Goal: Task Accomplishment & Management: Complete application form

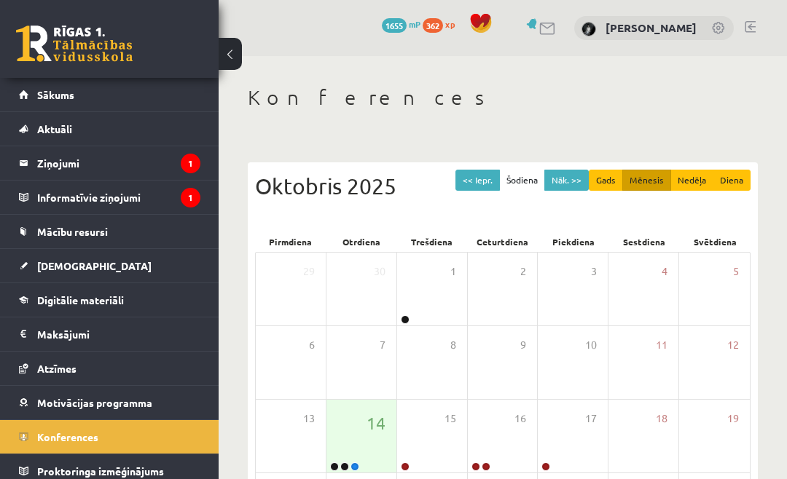
scroll to position [87, 0]
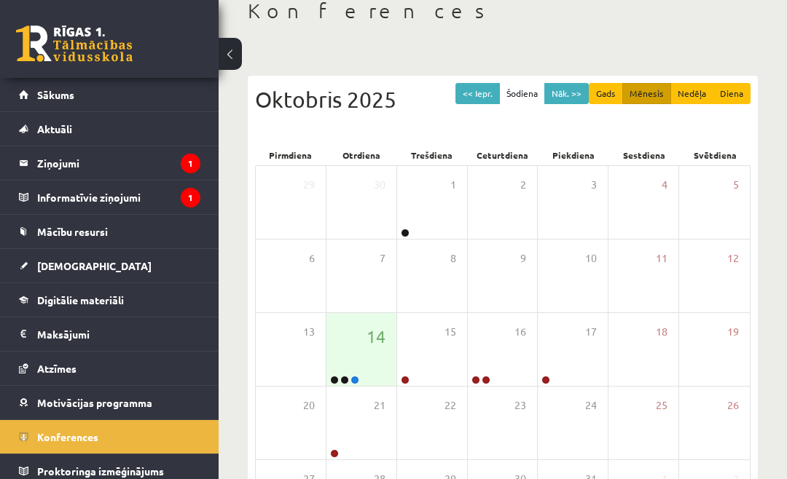
click at [144, 198] on legend "Informatīvie ziņojumi 1" at bounding box center [118, 198] width 163 height 34
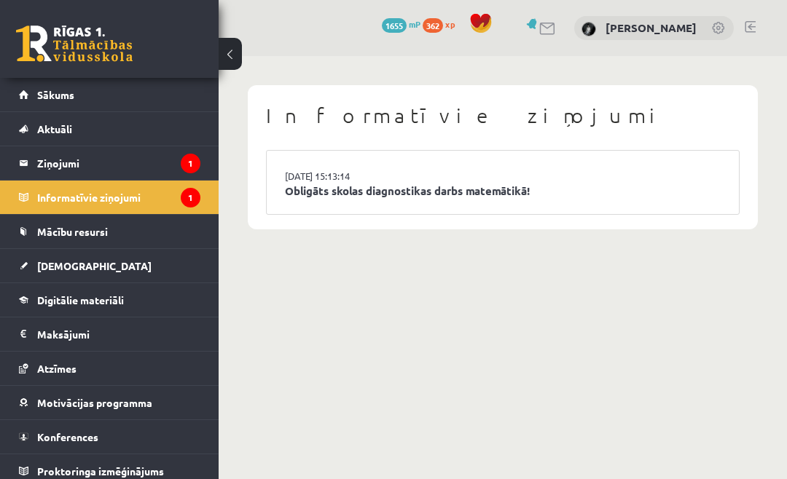
click at [533, 177] on li "14.10.2025 15:13:14 Obligāts skolas diagnostikas darbs matemātikā!" at bounding box center [503, 182] width 472 height 63
click at [476, 189] on link "Obligāts skolas diagnostikas darbs matemātikā!" at bounding box center [503, 191] width 436 height 17
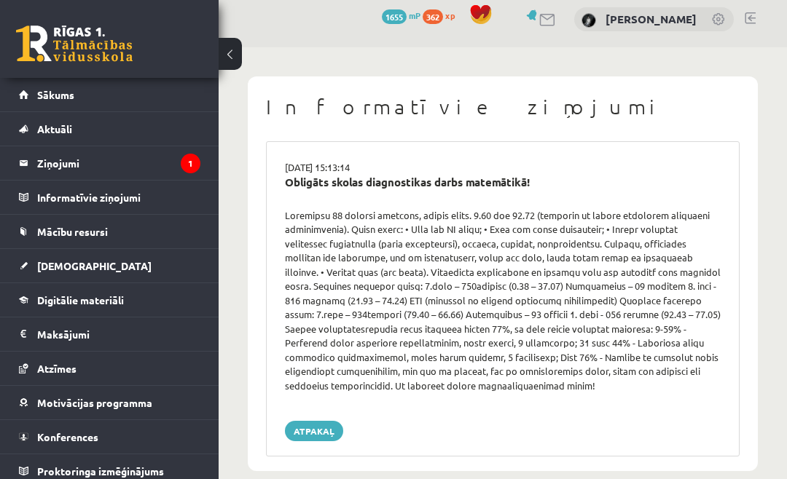
scroll to position [23, 0]
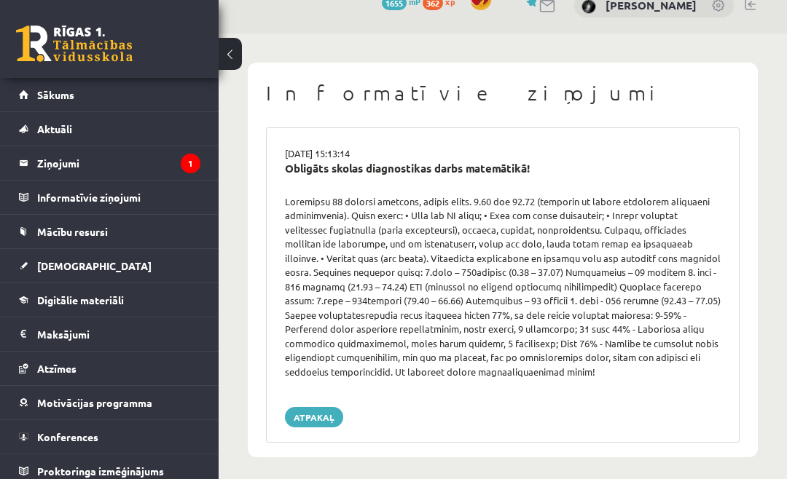
click at [159, 168] on legend "Ziņojumi 1" at bounding box center [118, 163] width 163 height 34
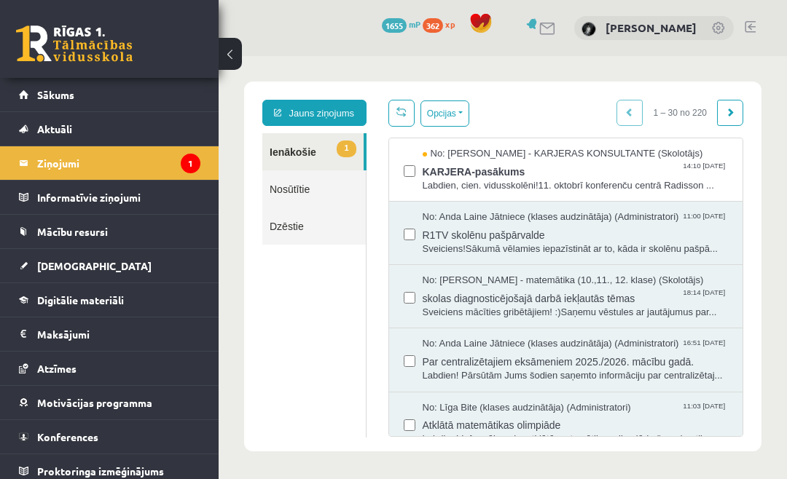
click at [574, 171] on span "KARJERA-pasākums" at bounding box center [576, 170] width 306 height 18
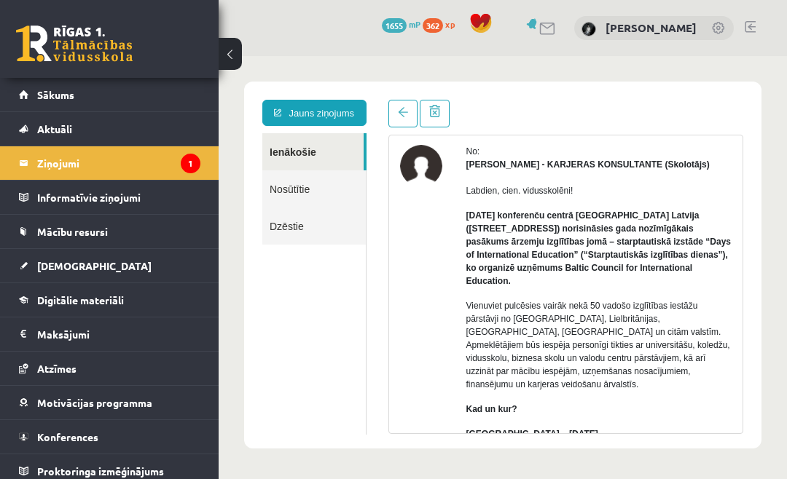
scroll to position [57, 0]
click at [99, 267] on link "[DEMOGRAPHIC_DATA]" at bounding box center [109, 266] width 181 height 34
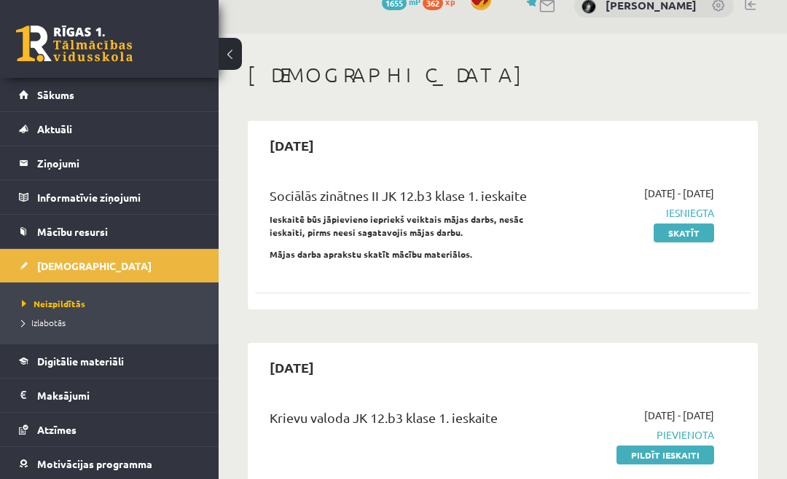
click at [124, 172] on legend "Ziņojumi 1" at bounding box center [118, 163] width 163 height 34
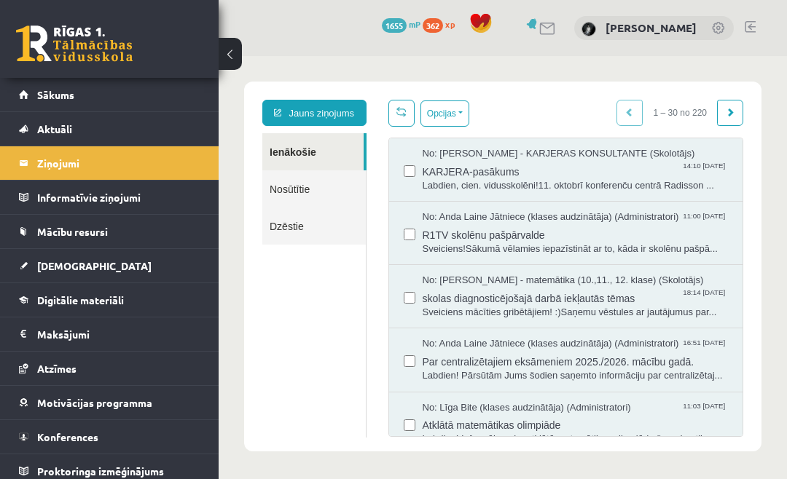
click at [320, 114] on link "Jauns ziņojums" at bounding box center [314, 113] width 104 height 26
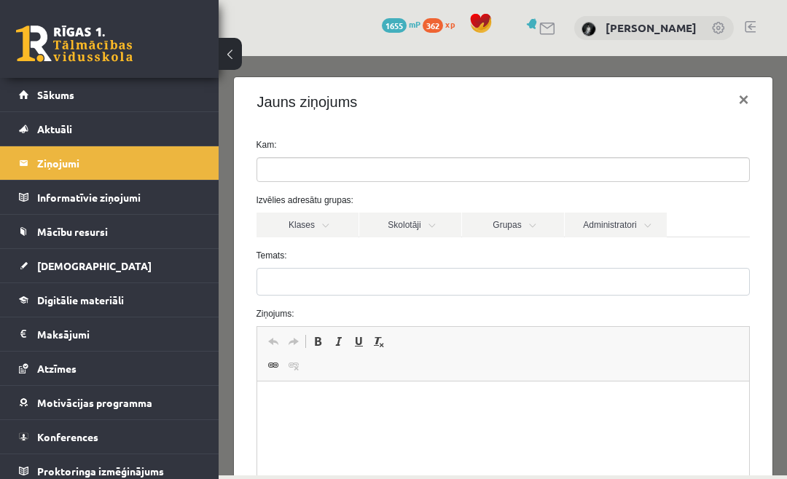
click at [307, 164] on input "search" at bounding box center [282, 169] width 51 height 23
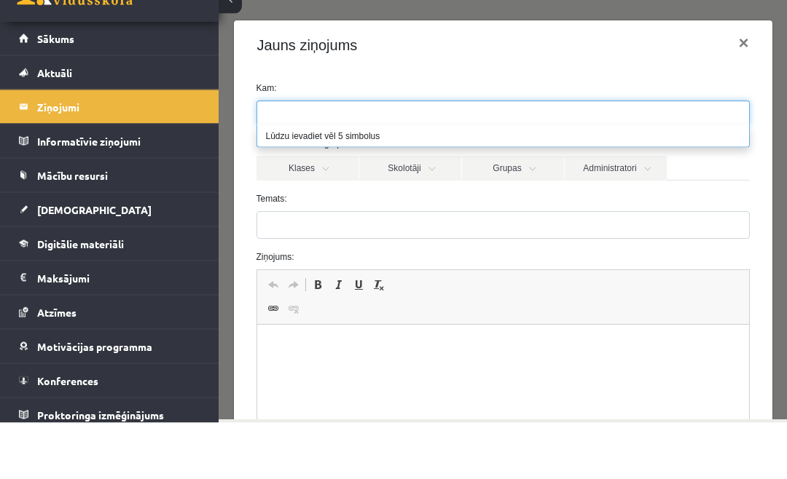
scroll to position [63, 0]
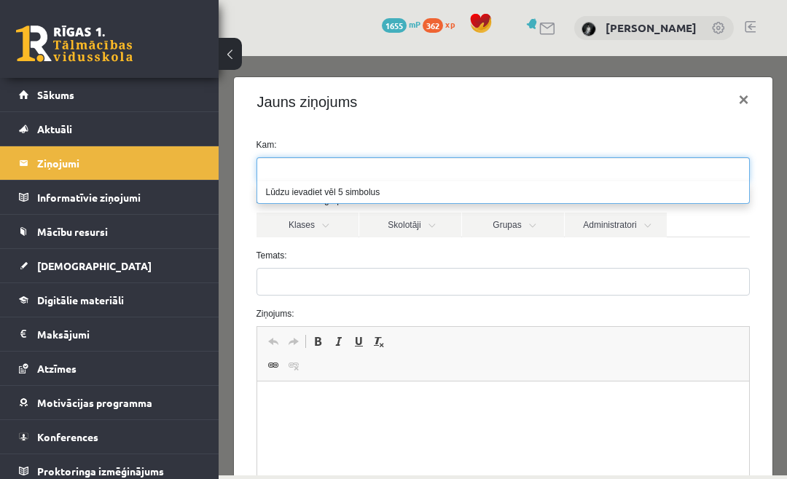
click at [418, 227] on link "Skolotāji" at bounding box center [410, 225] width 102 height 25
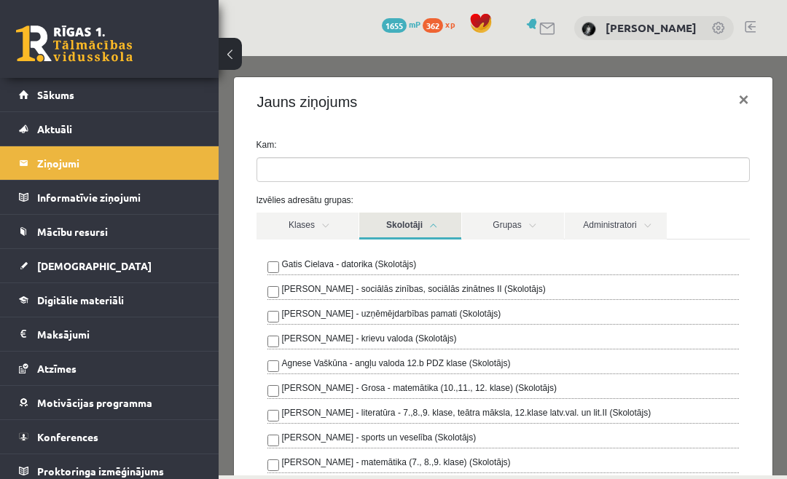
click at [405, 227] on link "Skolotāji" at bounding box center [410, 226] width 102 height 27
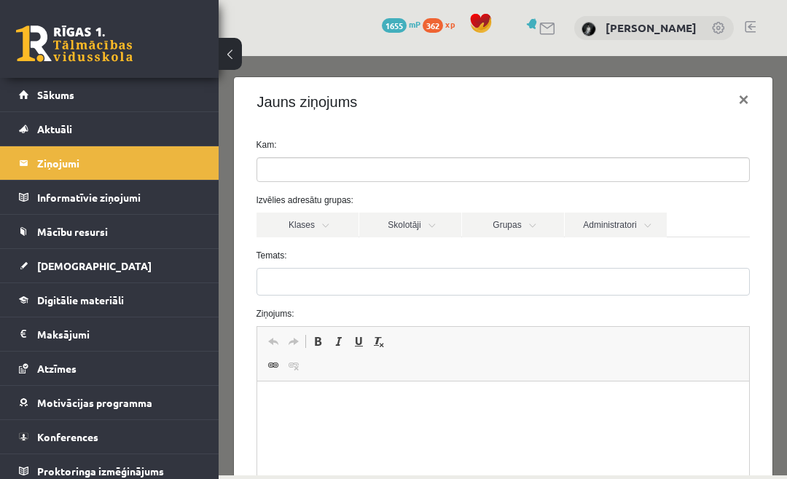
click at [623, 221] on link "Administratori" at bounding box center [616, 225] width 102 height 25
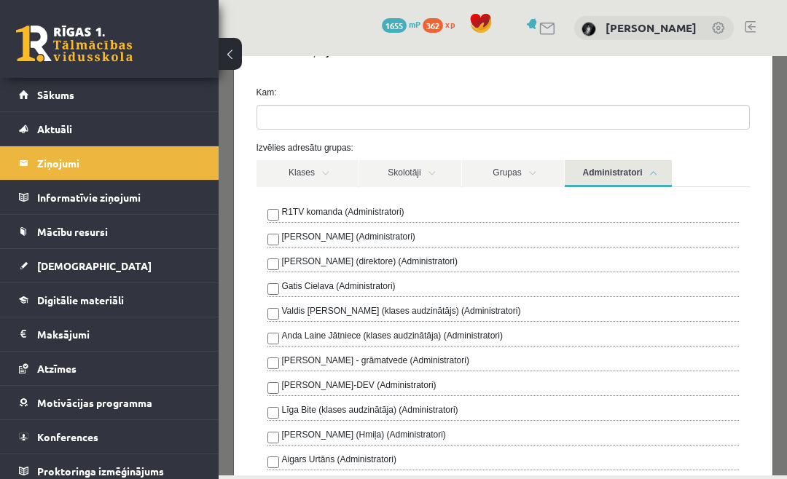
scroll to position [51, 0]
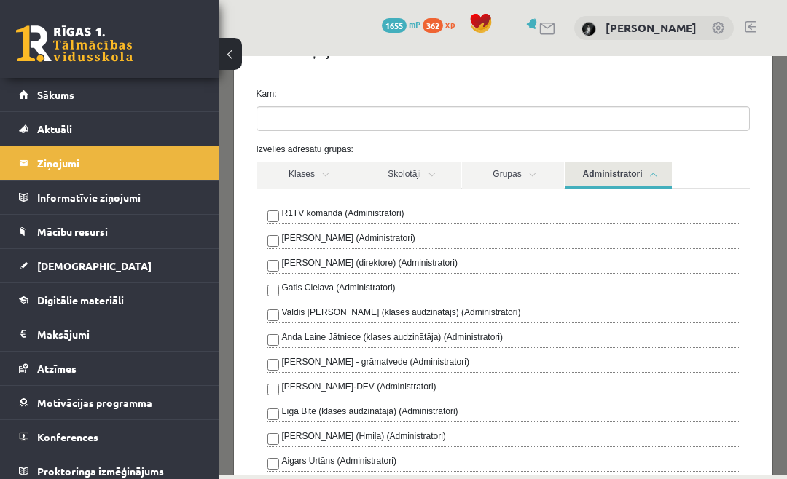
click at [342, 417] on label "Līga Bite (klases audzinātāja) (Administratori)" at bounding box center [370, 411] width 176 height 13
click at [721, 152] on label "Izvēlies adresātu grupas:" at bounding box center [503, 149] width 515 height 13
click at [657, 170] on link "Administratori" at bounding box center [618, 175] width 107 height 27
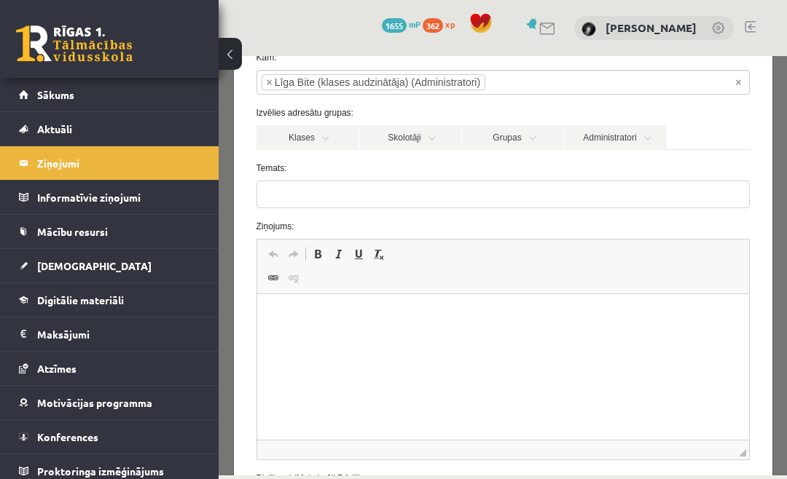
scroll to position [92, 0]
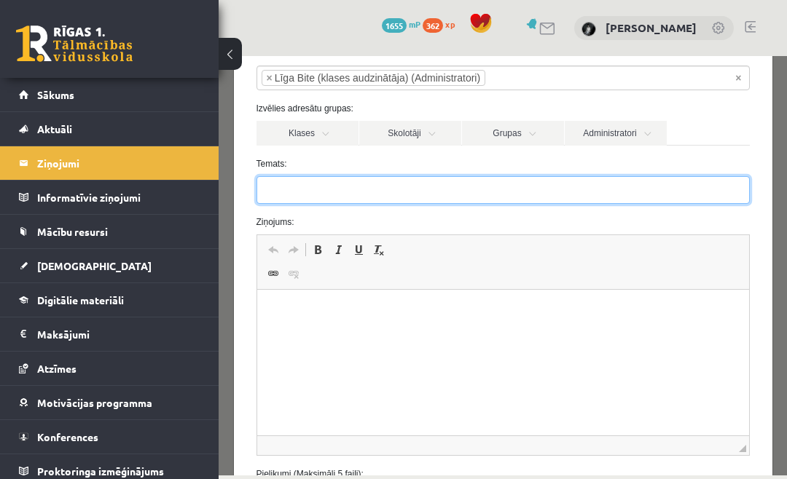
click at [589, 181] on input "Temats:" at bounding box center [502, 190] width 493 height 28
type input "**"
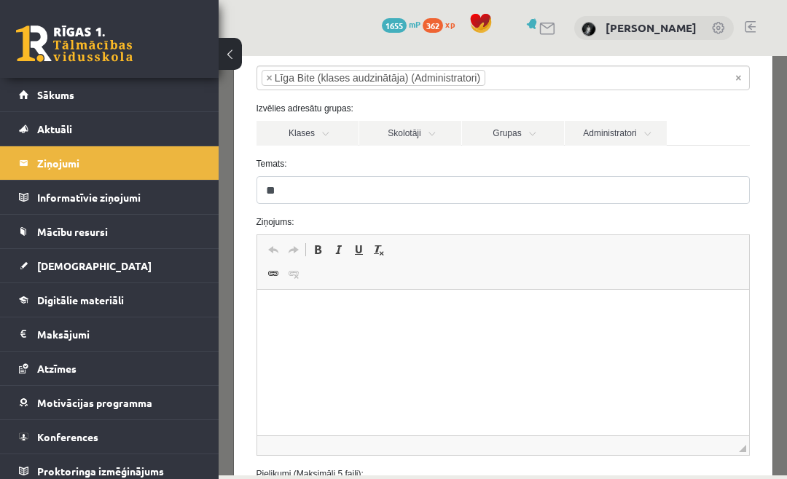
click at [616, 334] on html at bounding box center [502, 312] width 492 height 44
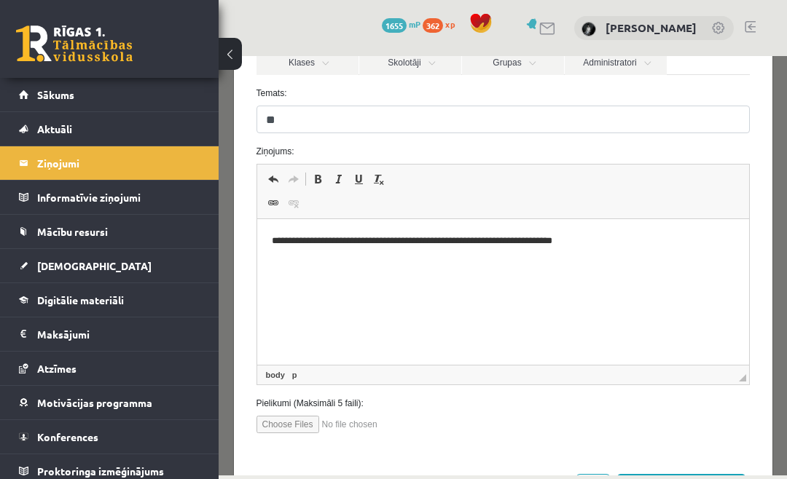
scroll to position [162, 0]
click at [721, 479] on button "Sūtīt ziņu" at bounding box center [681, 488] width 130 height 26
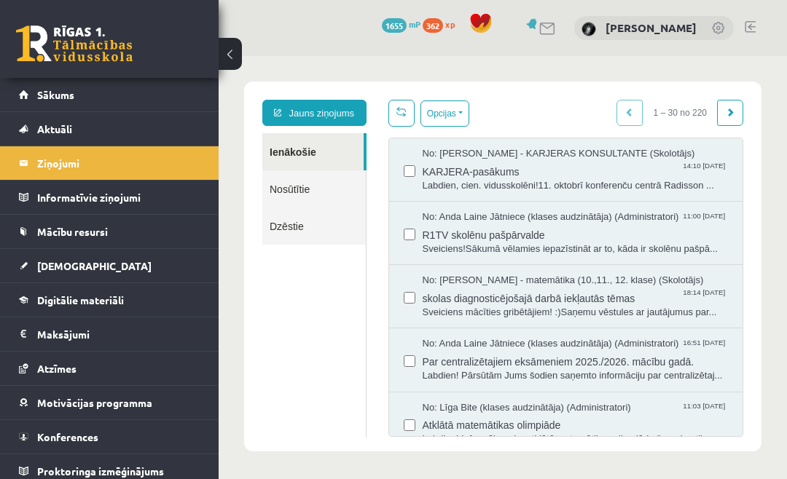
scroll to position [0, 0]
click at [122, 274] on link "[DEMOGRAPHIC_DATA]" at bounding box center [109, 266] width 181 height 34
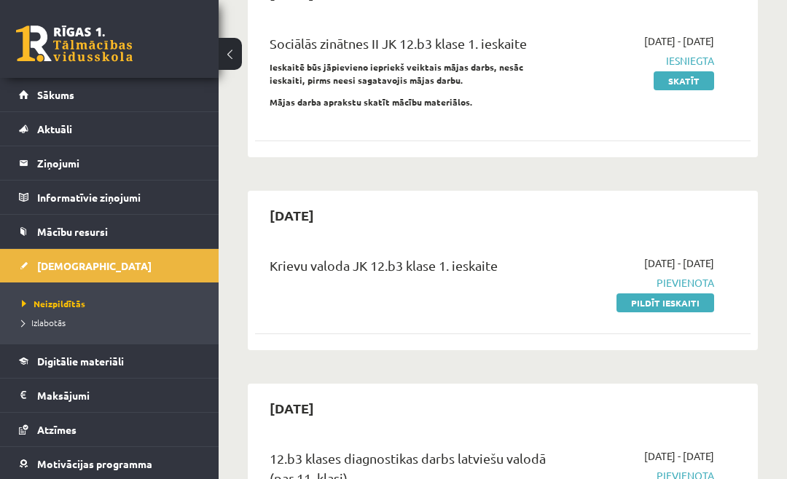
scroll to position [176, 0]
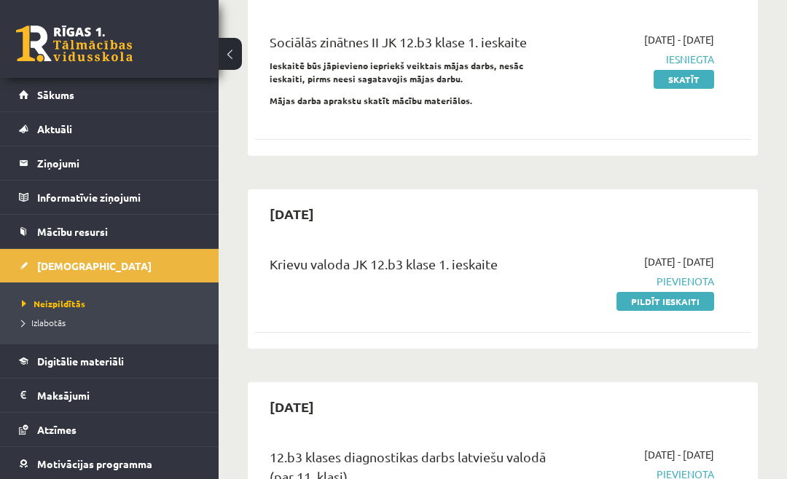
click at [678, 299] on link "Pildīt ieskaiti" at bounding box center [665, 301] width 98 height 19
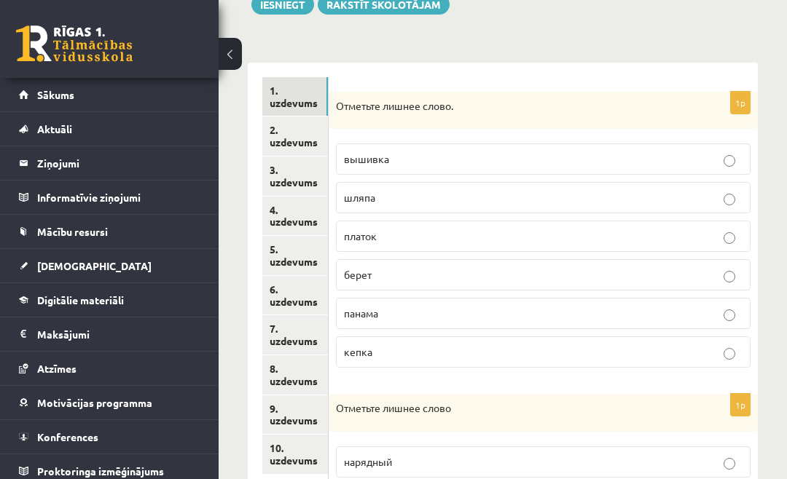
scroll to position [182, 0]
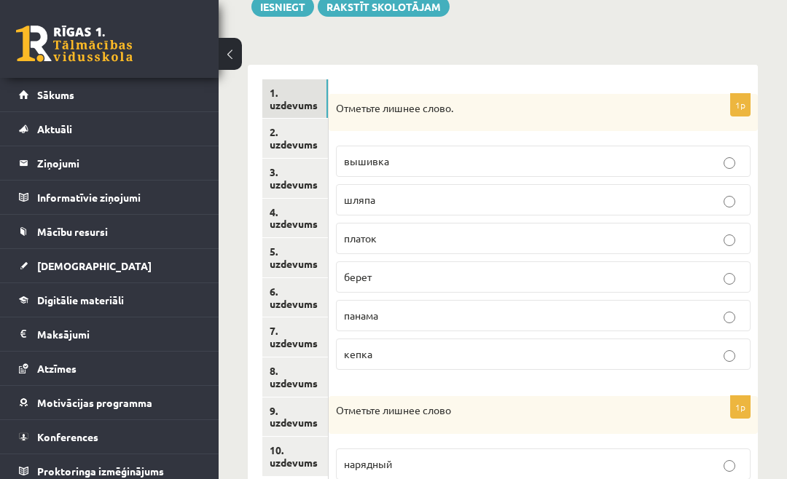
click at [628, 139] on fieldset "вышивка шляпа платок берет панама кепка" at bounding box center [543, 256] width 415 height 236
click at [666, 152] on label "вышивка" at bounding box center [543, 161] width 415 height 31
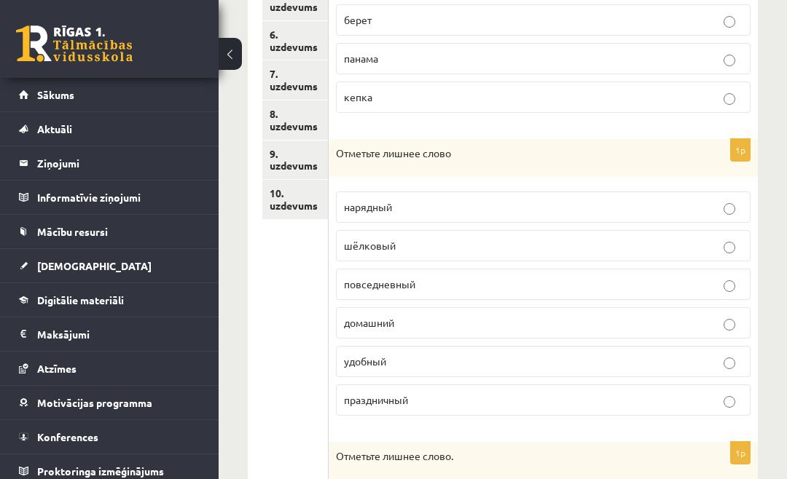
scroll to position [449, 0]
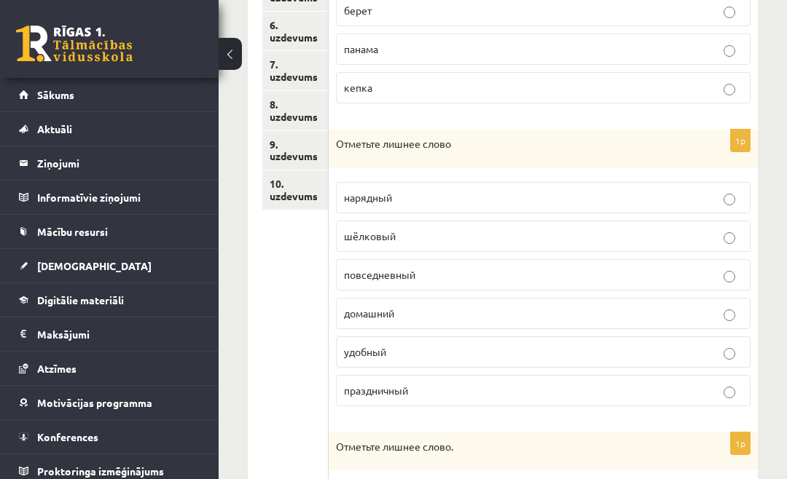
click at [567, 226] on label "шёлковый" at bounding box center [543, 236] width 415 height 31
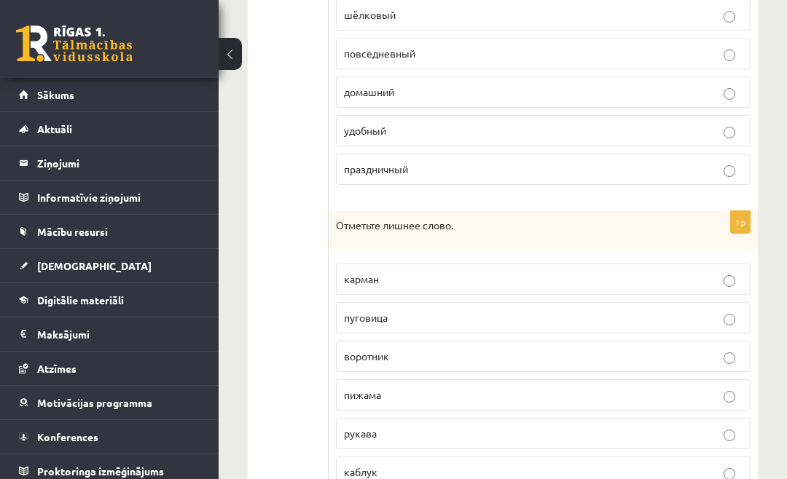
scroll to position [669, 0]
click at [558, 466] on p "каблук" at bounding box center [543, 473] width 399 height 15
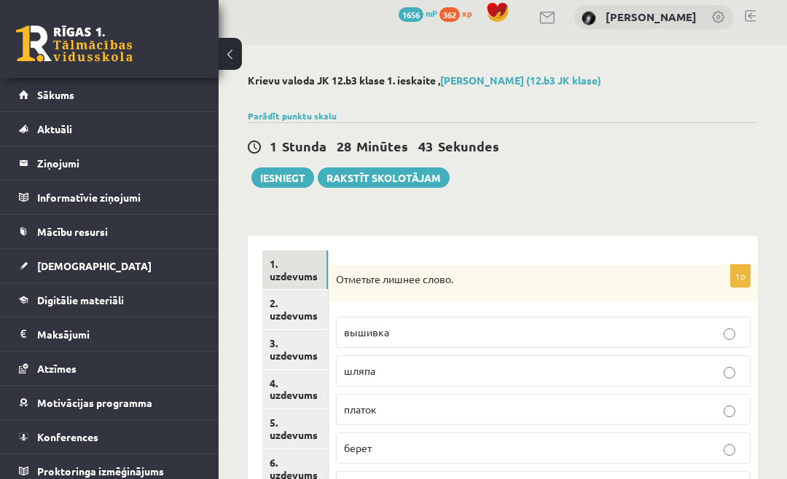
scroll to position [20, 0]
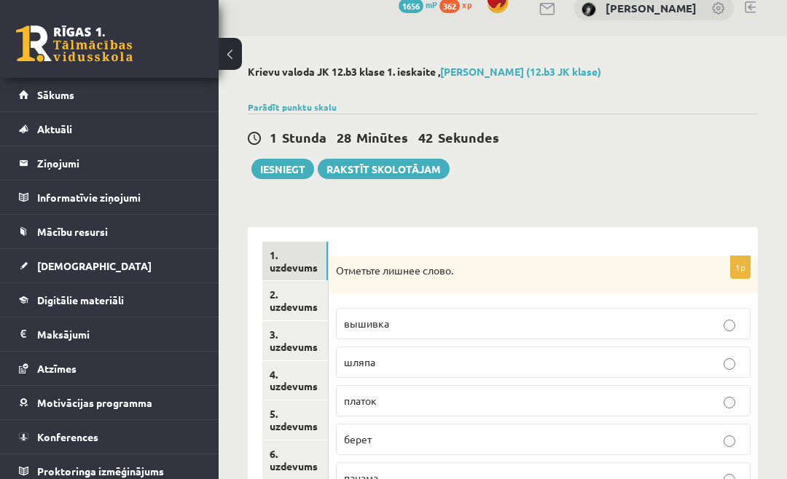
click at [294, 303] on link "2. uzdevums" at bounding box center [295, 300] width 66 height 39
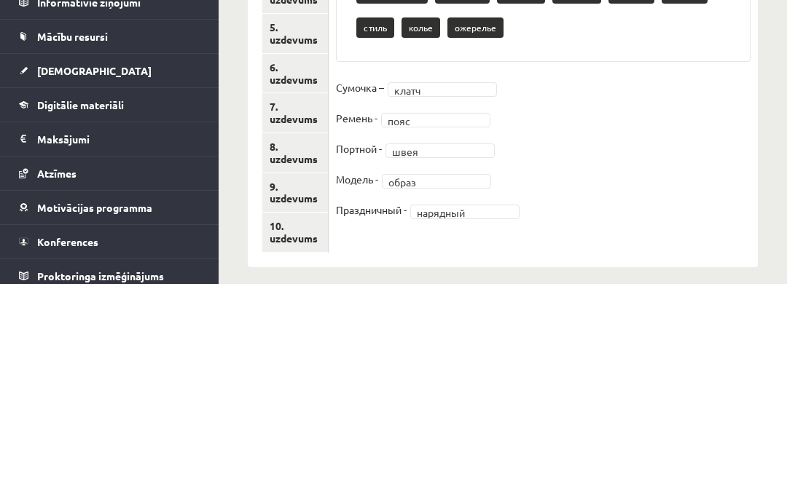
scroll to position [148, 0]
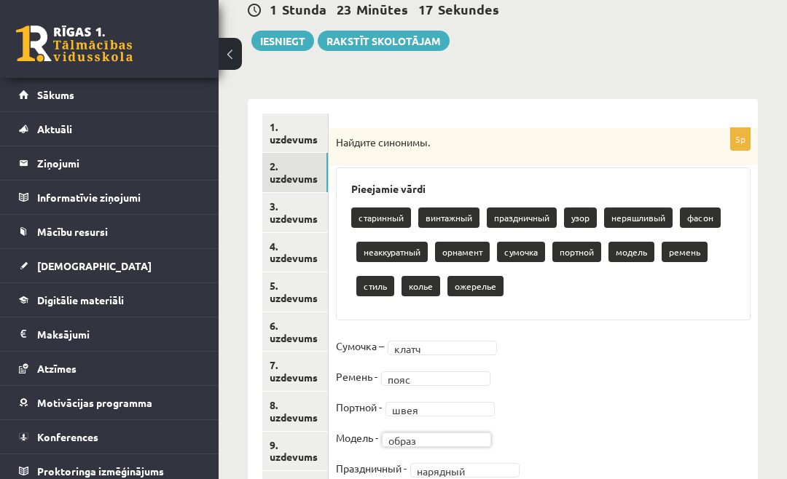
click at [286, 221] on link "3. uzdevums" at bounding box center [295, 212] width 66 height 39
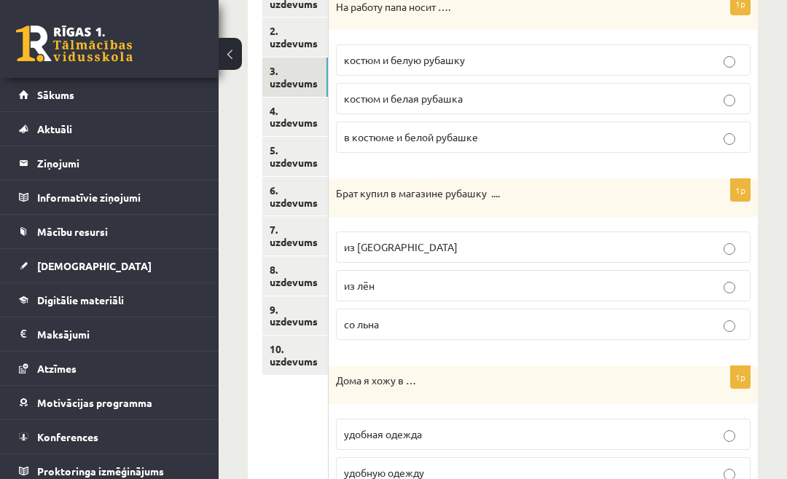
scroll to position [283, 0]
click at [270, 120] on link "4. uzdevums" at bounding box center [295, 117] width 66 height 39
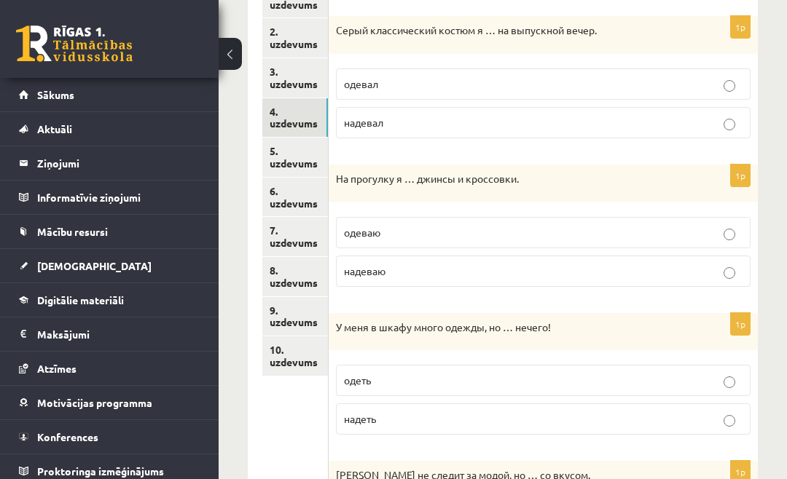
click at [292, 178] on link "6. uzdevums" at bounding box center [295, 197] width 66 height 39
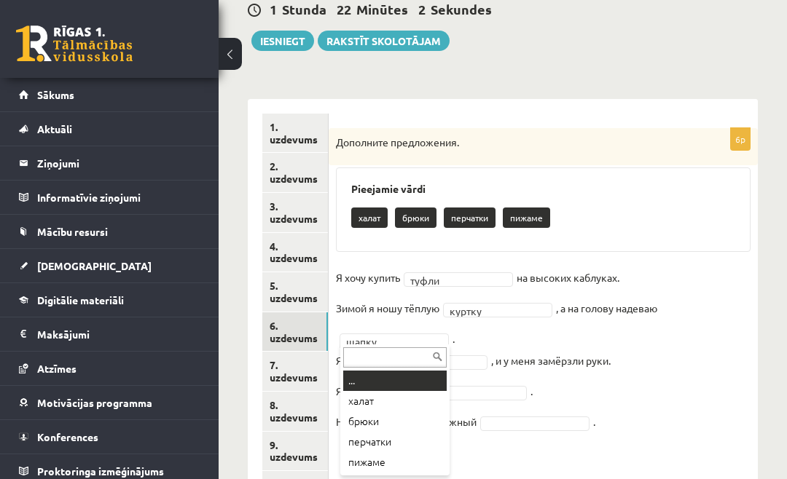
scroll to position [149, 0]
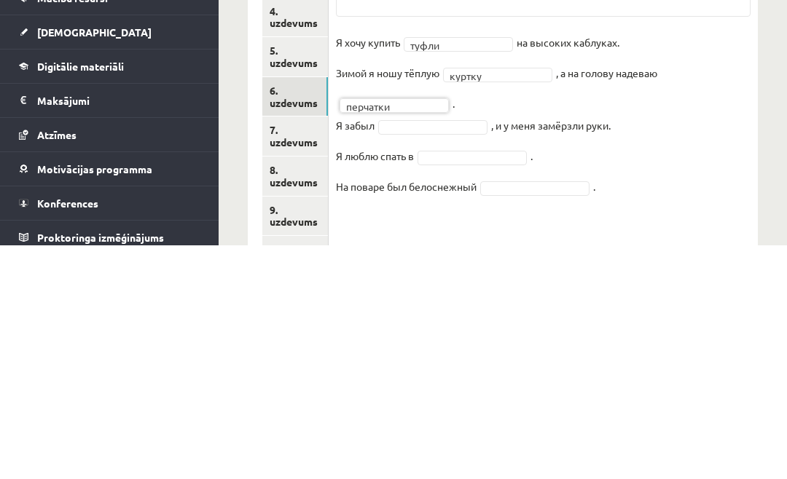
click at [411, 265] on fieldset "Я хочу купить туфли ***** на высоких каблуках. Зимой я ношу тёплую куртку *****…" at bounding box center [543, 352] width 415 height 175
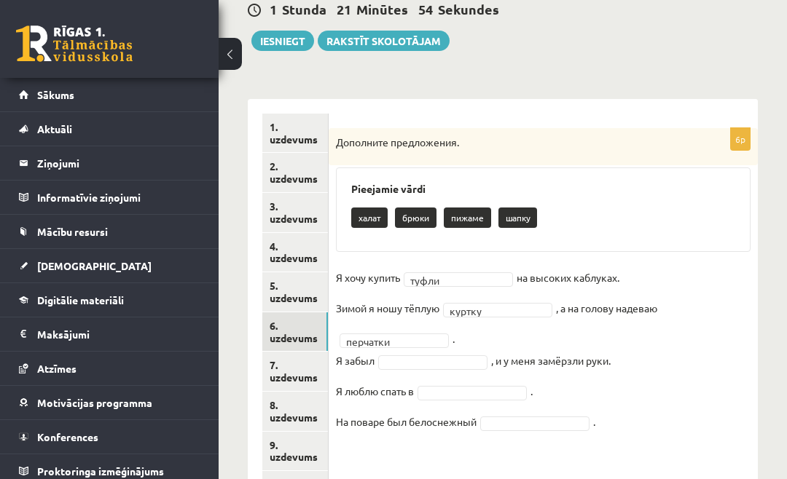
click at [416, 326] on fieldset "Я хочу купить туфли ***** на высоких каблуках. Зимой я ношу тёплую куртку *****…" at bounding box center [543, 354] width 415 height 175
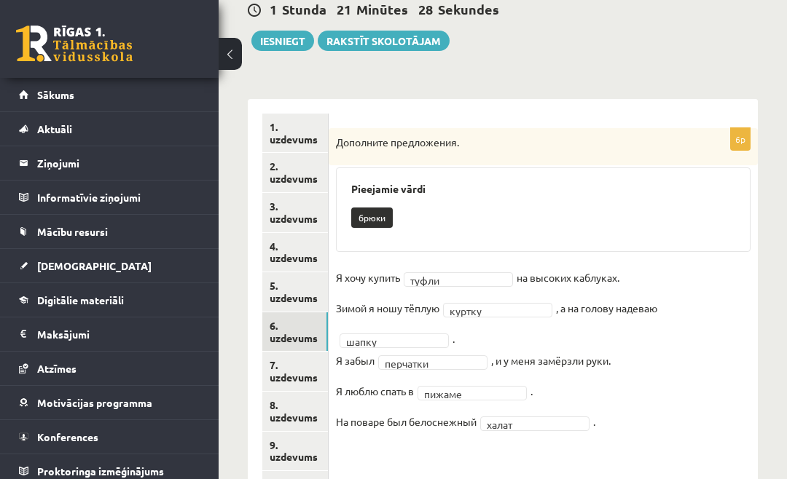
click at [294, 363] on link "7. uzdevums" at bounding box center [295, 371] width 66 height 39
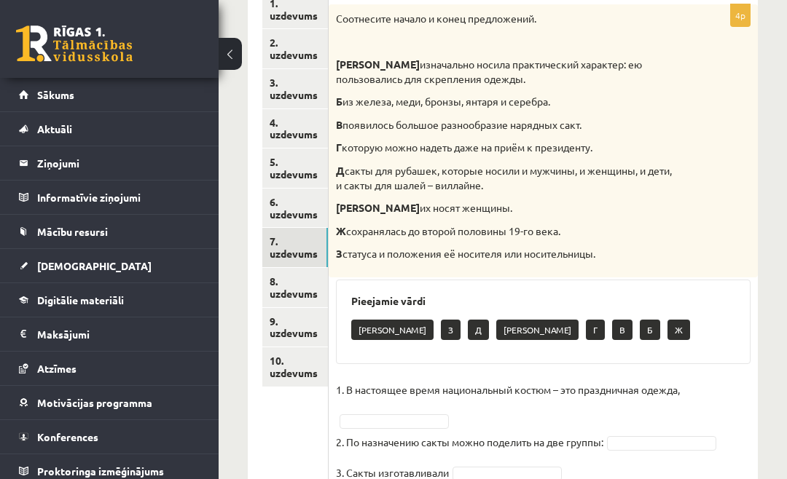
scroll to position [271, 0]
click at [300, 272] on link "8. uzdevums" at bounding box center [295, 288] width 66 height 39
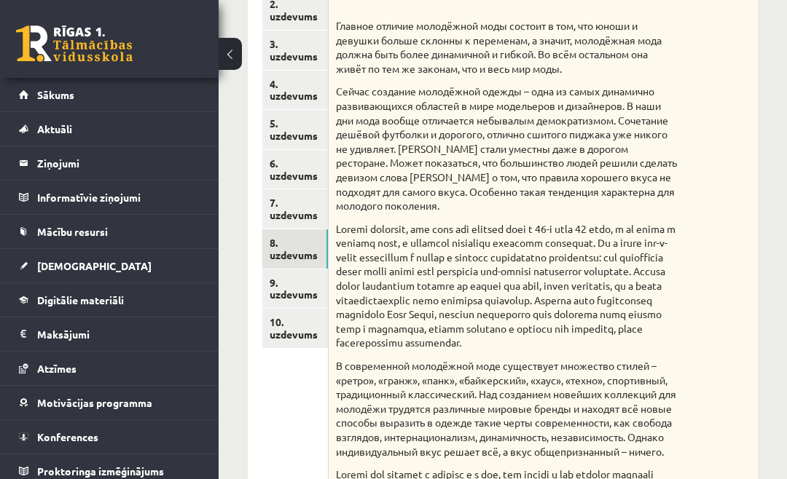
scroll to position [310, 0]
click at [294, 281] on link "9. uzdevums" at bounding box center [295, 289] width 66 height 39
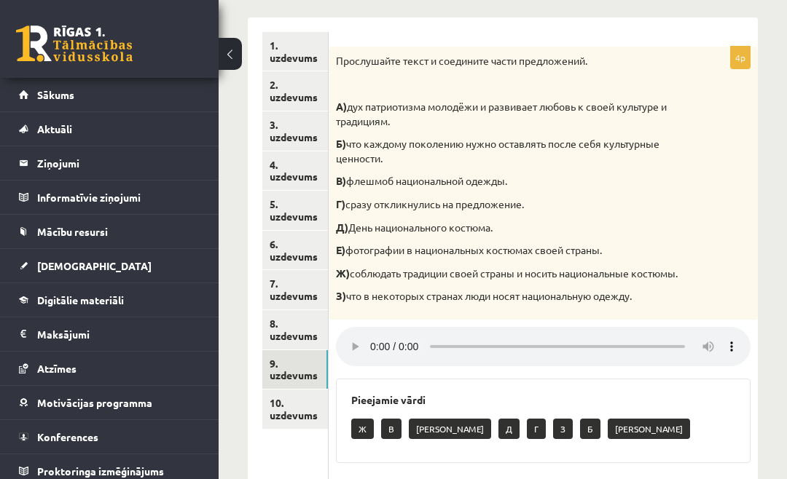
scroll to position [231, 0]
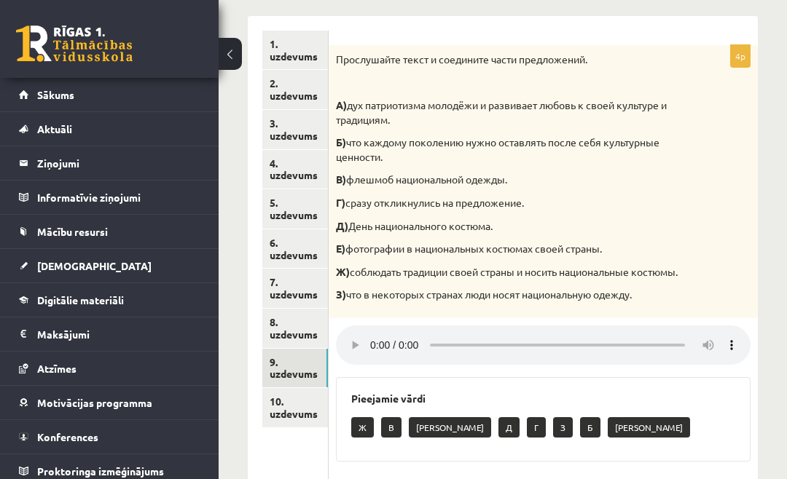
click at [299, 396] on link "10. uzdevums" at bounding box center [295, 407] width 66 height 39
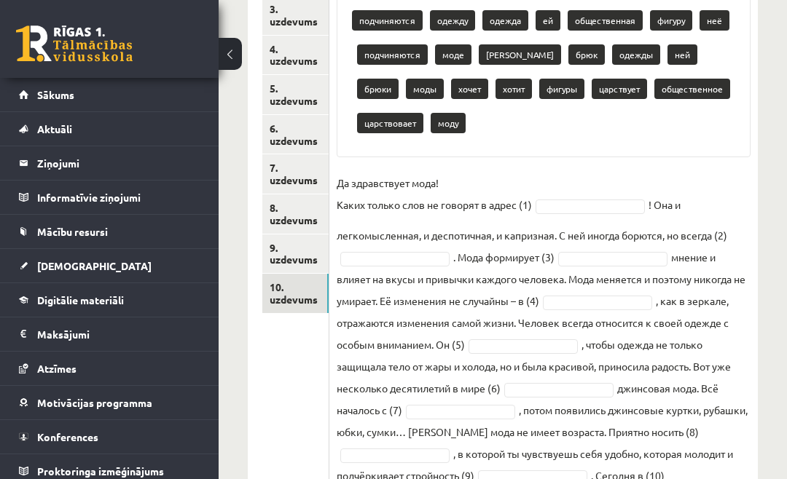
scroll to position [347, 0]
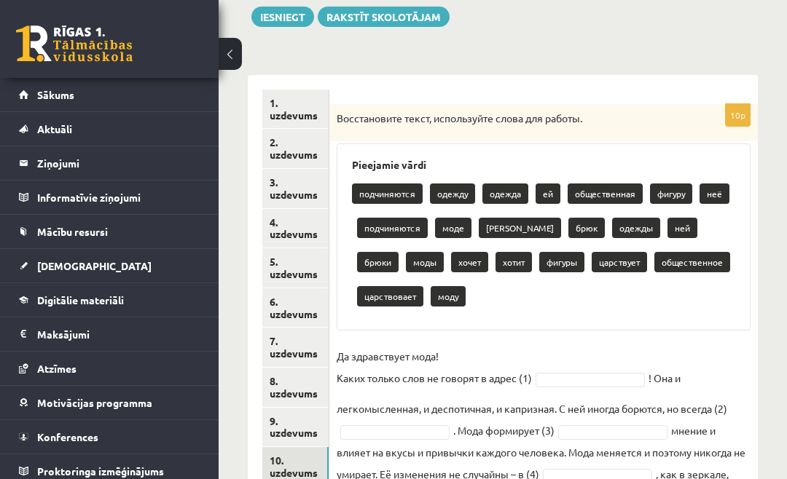
click at [303, 300] on link "6. uzdevums" at bounding box center [295, 308] width 66 height 39
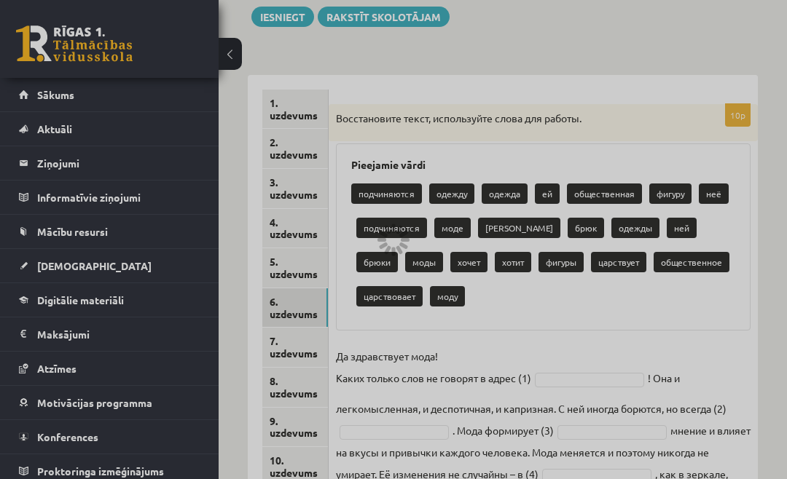
scroll to position [148, 0]
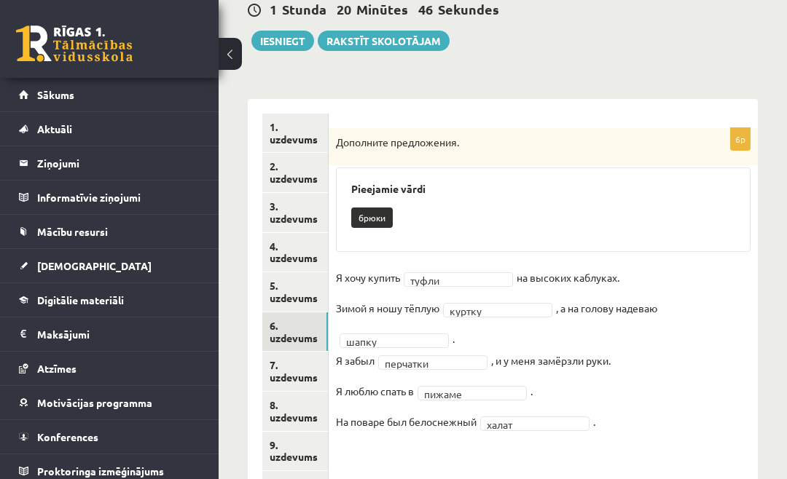
click at [293, 362] on link "7. uzdevums" at bounding box center [295, 371] width 66 height 39
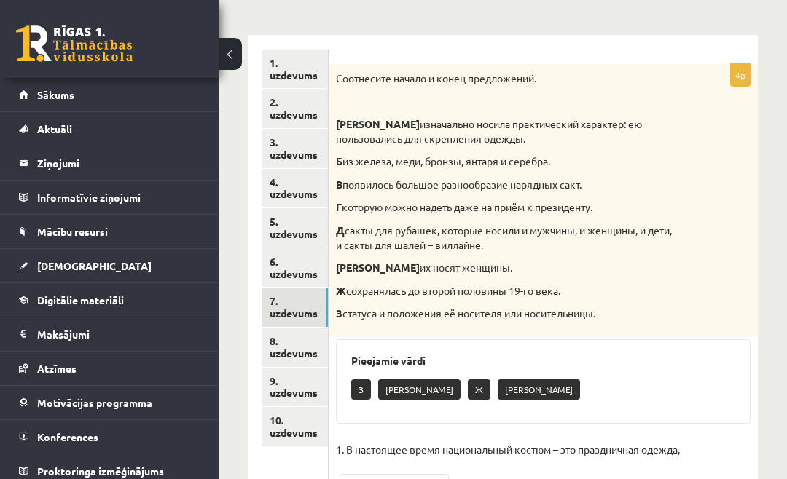
scroll to position [163, 0]
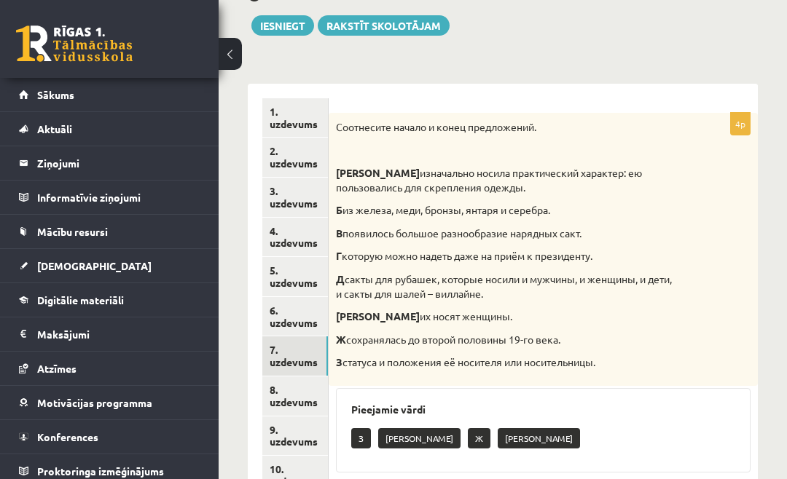
click at [288, 471] on link "10. uzdevums" at bounding box center [295, 475] width 66 height 39
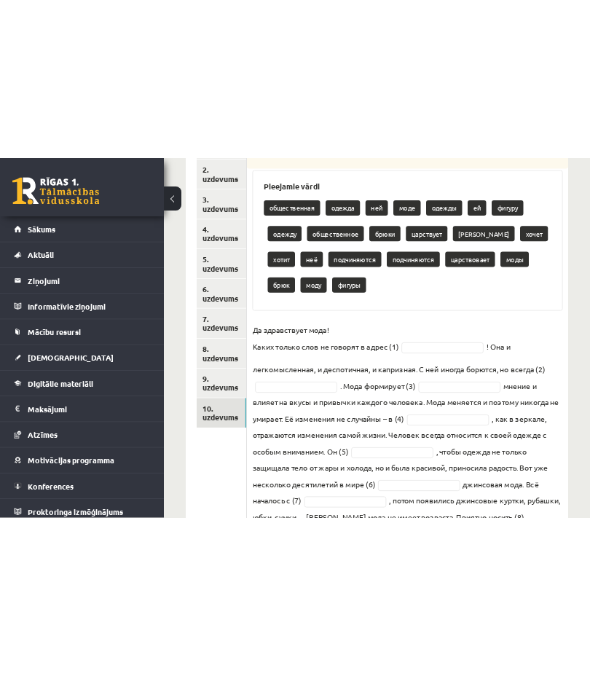
scroll to position [0, 0]
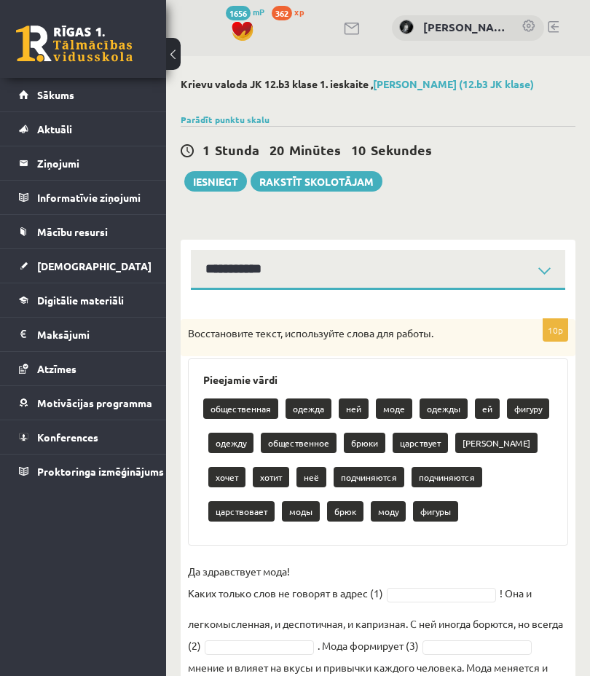
click at [180, 64] on button at bounding box center [173, 54] width 15 height 32
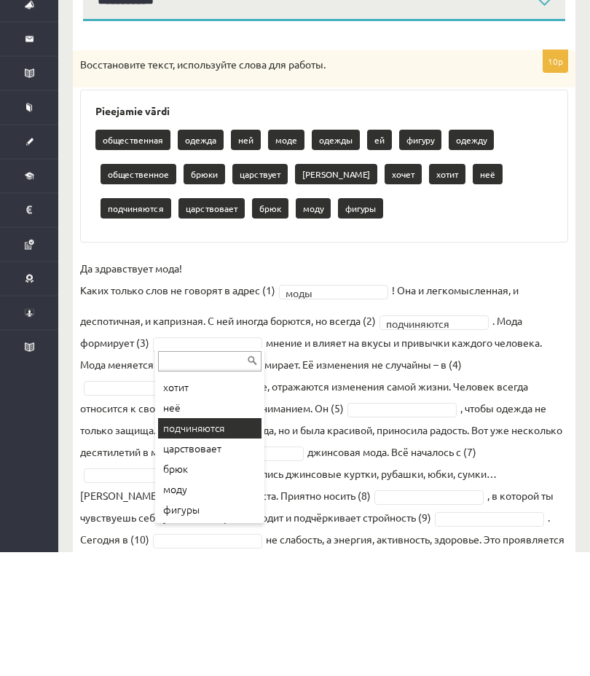
scroll to position [144, 0]
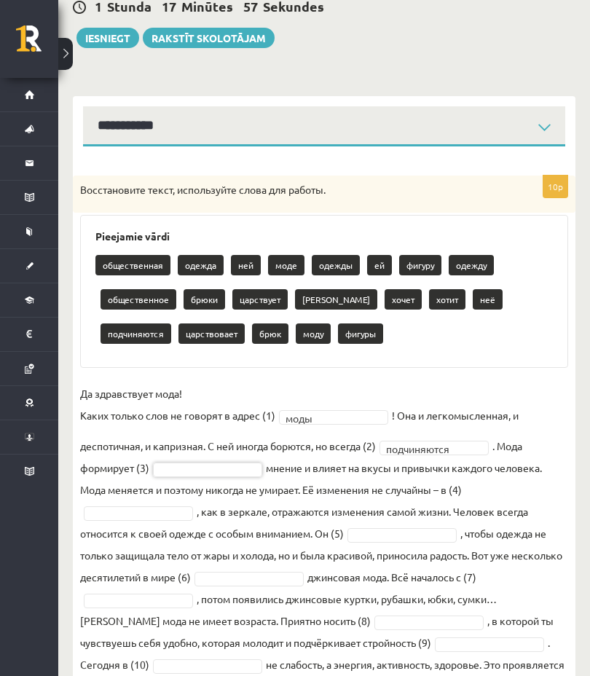
click at [142, 299] on p "общественное" at bounding box center [139, 299] width 76 height 20
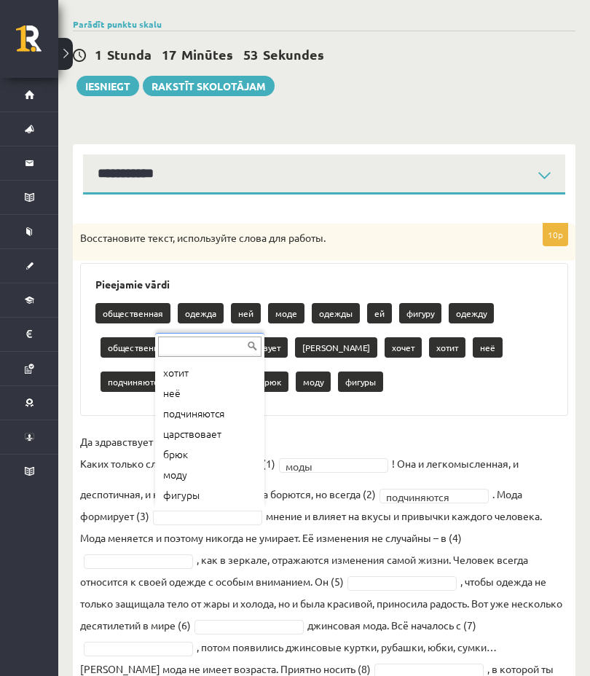
scroll to position [0, 0]
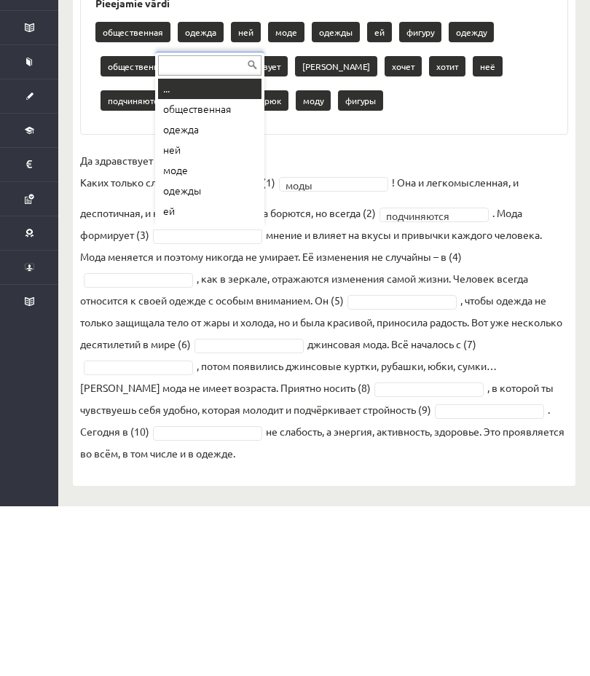
type input "*"
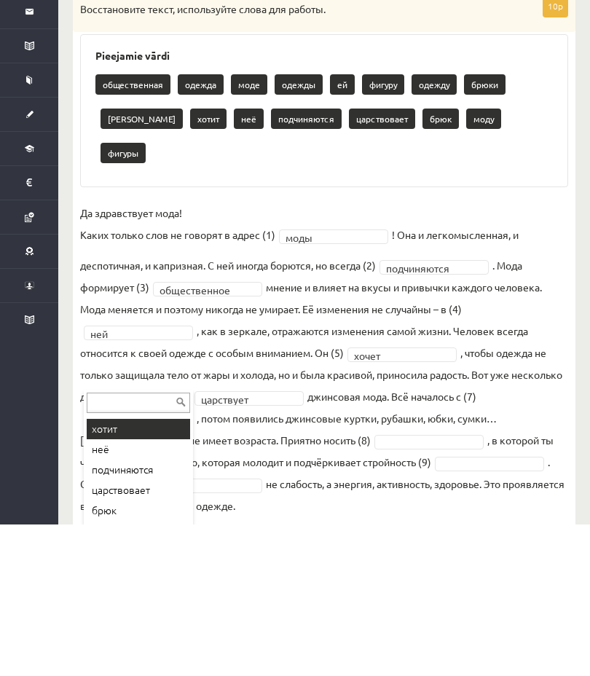
scroll to position [201, 0]
type input "*"
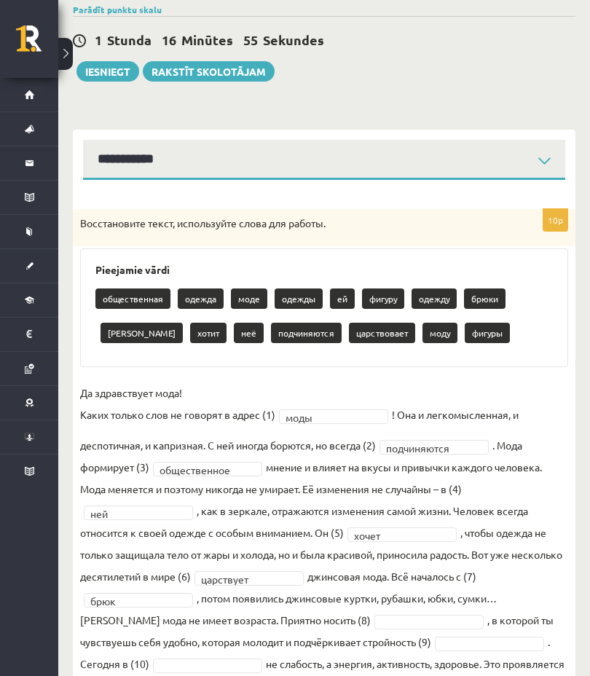
scroll to position [109, 0]
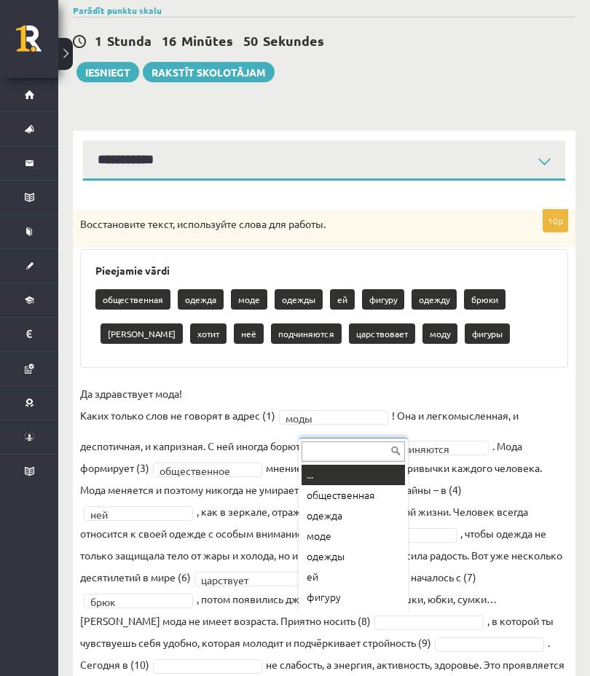
type input "*"
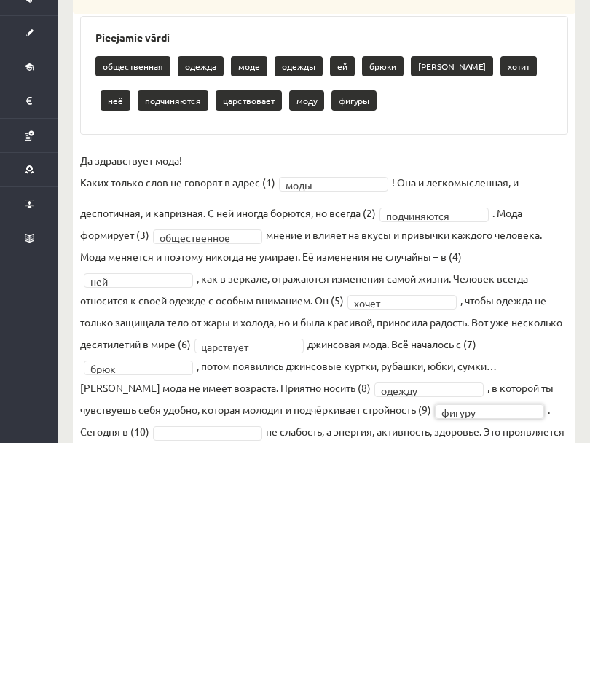
scroll to position [173, 0]
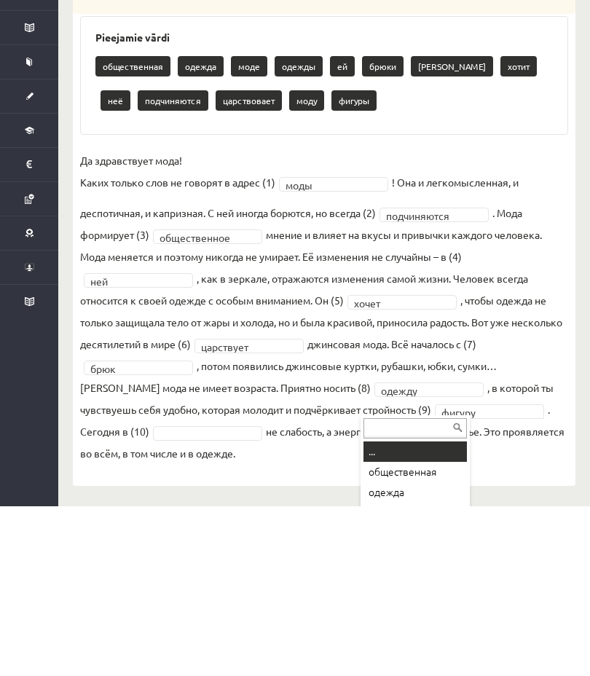
click at [421, 479] on input "text" at bounding box center [415, 598] width 103 height 20
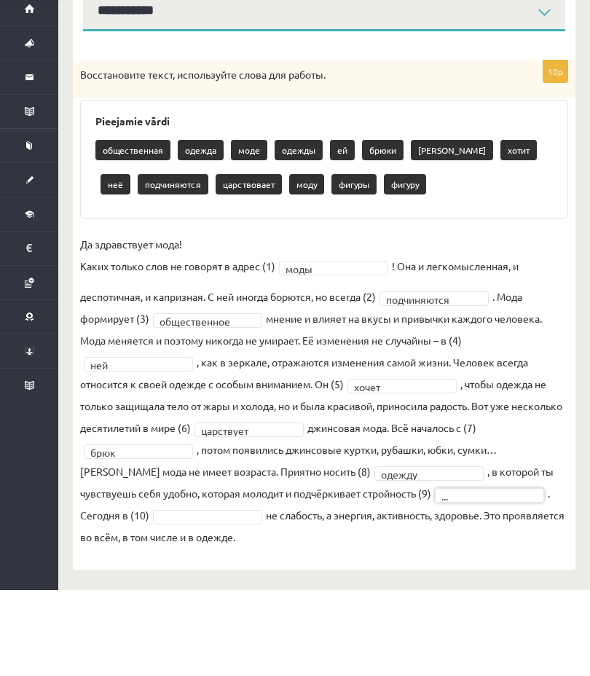
scroll to position [109, 0]
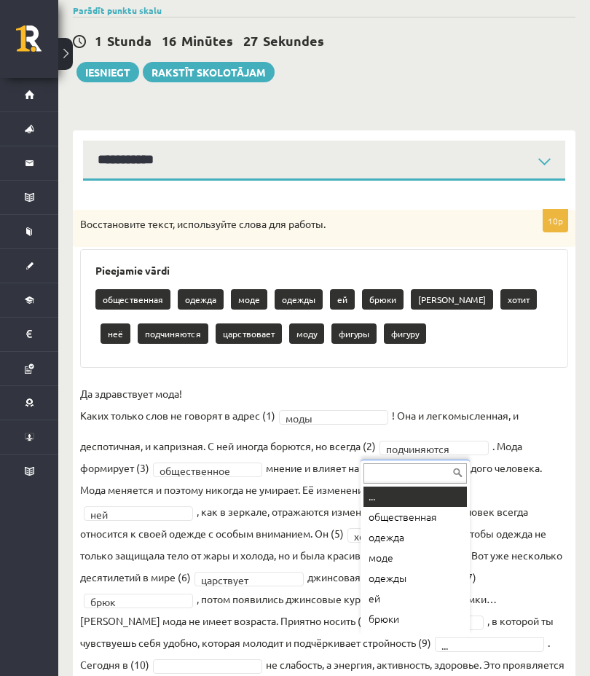
type input "*"
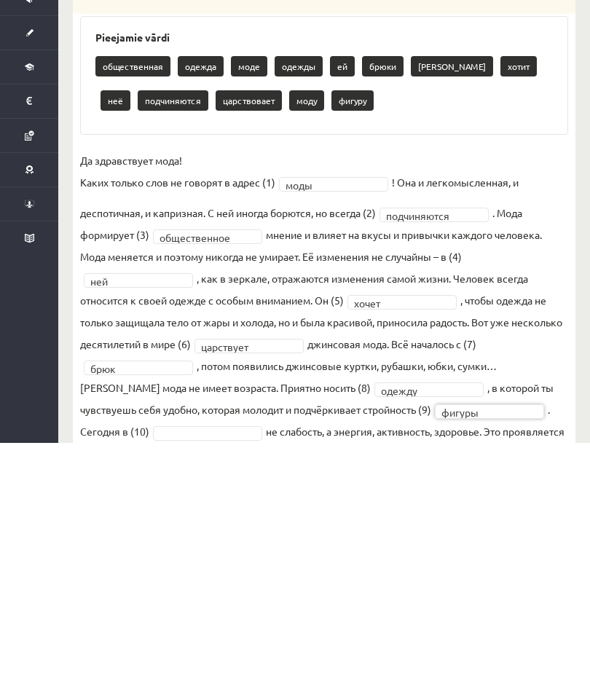
scroll to position [173, 0]
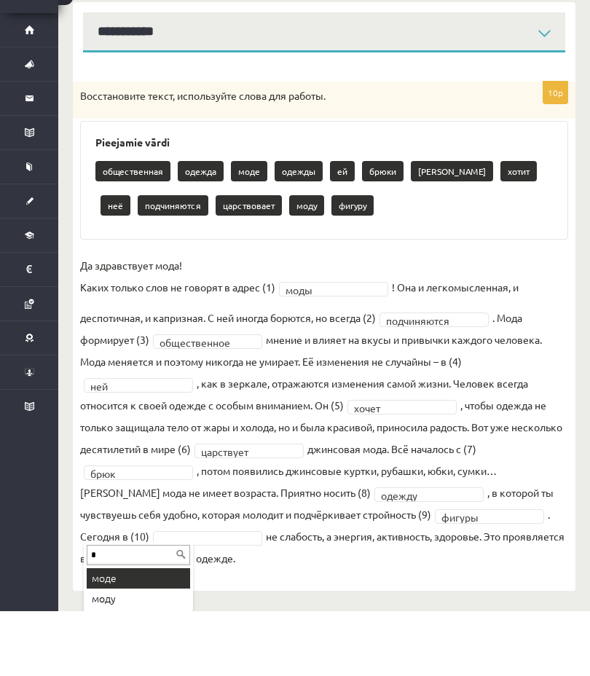
type input "**"
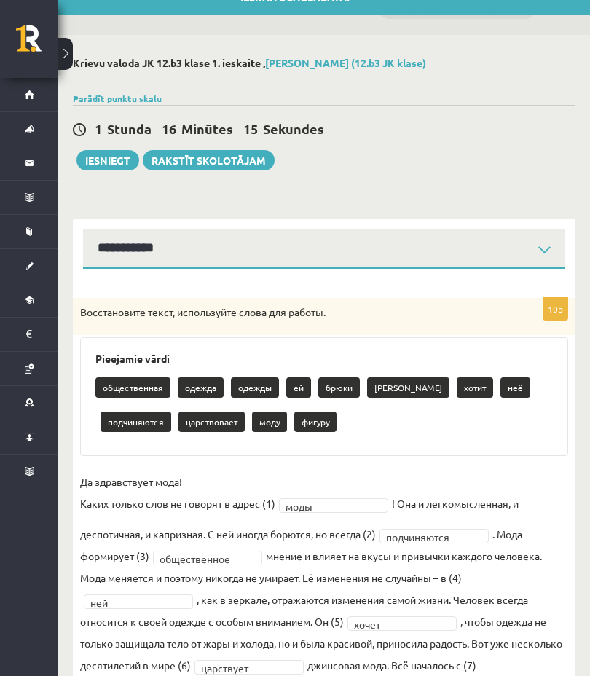
scroll to position [22, 0]
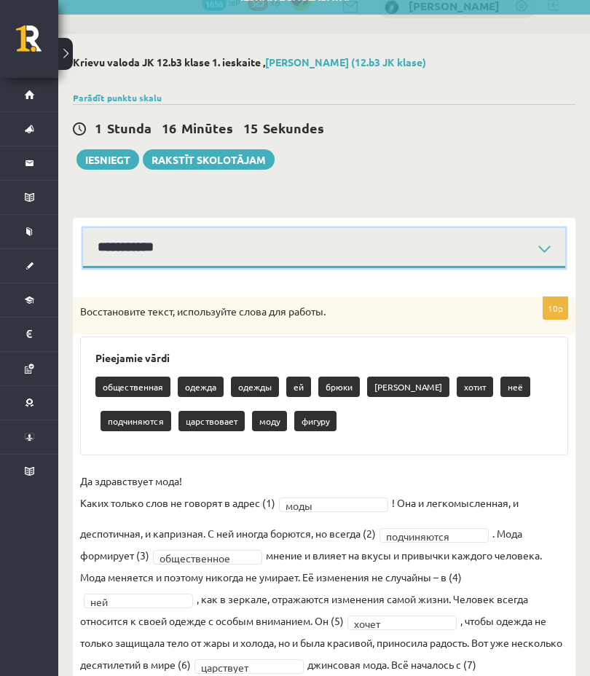
click at [440, 251] on select "**********" at bounding box center [324, 248] width 482 height 40
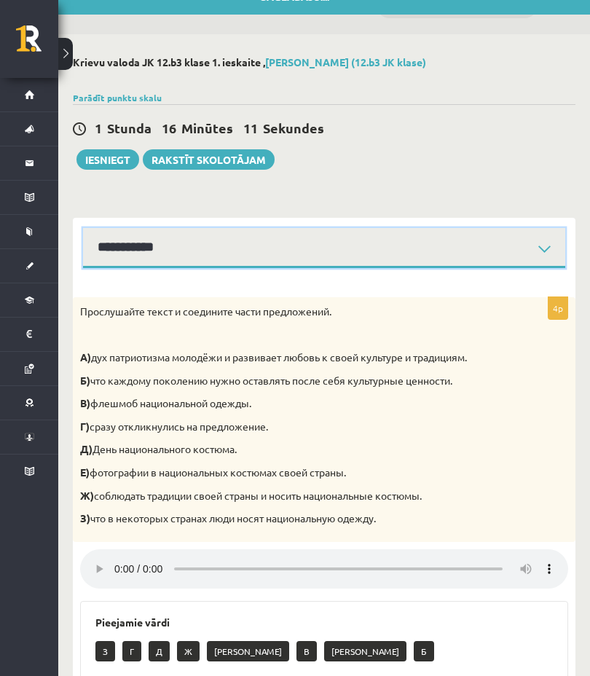
click at [430, 239] on select "**********" at bounding box center [324, 248] width 482 height 40
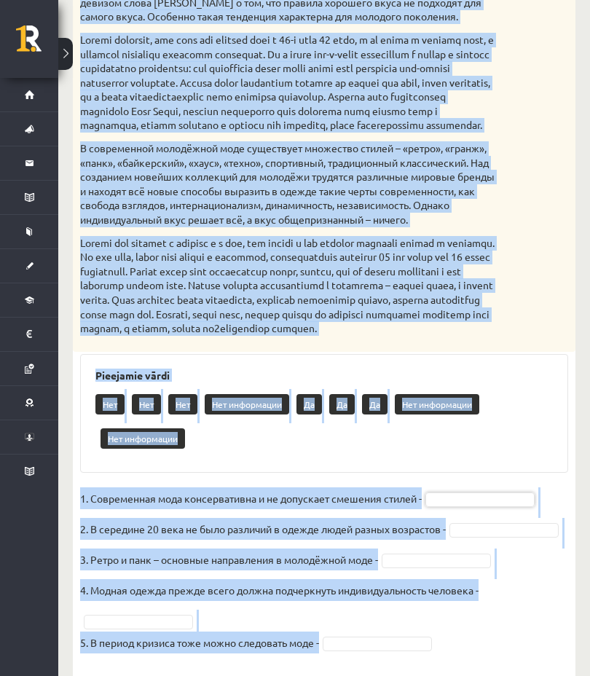
scroll to position [514, 0]
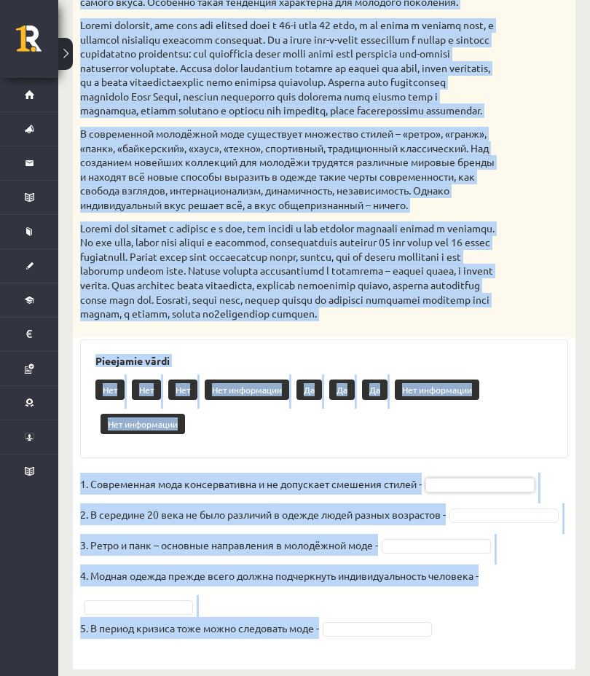
copy div "Прочитайте текст и выполните задание. Главное отличие молодёжной моды состоит в…"
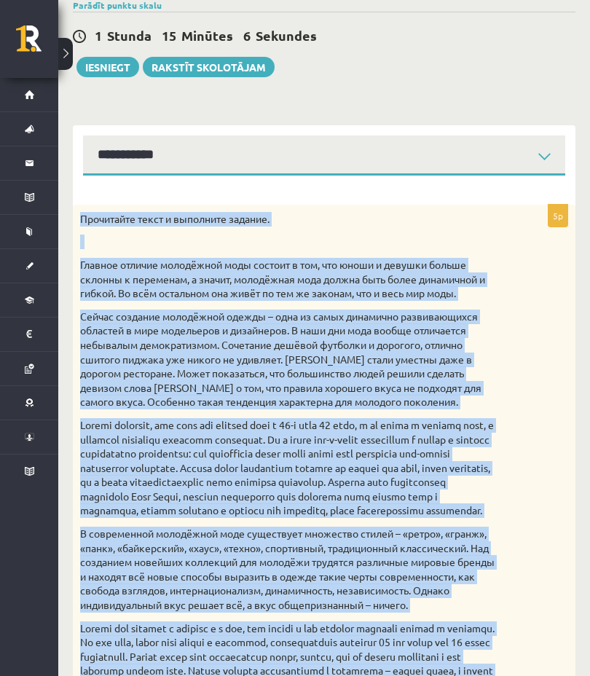
scroll to position [129, 0]
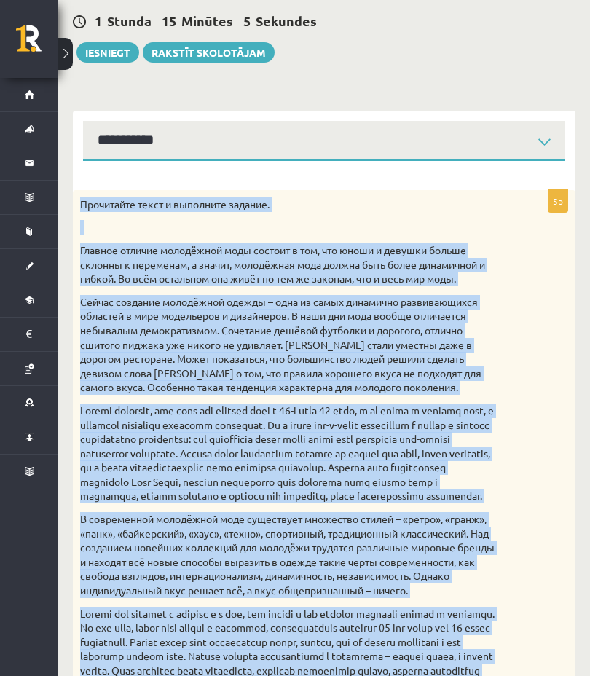
click at [508, 97] on div "**********" at bounding box center [324, 575] width 503 height 959
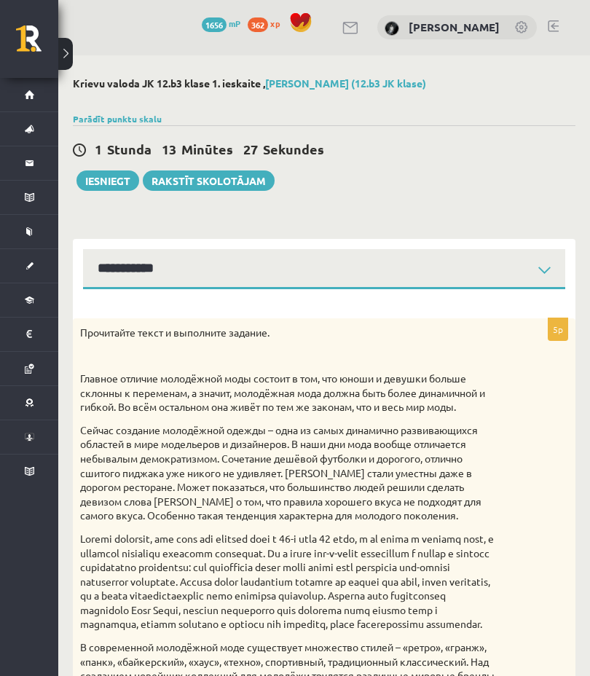
scroll to position [0, 0]
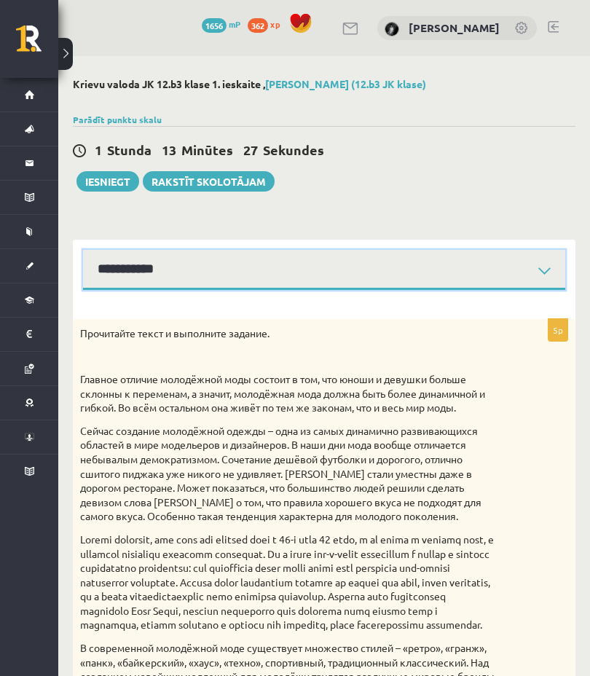
click at [444, 260] on select "**********" at bounding box center [324, 270] width 482 height 40
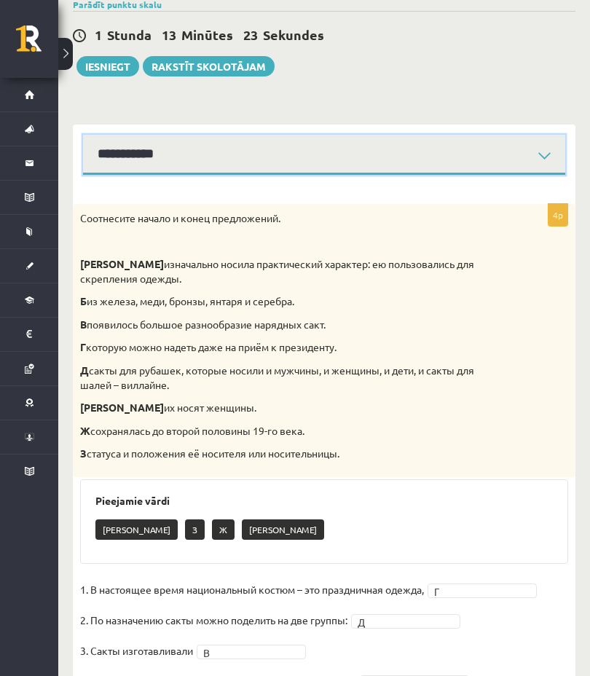
scroll to position [114, 0]
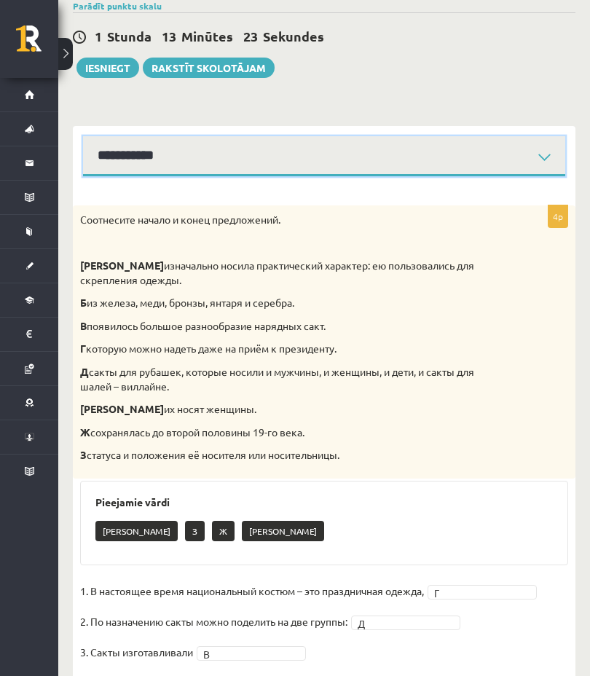
click at [471, 164] on select "**********" at bounding box center [324, 156] width 482 height 40
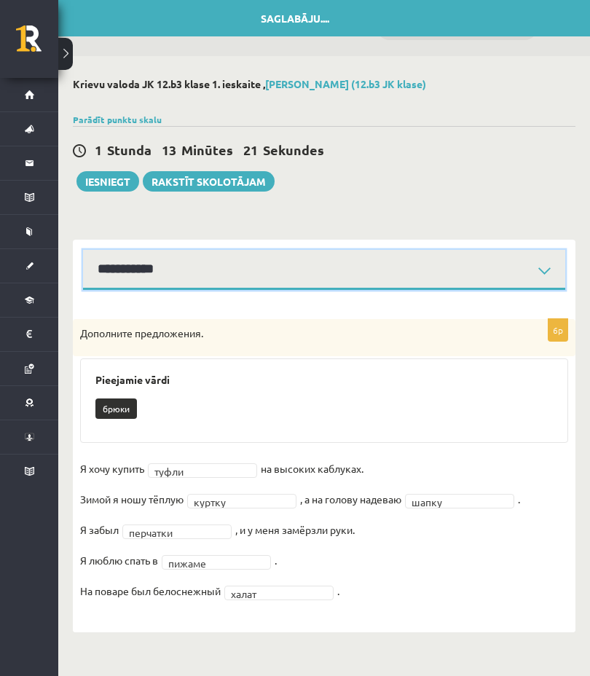
click at [392, 250] on select "**********" at bounding box center [324, 270] width 482 height 40
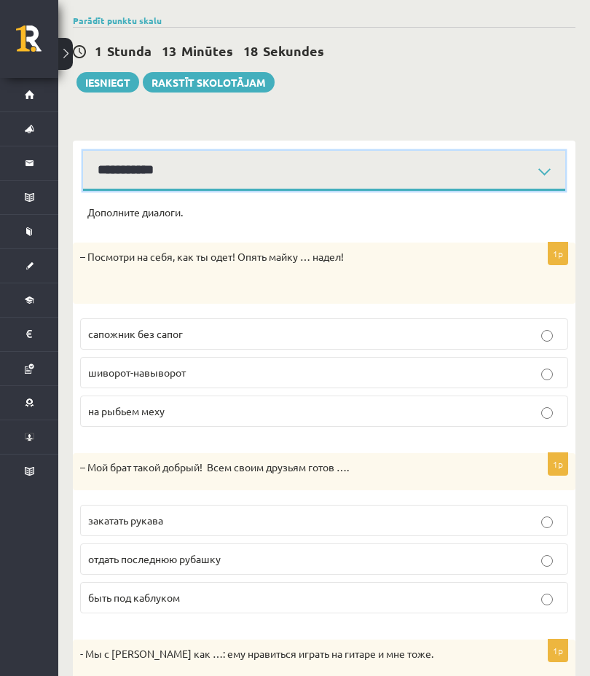
scroll to position [143, 0]
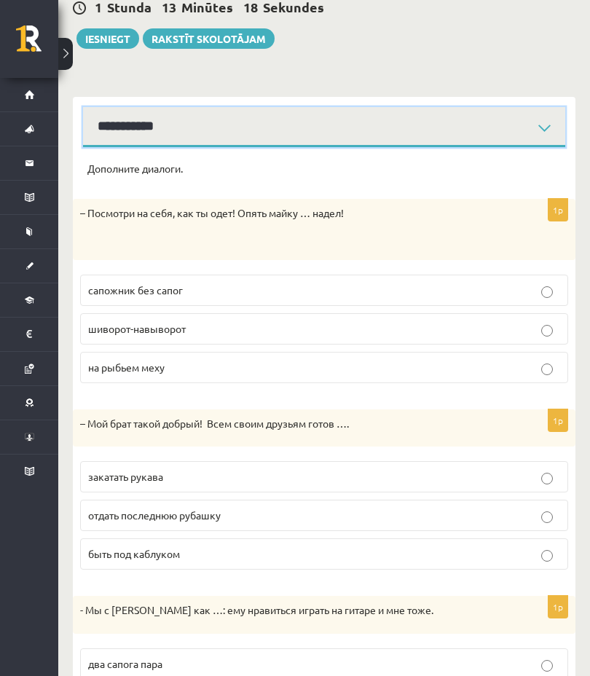
click at [453, 109] on select "**********" at bounding box center [324, 127] width 482 height 40
select select "**********"
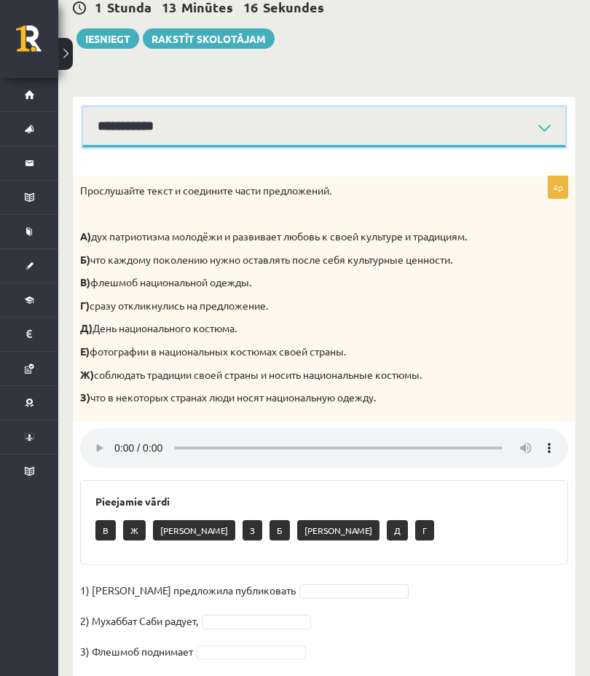
scroll to position [127, 0]
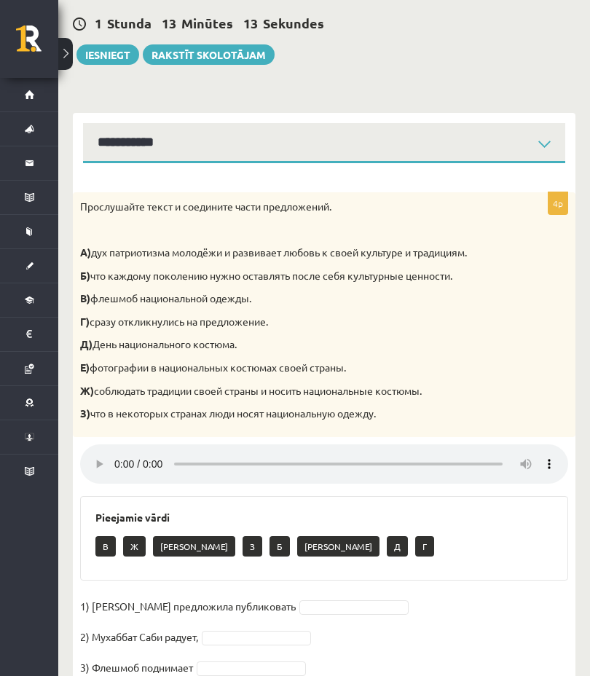
click at [109, 447] on audio at bounding box center [324, 463] width 488 height 39
click at [116, 448] on audio at bounding box center [324, 463] width 488 height 39
click at [114, 452] on audio at bounding box center [324, 463] width 488 height 39
click at [127, 449] on audio at bounding box center [324, 463] width 488 height 39
click at [112, 455] on audio at bounding box center [324, 463] width 488 height 39
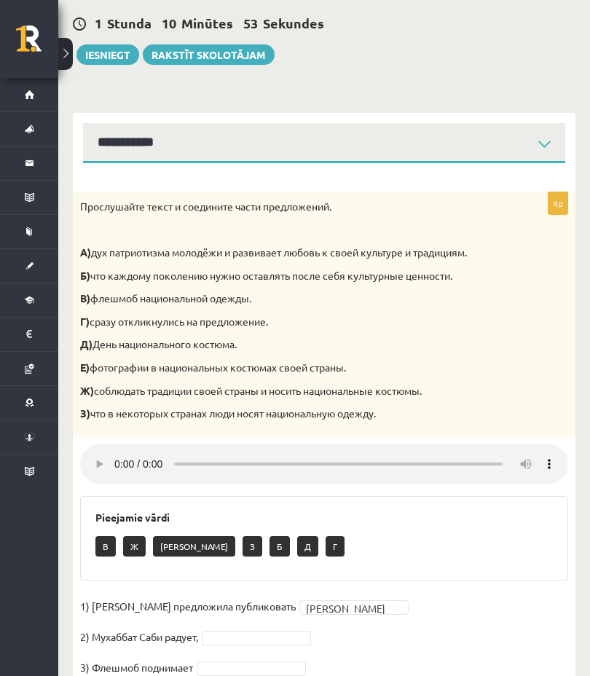
click at [118, 451] on audio at bounding box center [324, 463] width 488 height 39
click at [116, 444] on audio at bounding box center [324, 463] width 488 height 39
click at [114, 450] on audio at bounding box center [324, 463] width 488 height 39
click at [118, 445] on audio at bounding box center [324, 463] width 488 height 39
click at [119, 454] on audio at bounding box center [324, 463] width 488 height 39
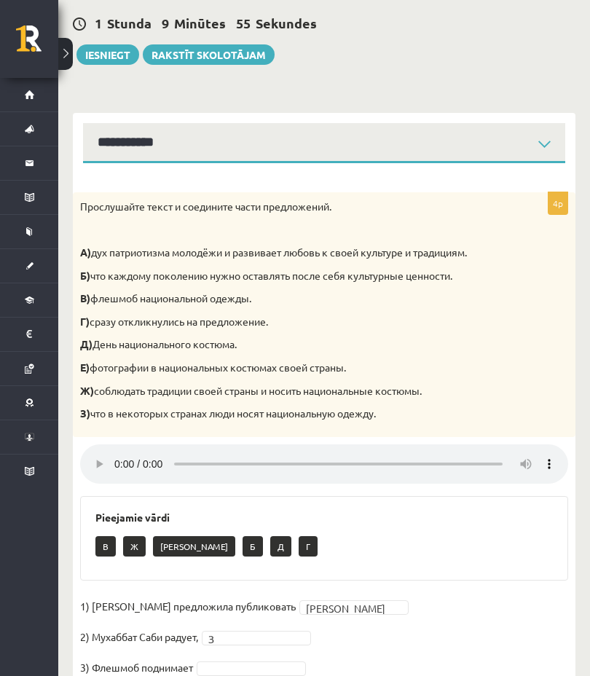
click at [109, 460] on audio at bounding box center [324, 463] width 488 height 39
click at [122, 448] on audio at bounding box center [324, 463] width 488 height 39
click at [110, 451] on audio at bounding box center [324, 463] width 488 height 39
click at [122, 451] on audio at bounding box center [324, 463] width 488 height 39
click at [102, 447] on audio at bounding box center [324, 463] width 488 height 39
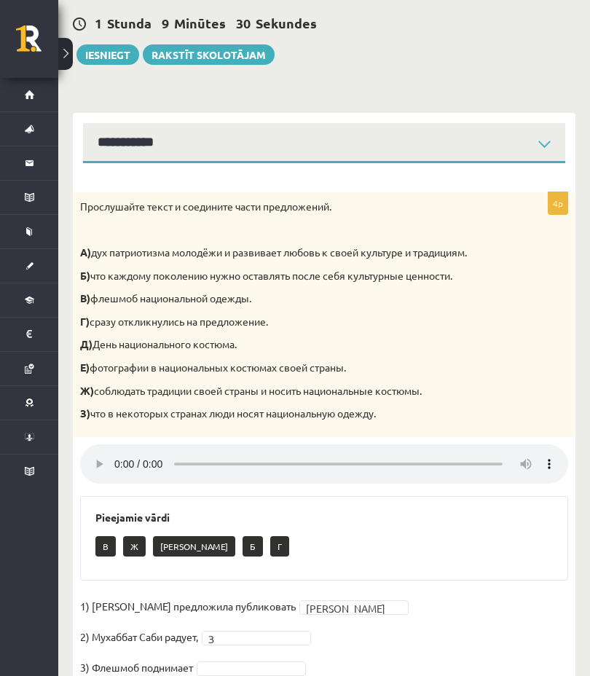
click at [140, 446] on audio at bounding box center [324, 463] width 488 height 39
click at [117, 453] on audio at bounding box center [324, 463] width 488 height 39
click at [120, 447] on audio at bounding box center [324, 463] width 488 height 39
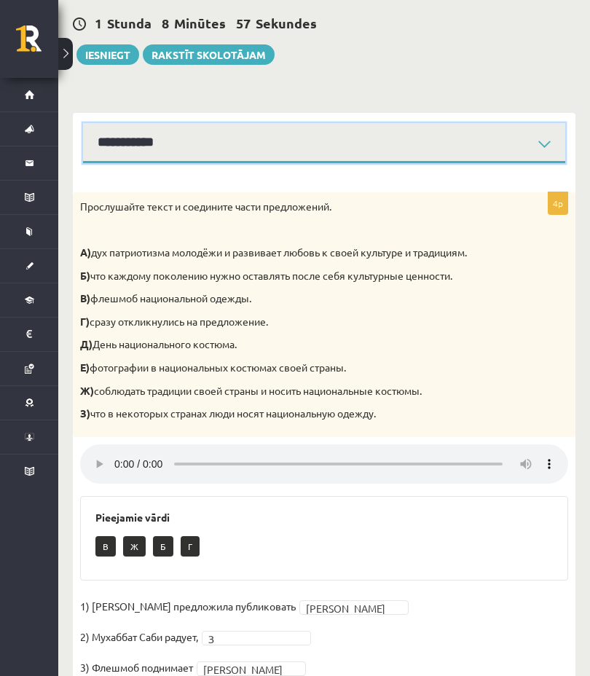
click at [446, 141] on select "**********" at bounding box center [324, 143] width 482 height 40
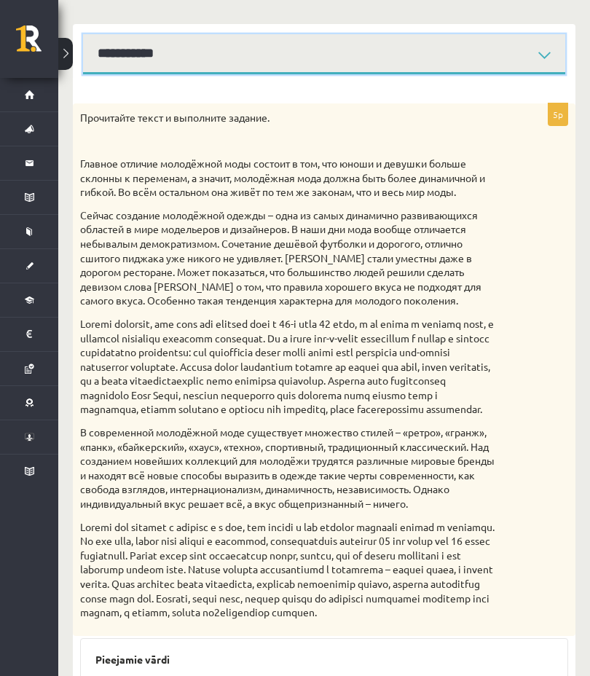
scroll to position [201, 0]
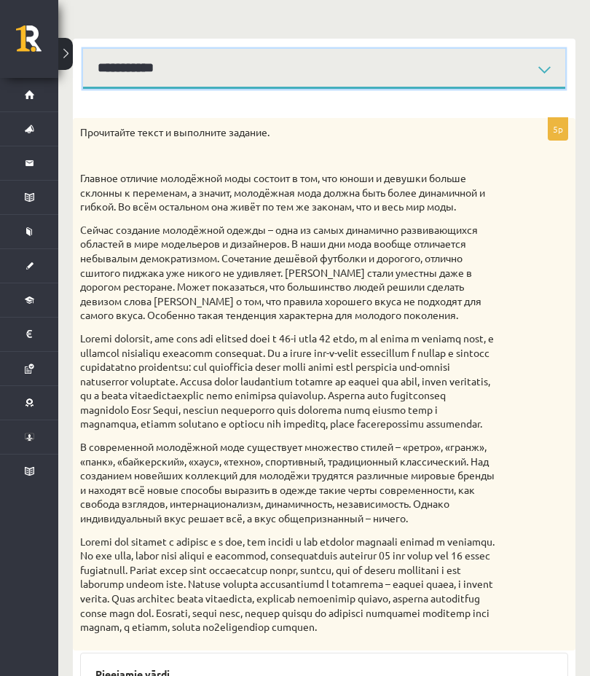
click at [461, 72] on select "**********" at bounding box center [324, 69] width 482 height 40
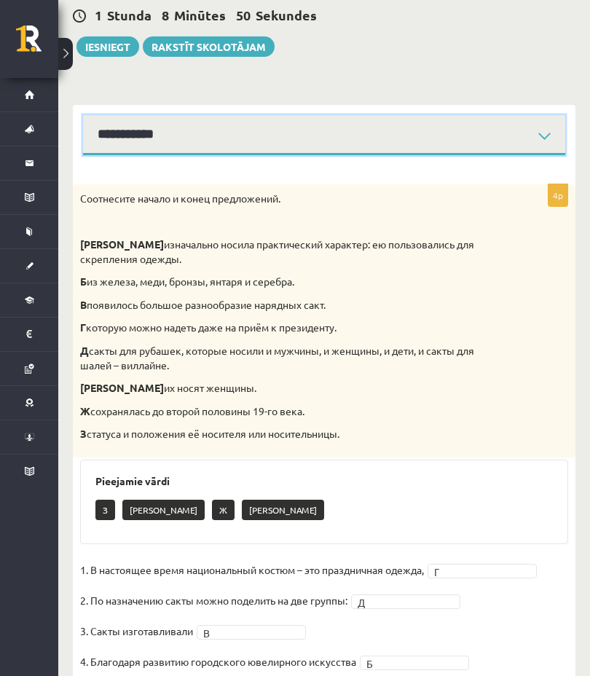
scroll to position [128, 0]
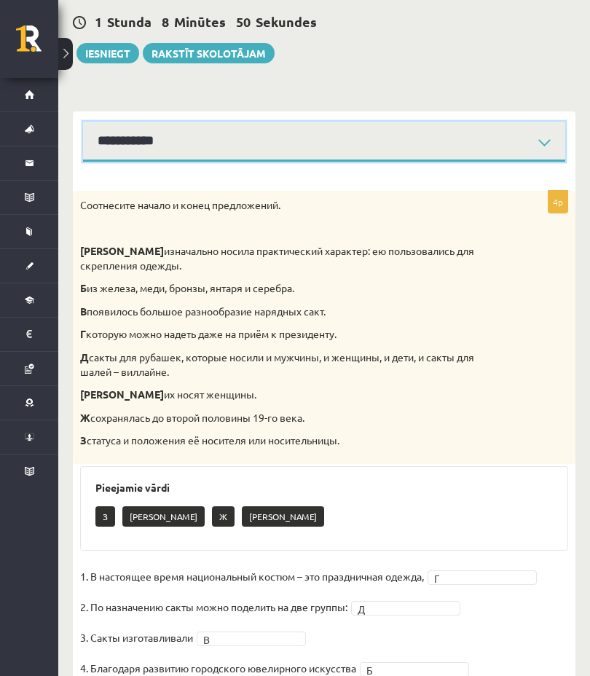
click at [427, 125] on select "**********" at bounding box center [324, 142] width 482 height 40
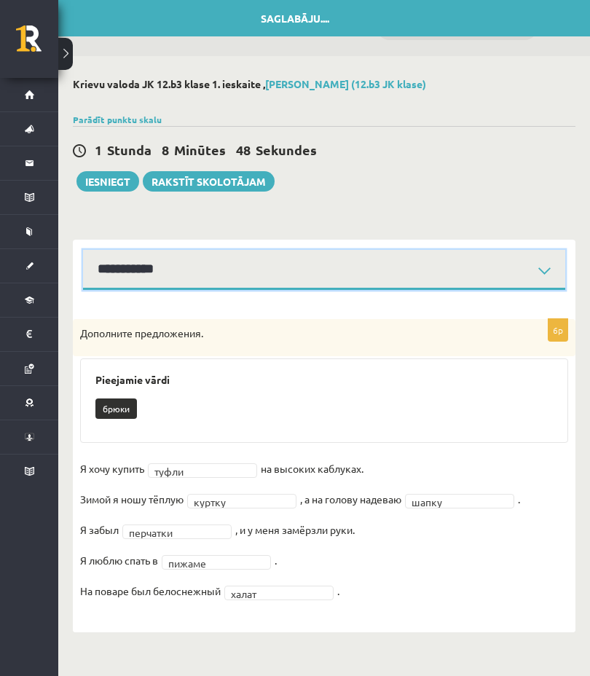
click at [355, 272] on select "**********" at bounding box center [324, 270] width 482 height 40
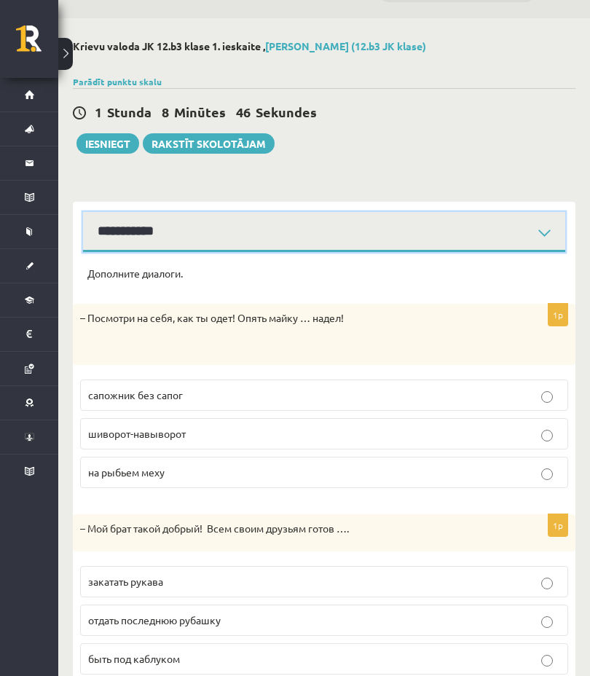
scroll to position [41, 0]
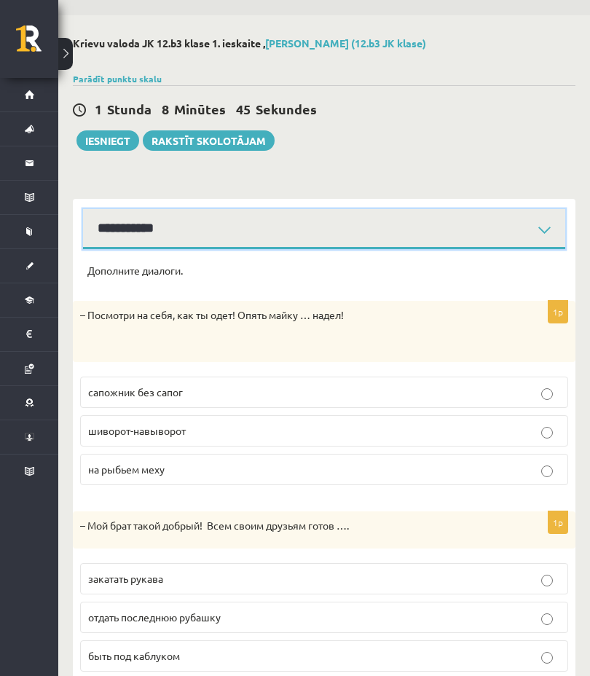
click at [444, 209] on select "**********" at bounding box center [324, 229] width 482 height 40
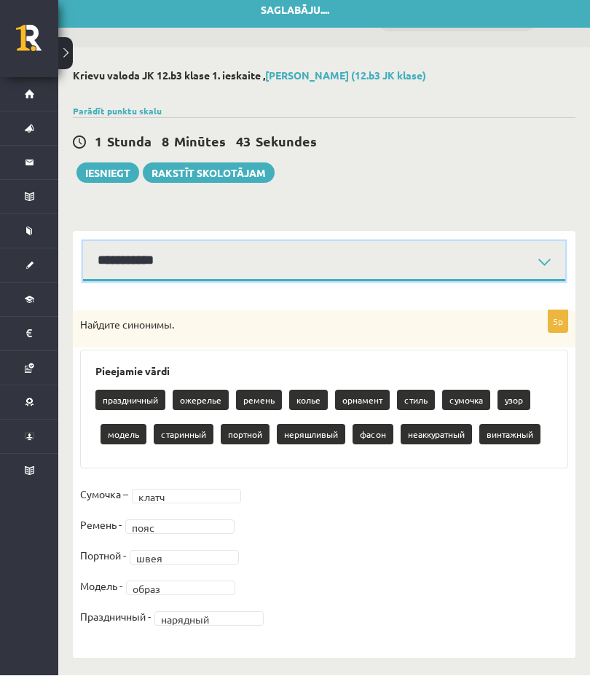
scroll to position [11, 0]
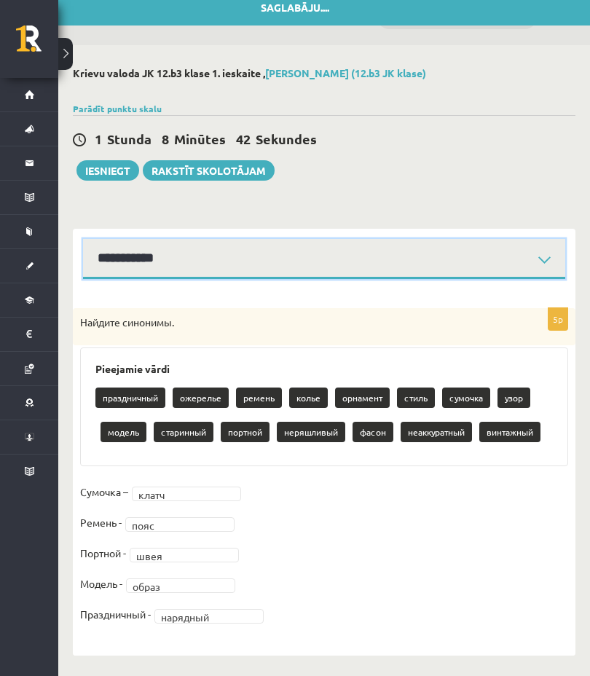
click at [392, 256] on select "**********" at bounding box center [324, 259] width 482 height 40
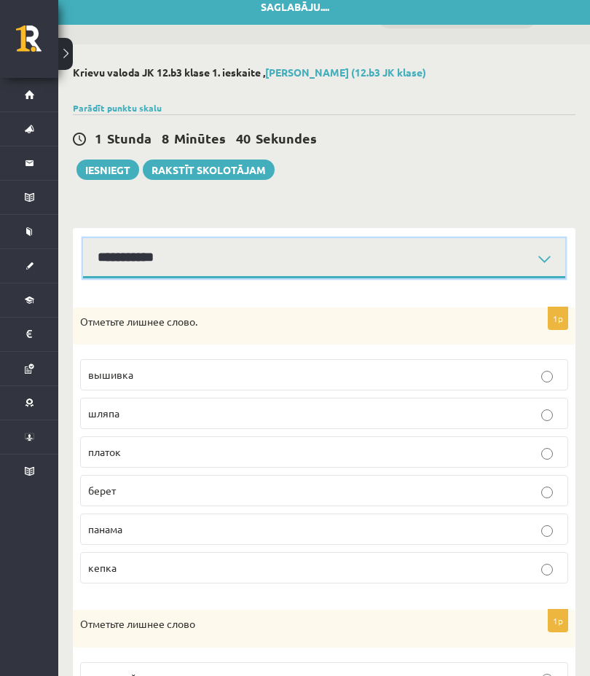
scroll to position [11, 0]
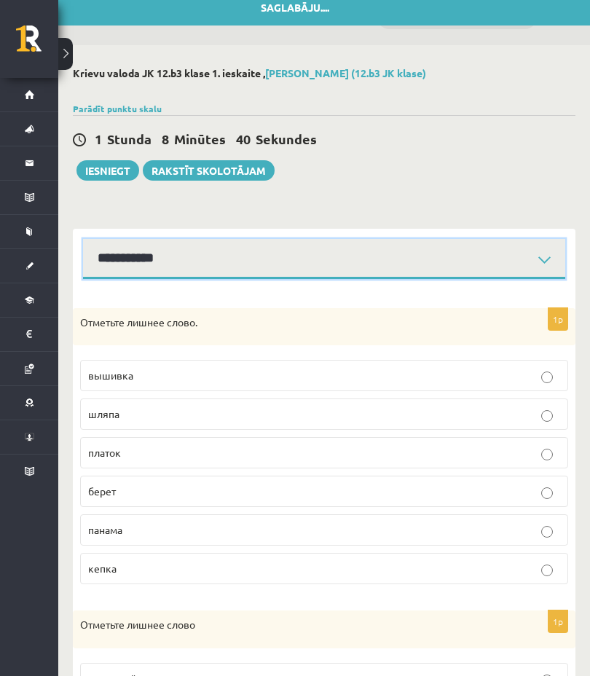
click at [417, 261] on select "**********" at bounding box center [324, 259] width 482 height 40
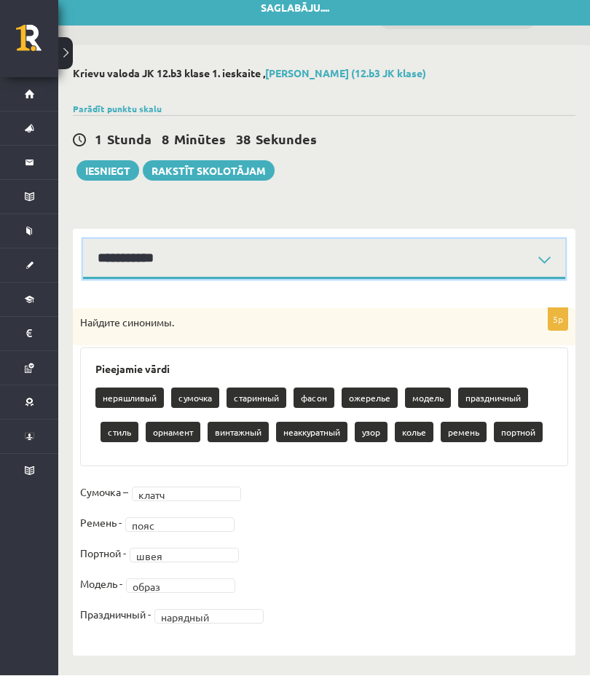
scroll to position [11, 0]
click at [375, 264] on select "**********" at bounding box center [324, 259] width 482 height 40
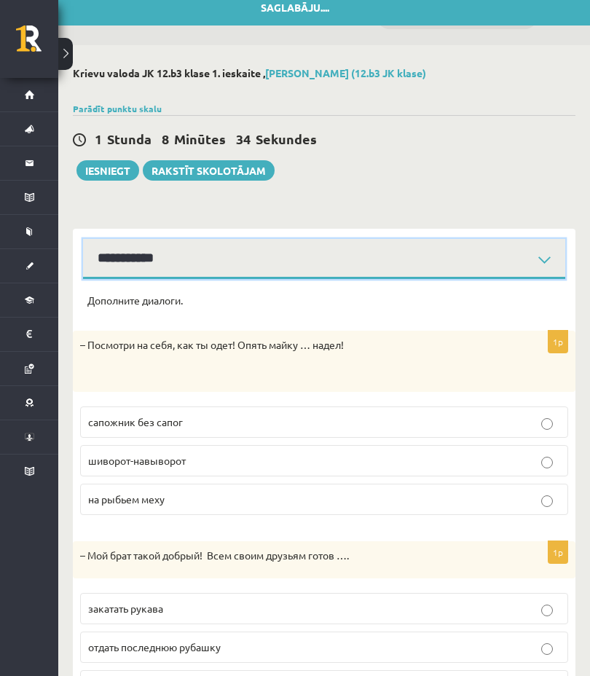
click at [388, 252] on select "**********" at bounding box center [324, 259] width 482 height 40
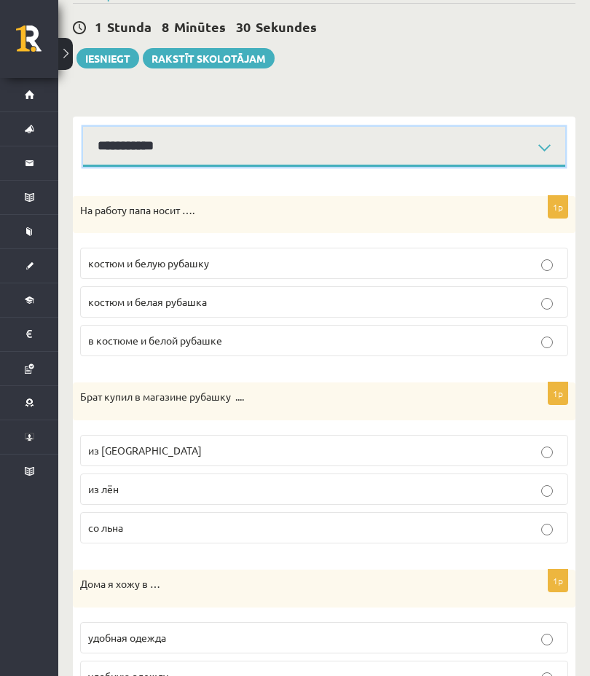
scroll to position [126, 0]
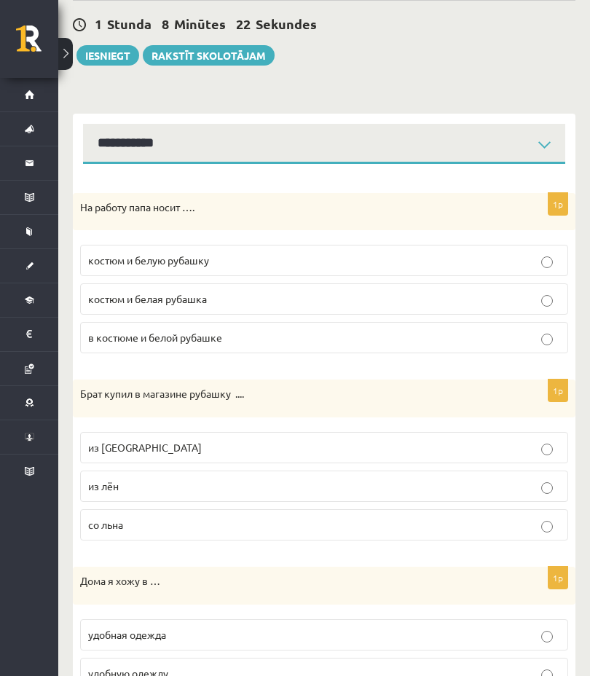
click at [319, 262] on p "костюм и белую рубашку" at bounding box center [324, 260] width 472 height 15
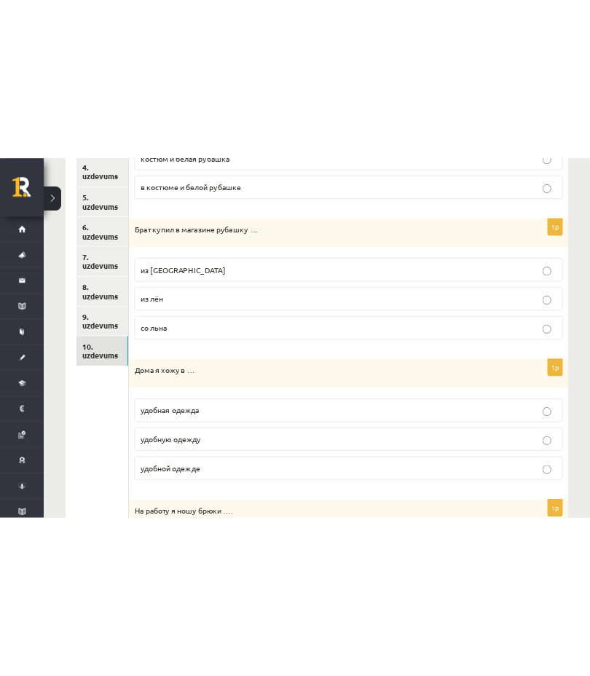
scroll to position [294, 0]
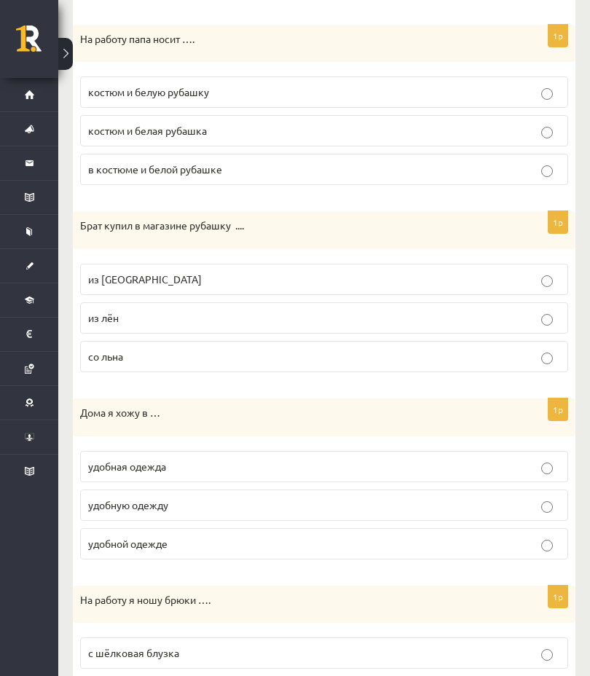
click at [109, 270] on label "из [GEOGRAPHIC_DATA]" at bounding box center [324, 279] width 488 height 31
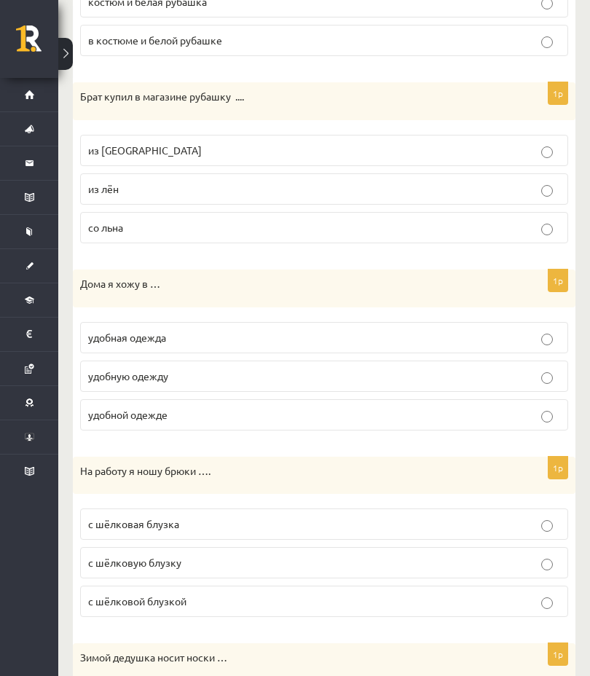
scroll to position [423, 0]
click at [115, 417] on span "удобной одежде" at bounding box center [127, 415] width 79 height 13
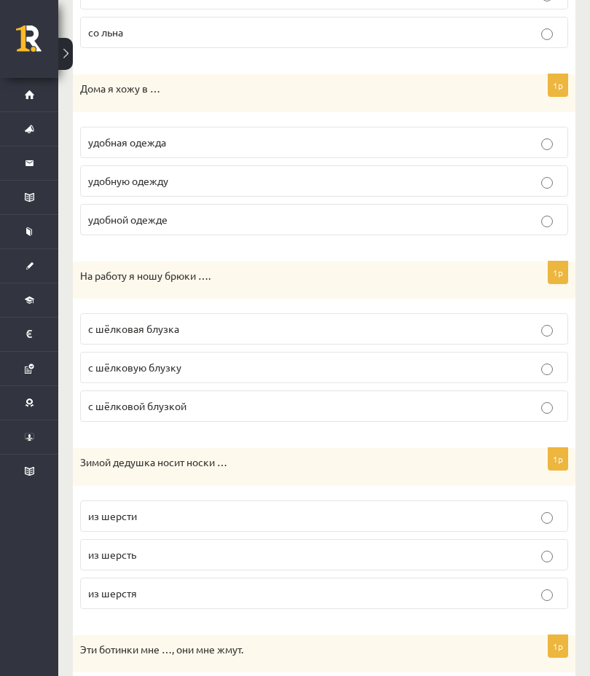
scroll to position [620, 0]
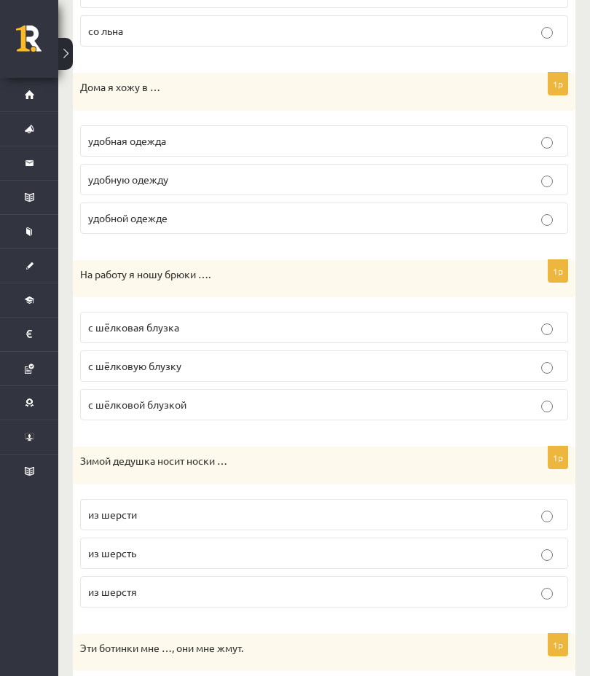
click at [120, 407] on span "с шёлковой блузкой" at bounding box center [137, 404] width 98 height 13
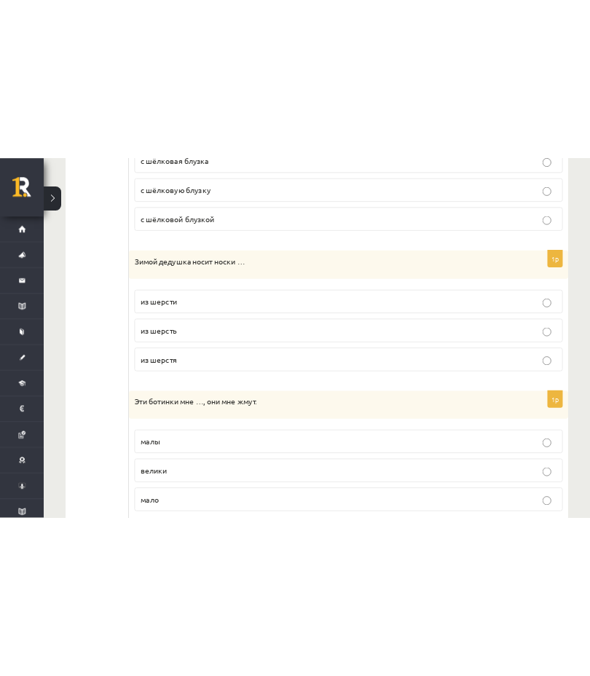
scroll to position [822, 0]
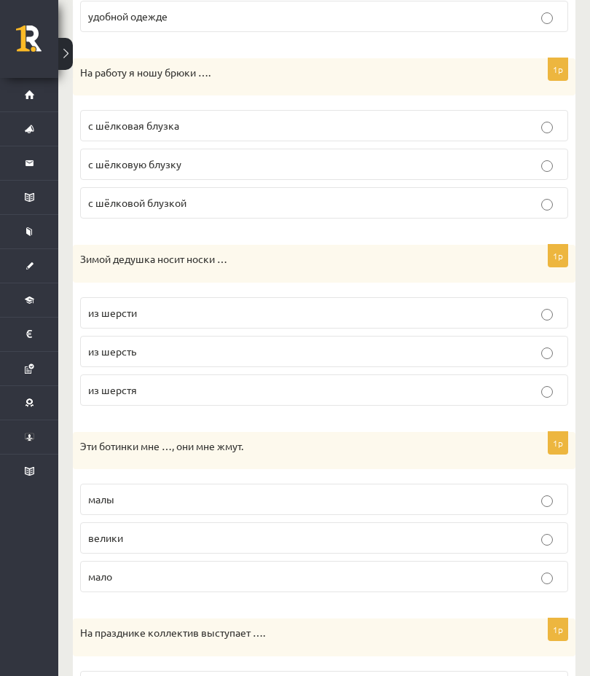
click at [331, 320] on label "из шерсти" at bounding box center [324, 312] width 488 height 31
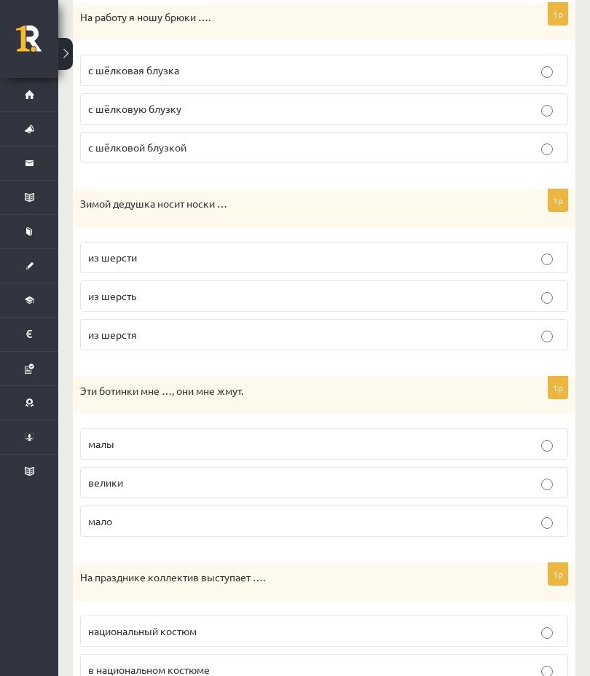
scroll to position [884, 0]
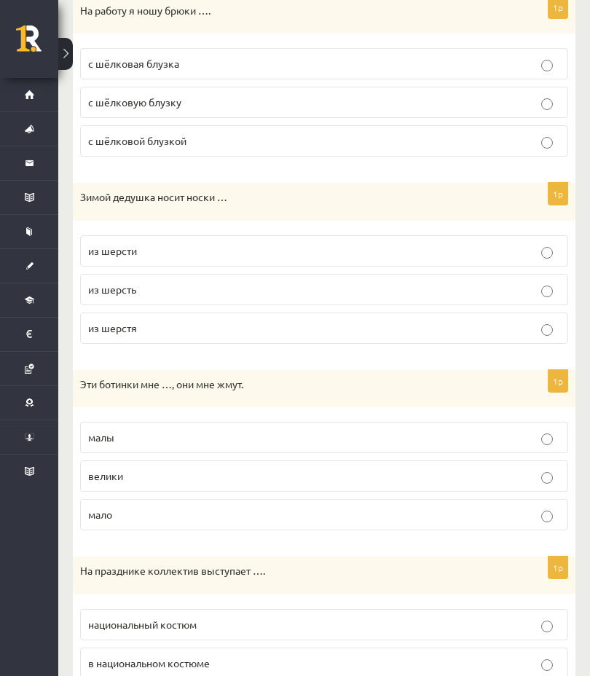
click at [97, 434] on span "малы" at bounding box center [101, 437] width 26 height 13
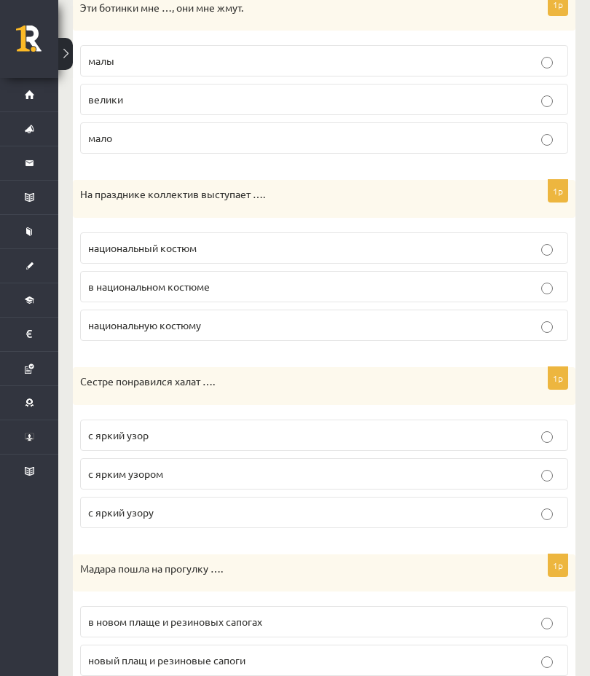
scroll to position [1241, 0]
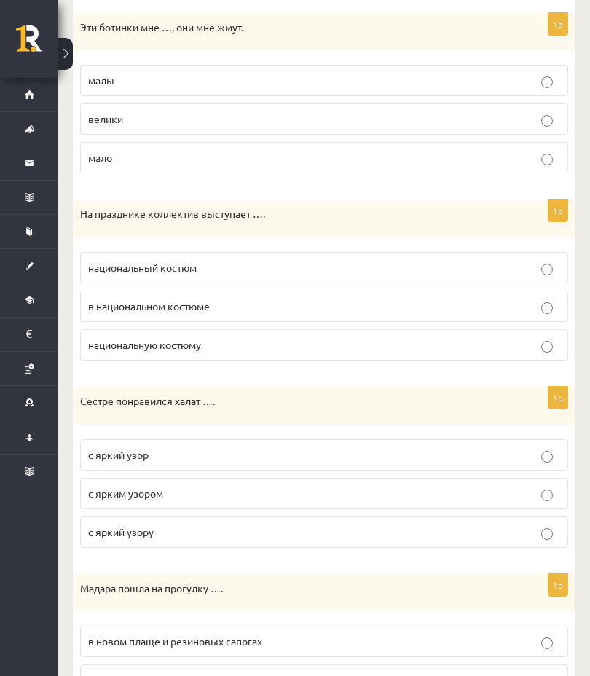
click at [488, 479] on label "с ярким узором" at bounding box center [324, 493] width 488 height 31
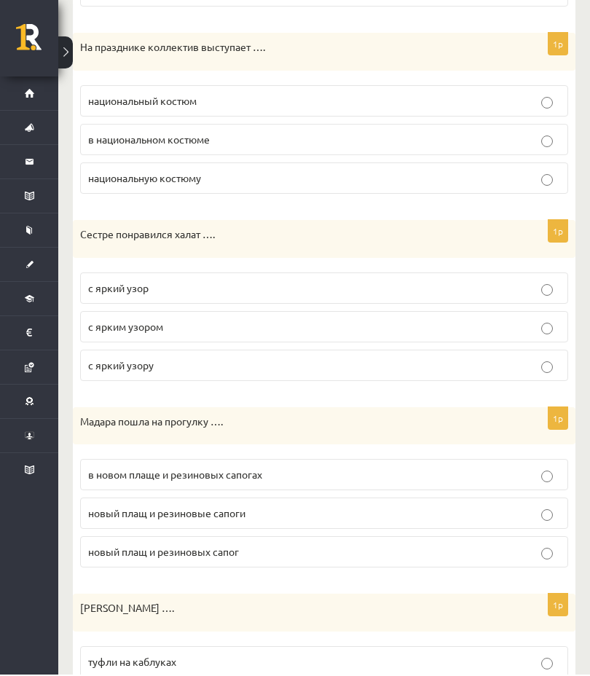
scroll to position [1408, 0]
click at [130, 144] on label "в национальном костюме" at bounding box center [324, 139] width 488 height 31
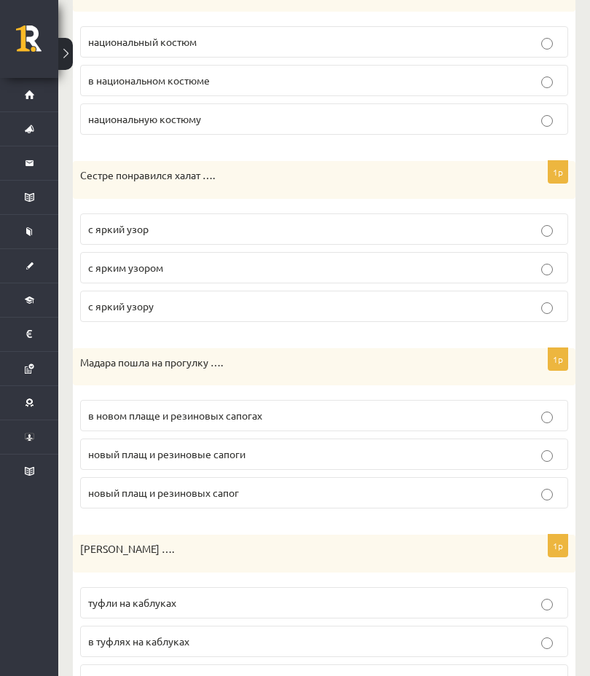
scroll to position [1466, 0]
click at [326, 420] on label "в новом плаще и резиновых сапогах" at bounding box center [324, 416] width 488 height 31
click at [353, 479] on p "туфли на каблуках" at bounding box center [324, 603] width 472 height 15
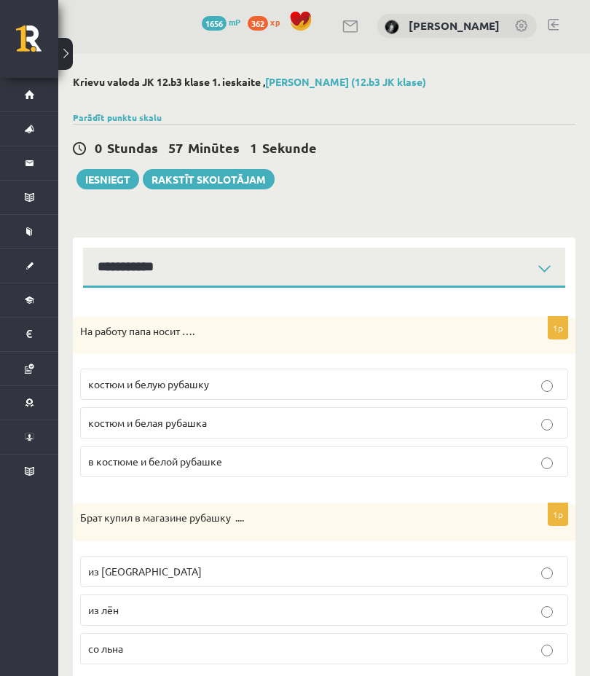
scroll to position [0, 0]
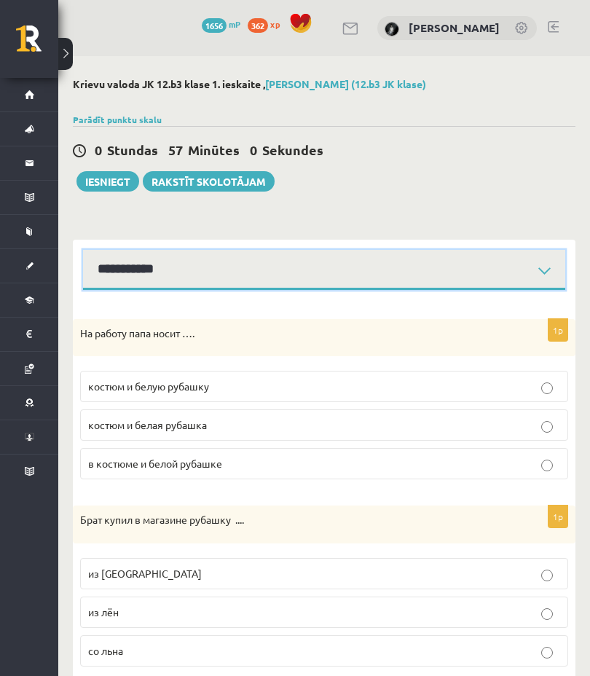
click at [361, 256] on select "**********" at bounding box center [324, 270] width 482 height 40
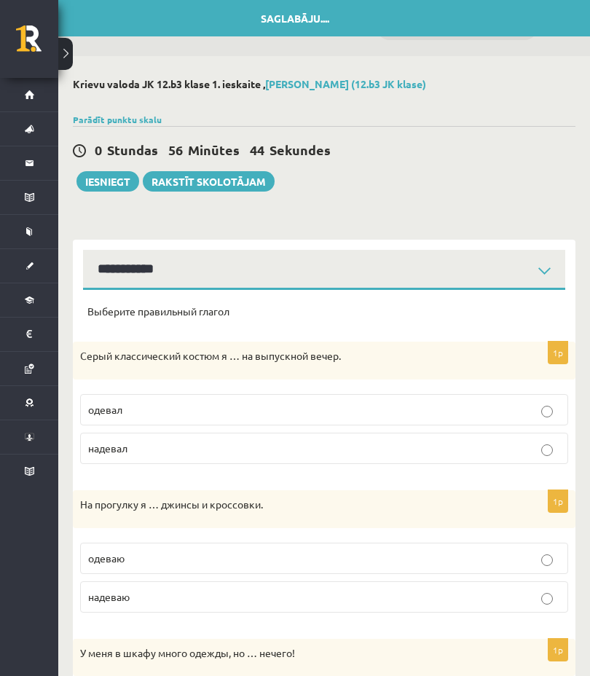
click at [305, 458] on label "надевал" at bounding box center [324, 448] width 488 height 31
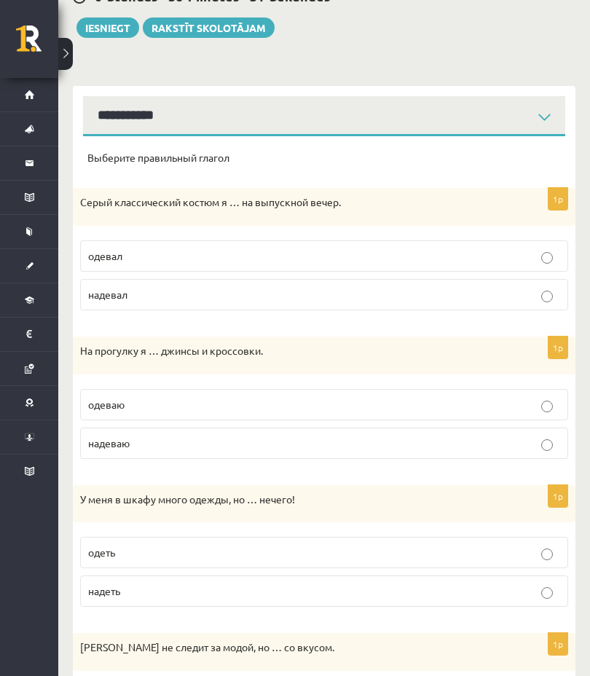
scroll to position [154, 0]
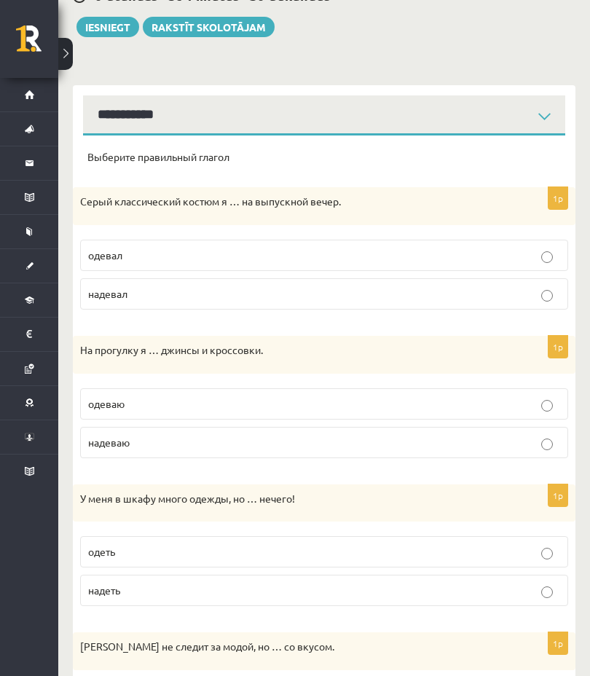
click at [395, 396] on p "одеваю" at bounding box center [324, 403] width 472 height 15
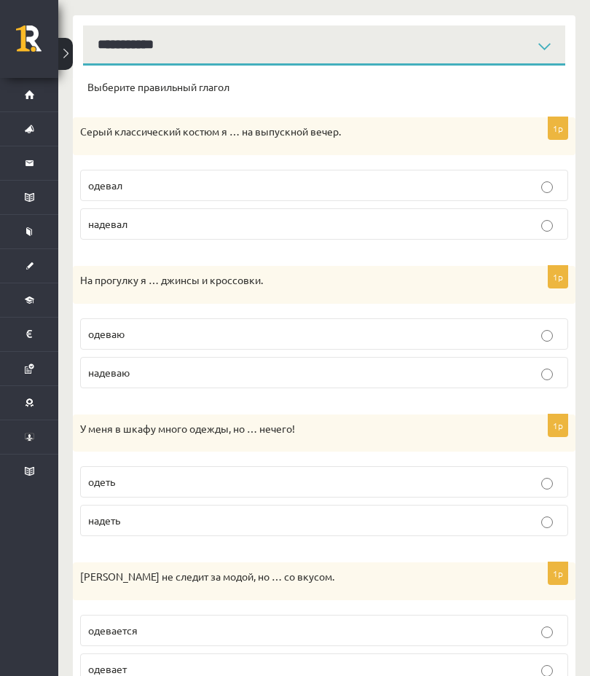
scroll to position [240, 0]
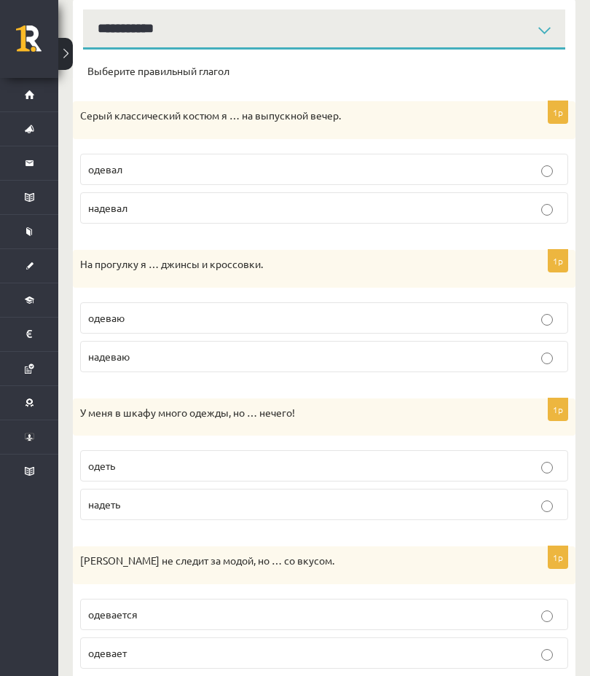
click at [445, 479] on label "надеть" at bounding box center [324, 504] width 488 height 31
click at [509, 471] on p "одеть" at bounding box center [324, 465] width 472 height 15
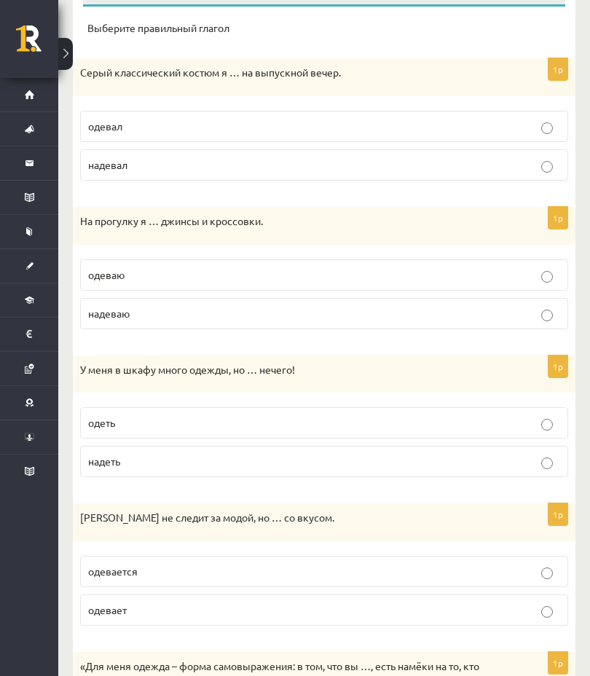
scroll to position [292, 0]
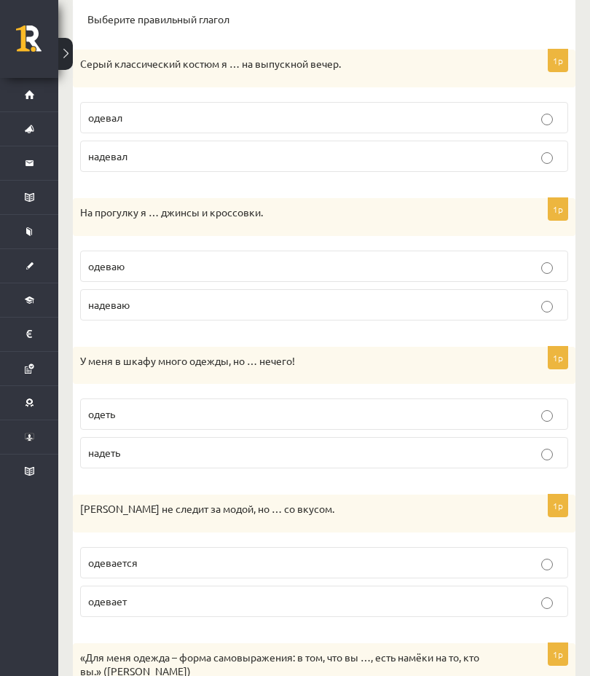
click at [385, 479] on p "одевается" at bounding box center [324, 562] width 472 height 15
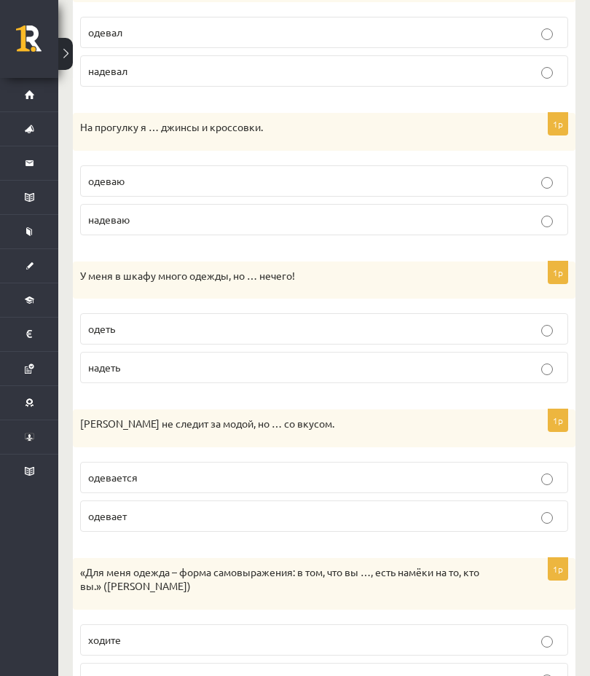
scroll to position [377, 0]
click at [278, 479] on label "носите" at bounding box center [324, 679] width 488 height 31
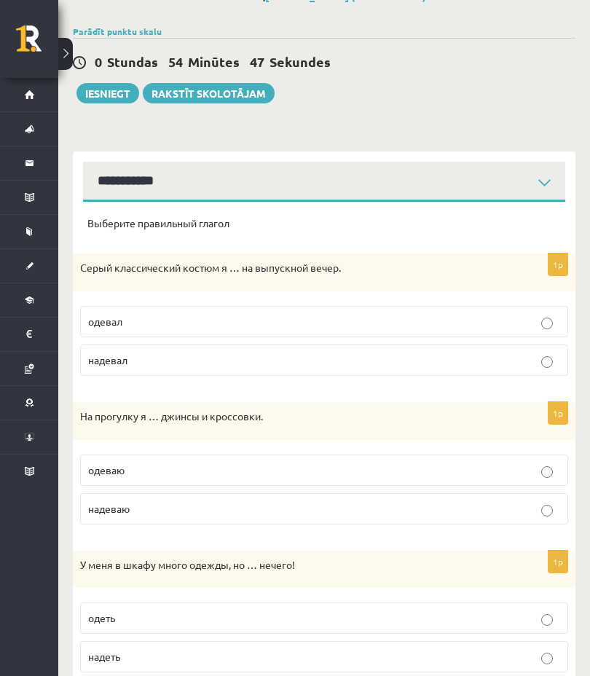
scroll to position [0, 0]
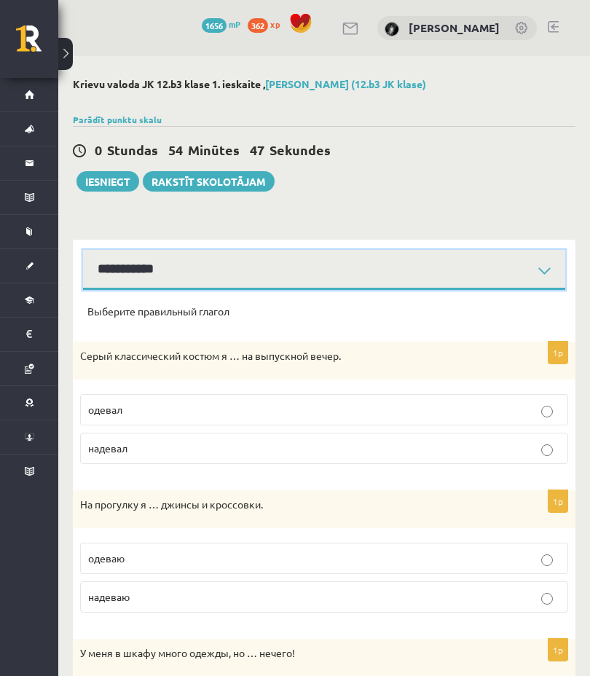
click at [458, 278] on select "**********" at bounding box center [324, 270] width 482 height 40
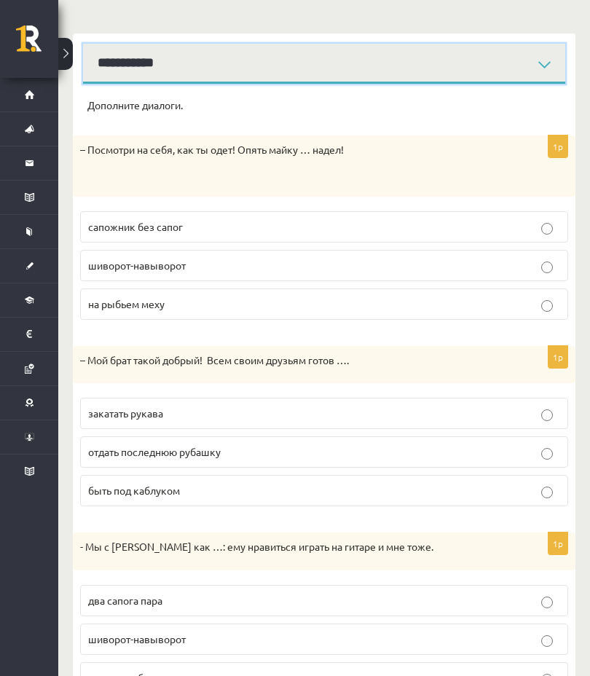
scroll to position [205, 0]
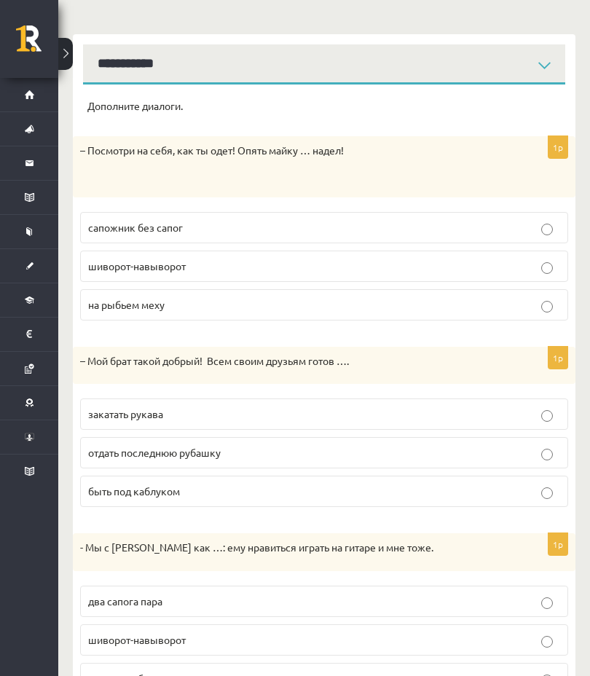
click at [442, 267] on p "шиворот-навыворот" at bounding box center [324, 266] width 472 height 15
click at [274, 457] on p "отдать последнюю рубашку" at bounding box center [324, 452] width 472 height 15
click at [213, 479] on label "два сапога пара" at bounding box center [324, 601] width 488 height 31
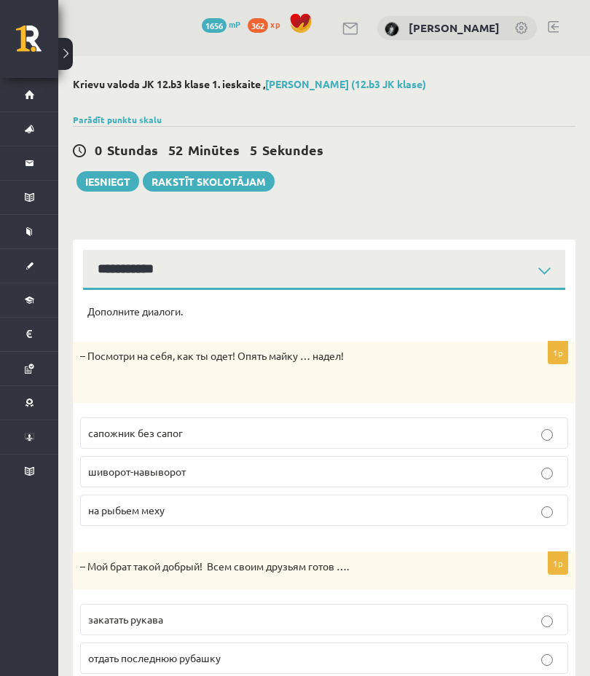
scroll to position [2, 0]
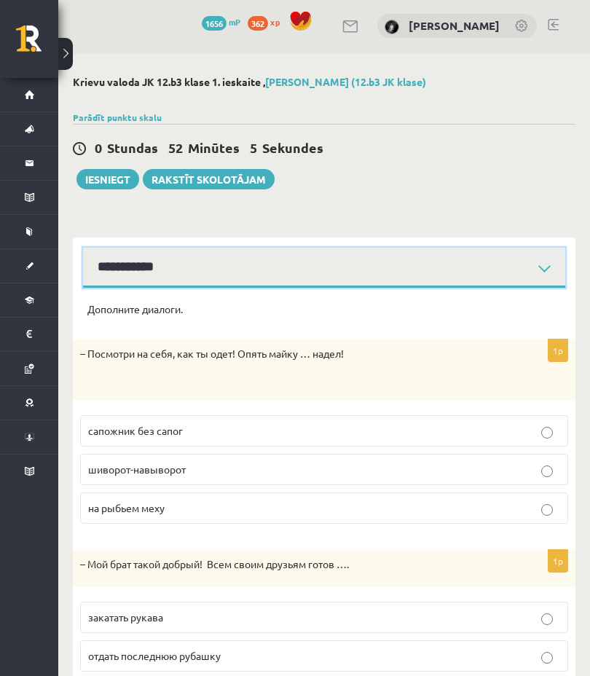
click at [547, 265] on select "**********" at bounding box center [324, 268] width 482 height 40
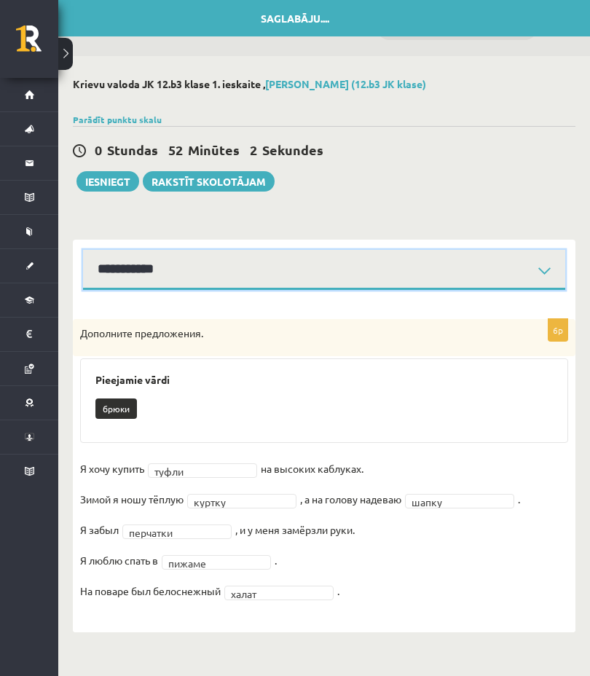
click at [485, 277] on select "**********" at bounding box center [324, 270] width 482 height 40
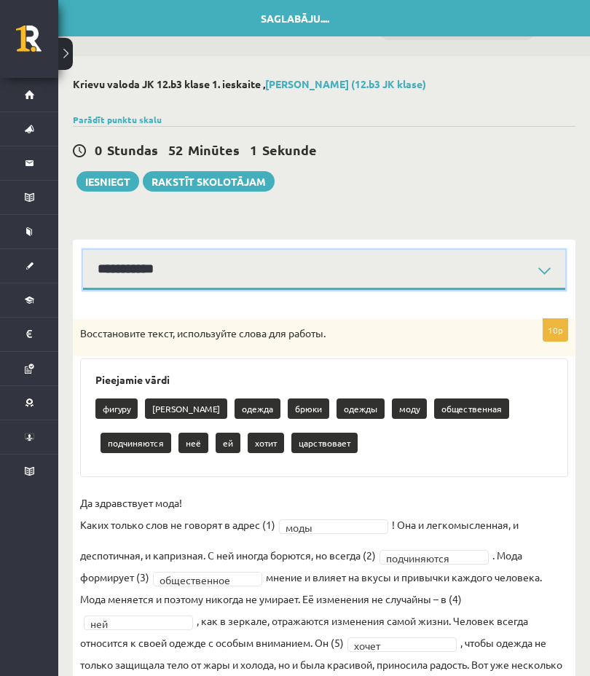
click at [504, 276] on select "**********" at bounding box center [324, 270] width 482 height 40
click at [474, 286] on select "**********" at bounding box center [324, 270] width 482 height 40
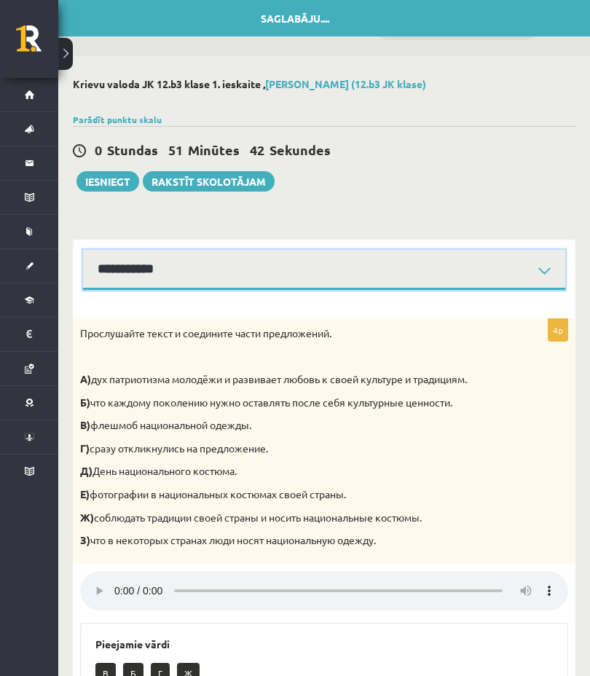
click at [174, 270] on select "**********" at bounding box center [324, 270] width 482 height 40
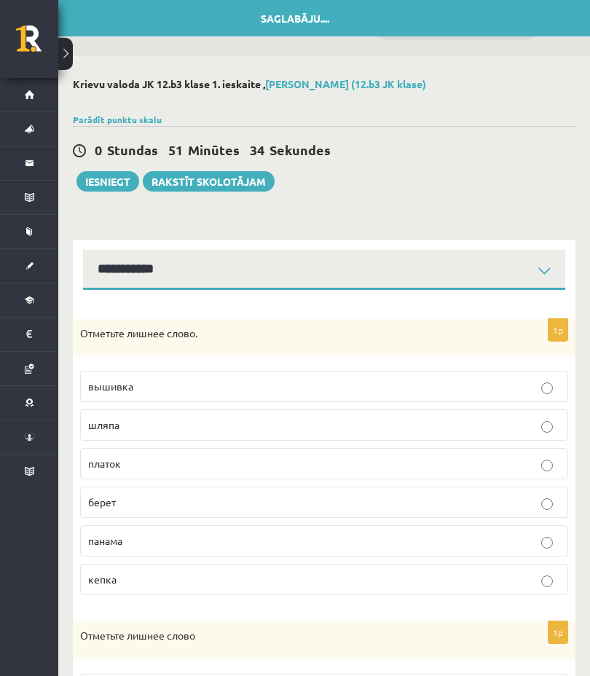
click at [104, 181] on button "Iesniegt" at bounding box center [108, 181] width 63 height 20
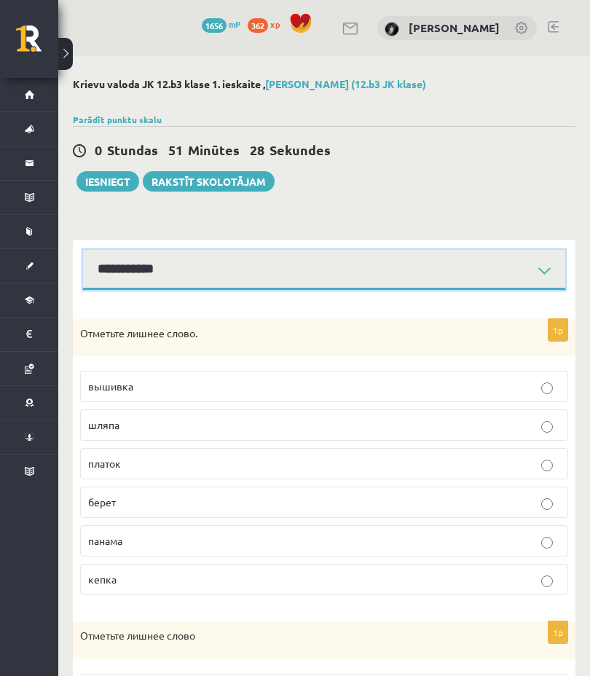
click at [468, 288] on select "**********" at bounding box center [324, 270] width 482 height 40
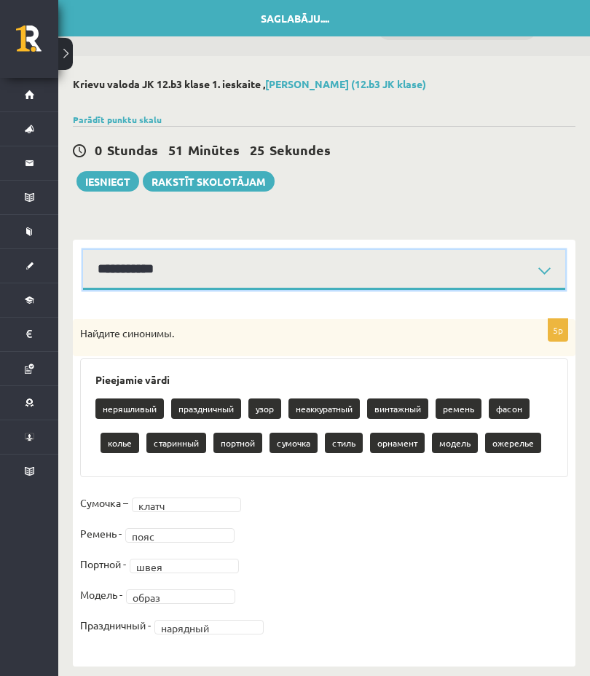
click at [450, 281] on select "**********" at bounding box center [324, 270] width 482 height 40
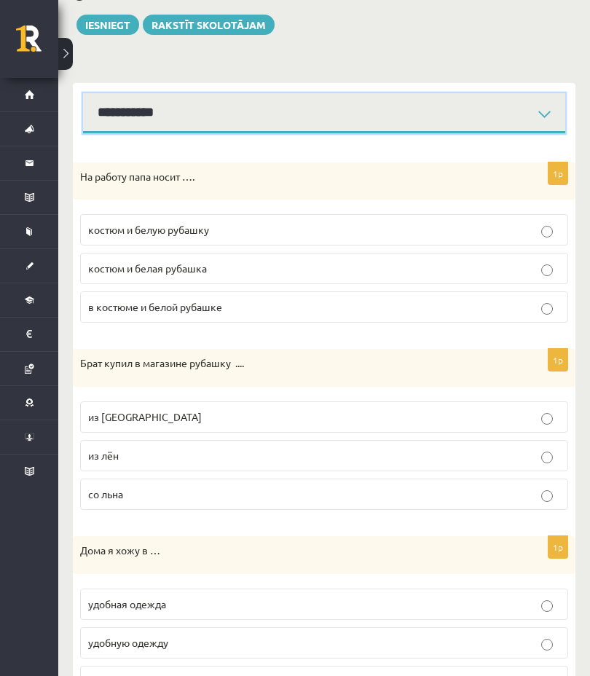
scroll to position [113, 0]
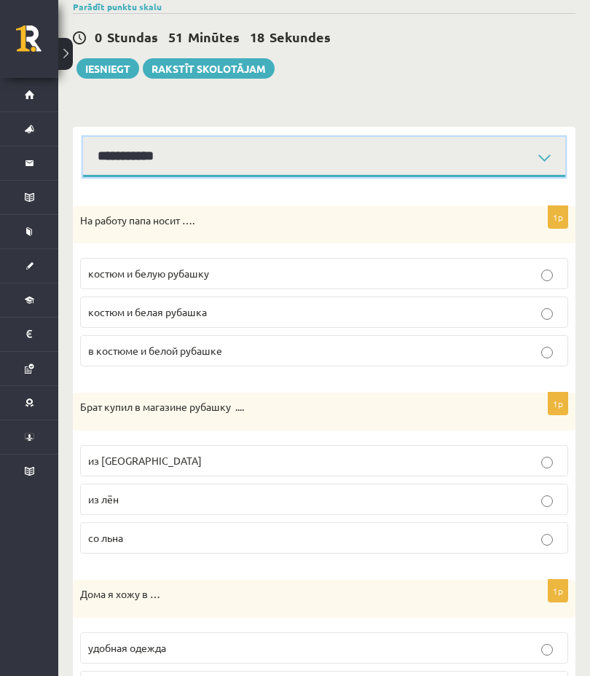
click at [144, 149] on select "**********" at bounding box center [324, 157] width 482 height 40
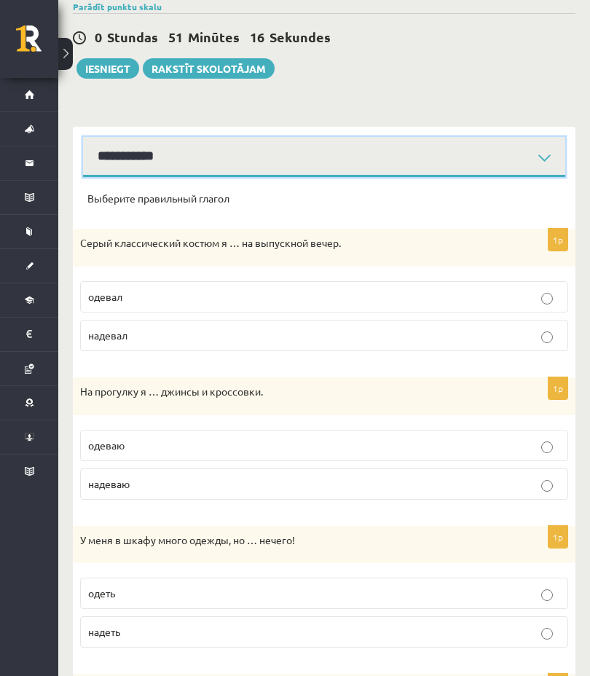
click at [136, 146] on select "**********" at bounding box center [324, 157] width 482 height 40
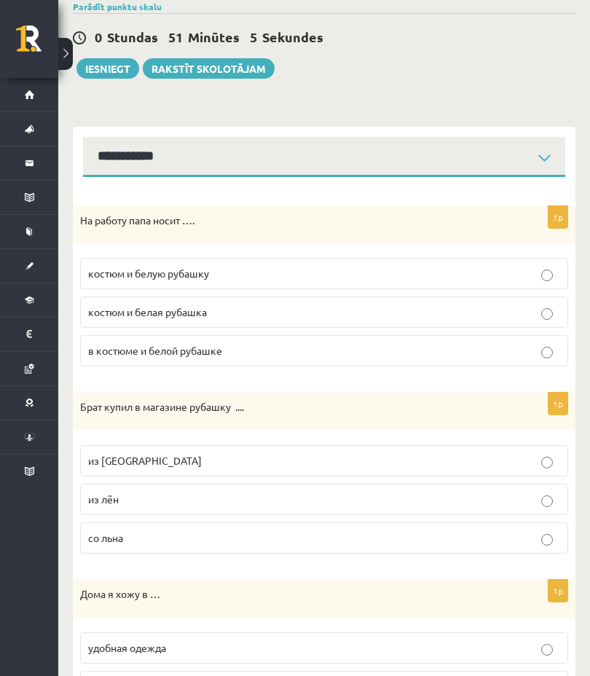
click at [434, 272] on p "костюм и белую рубашку" at bounding box center [324, 273] width 472 height 15
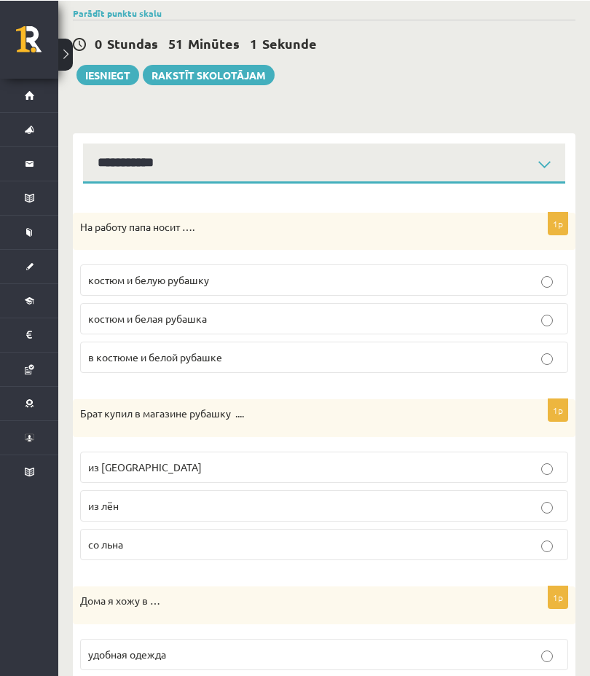
click at [528, 479] on label "из [GEOGRAPHIC_DATA]" at bounding box center [324, 466] width 488 height 31
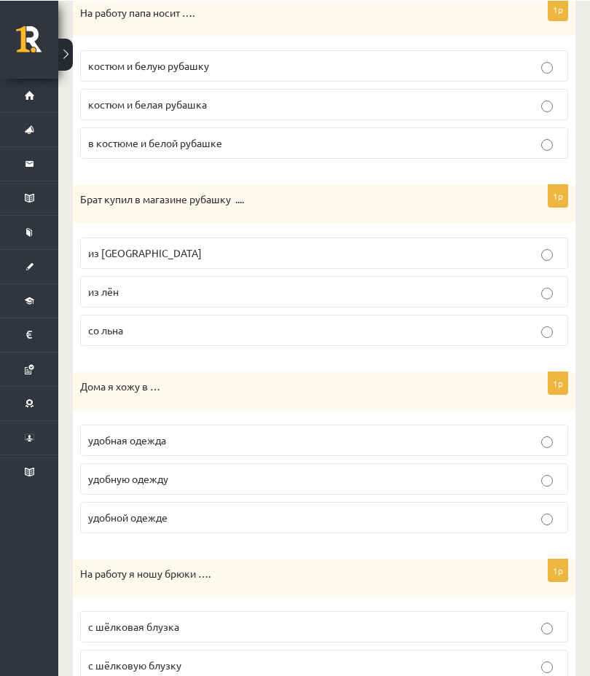
scroll to position [321, 0]
click at [297, 479] on p "удобной одежде" at bounding box center [324, 517] width 472 height 15
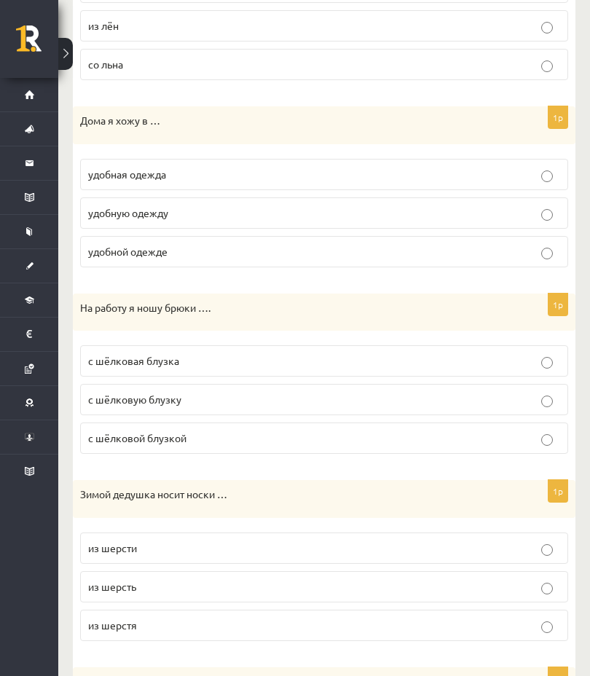
scroll to position [588, 0]
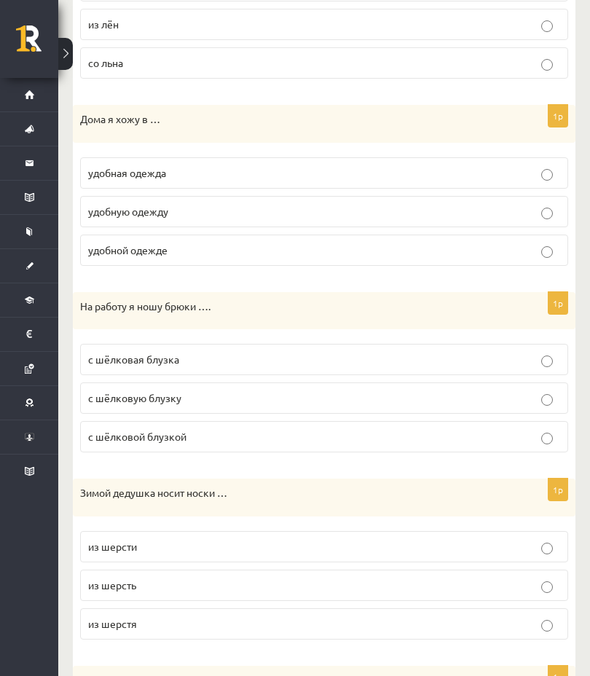
click at [298, 448] on label "с шёлковой блузкой" at bounding box center [324, 436] width 488 height 31
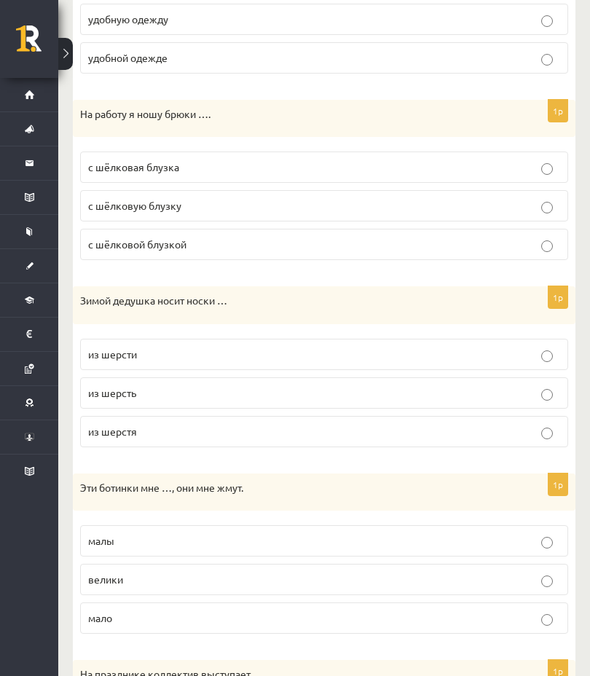
scroll to position [782, 0]
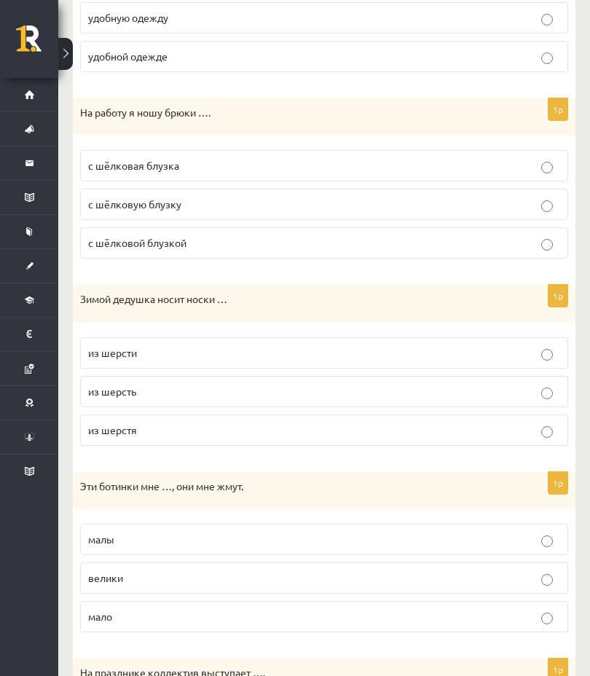
click at [369, 356] on p "из шерсти" at bounding box center [324, 352] width 472 height 15
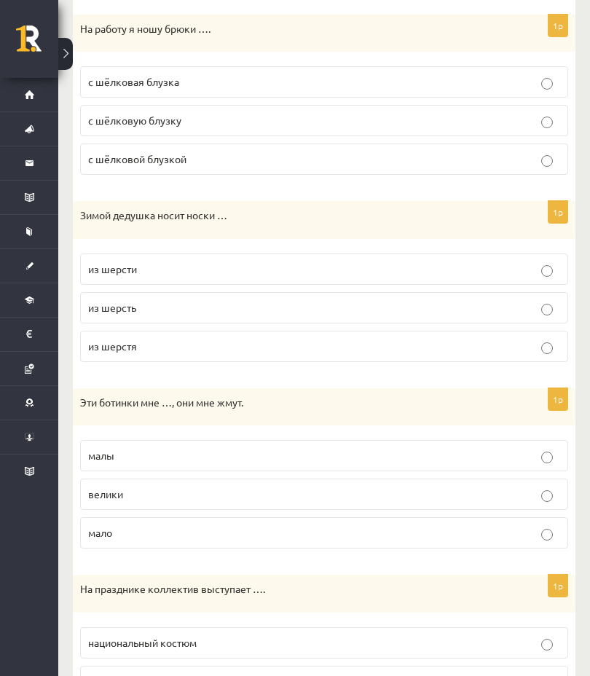
scroll to position [889, 0]
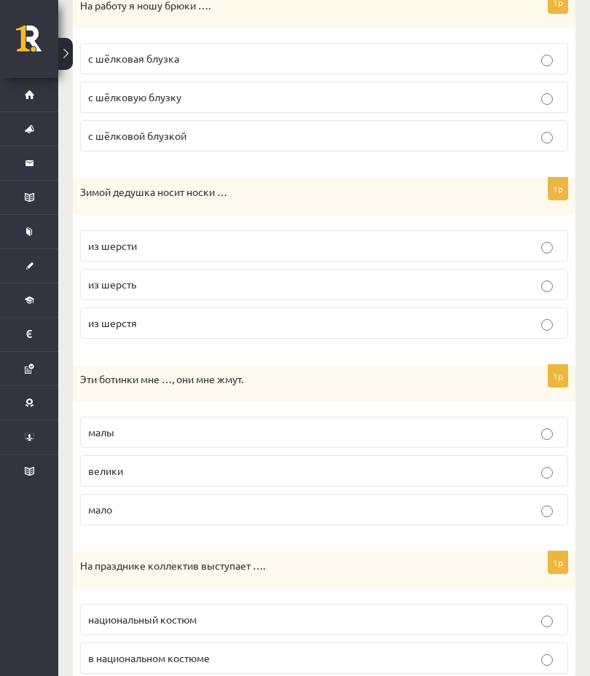
click at [257, 443] on label "малы" at bounding box center [324, 432] width 488 height 31
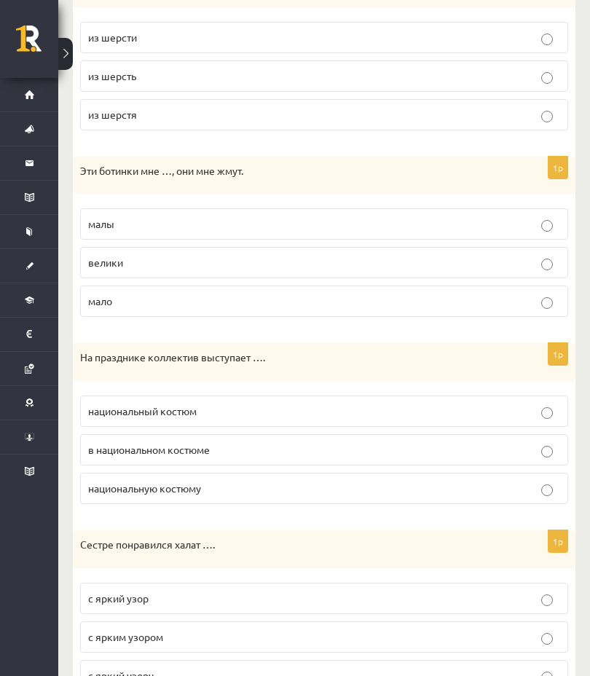
scroll to position [1119, 0]
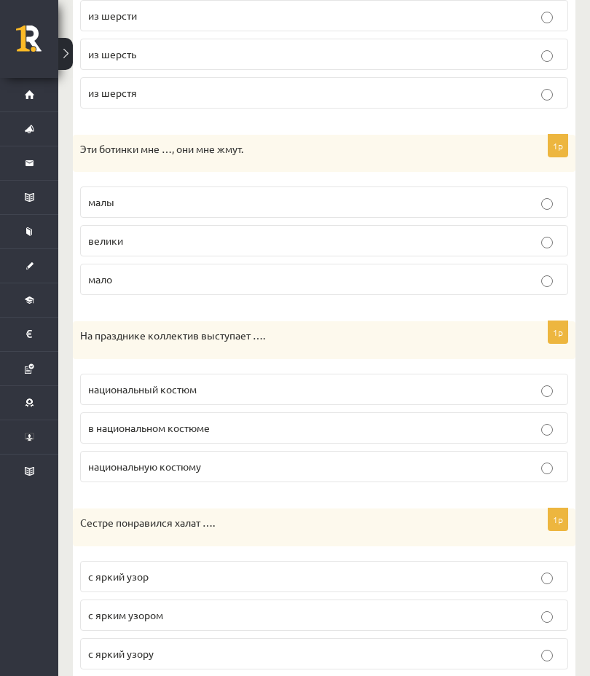
click at [361, 431] on p "в национальном костюме" at bounding box center [324, 427] width 472 height 15
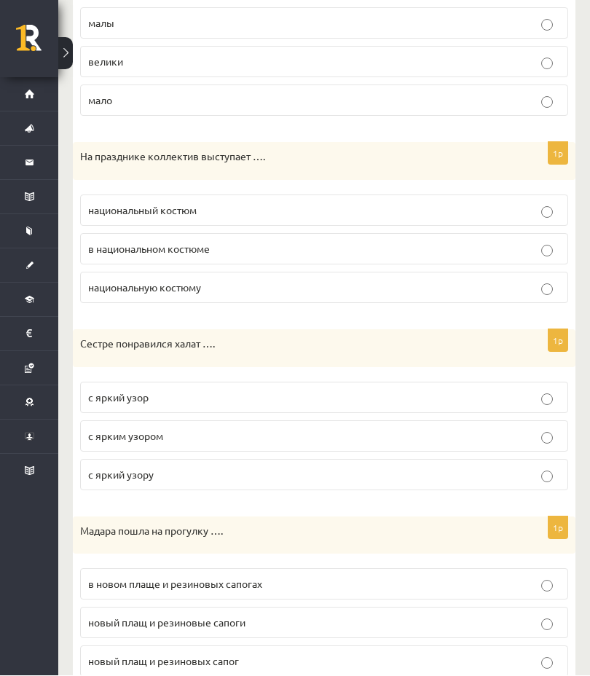
scroll to position [1298, 0]
click at [326, 437] on p "с ярким узором" at bounding box center [324, 435] width 472 height 15
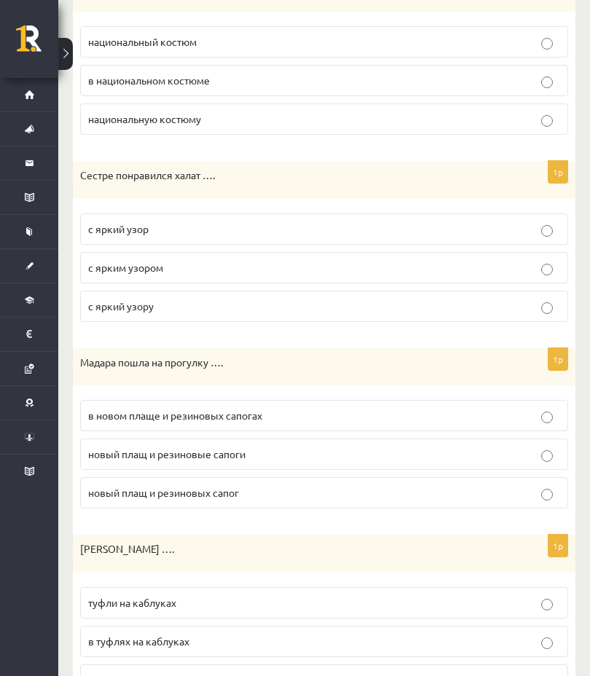
scroll to position [1466, 0]
click at [332, 415] on p "в новом плаще и резиновых сапогах" at bounding box center [324, 416] width 472 height 15
click at [380, 479] on p "туфли на каблуках" at bounding box center [324, 603] width 472 height 15
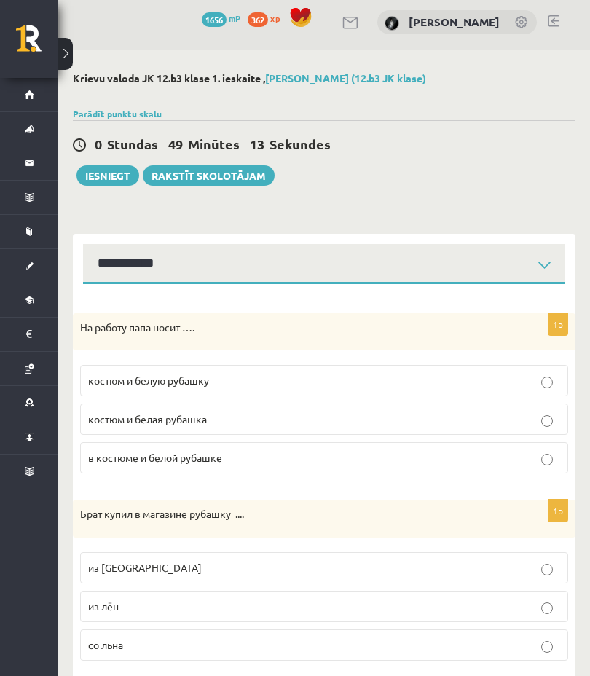
scroll to position [0, 0]
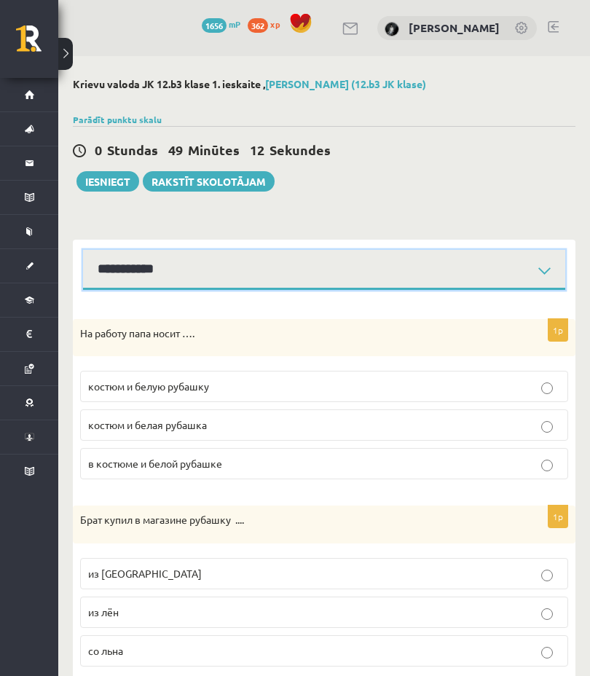
click at [204, 277] on select "**********" at bounding box center [324, 270] width 482 height 40
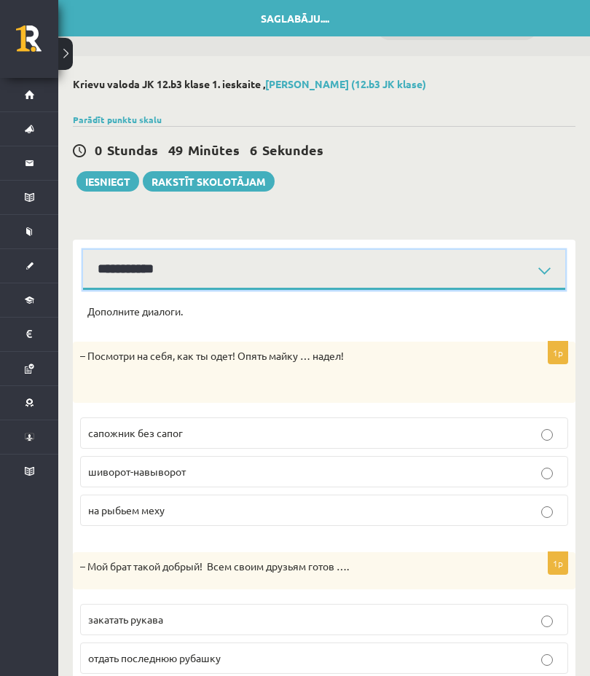
click at [471, 261] on select "**********" at bounding box center [324, 270] width 482 height 40
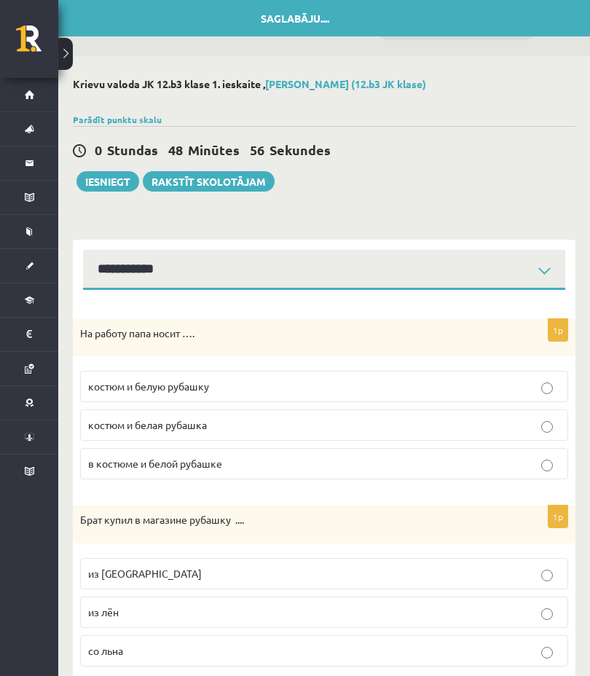
click at [376, 375] on label "костюм и белую рубашку" at bounding box center [324, 386] width 488 height 31
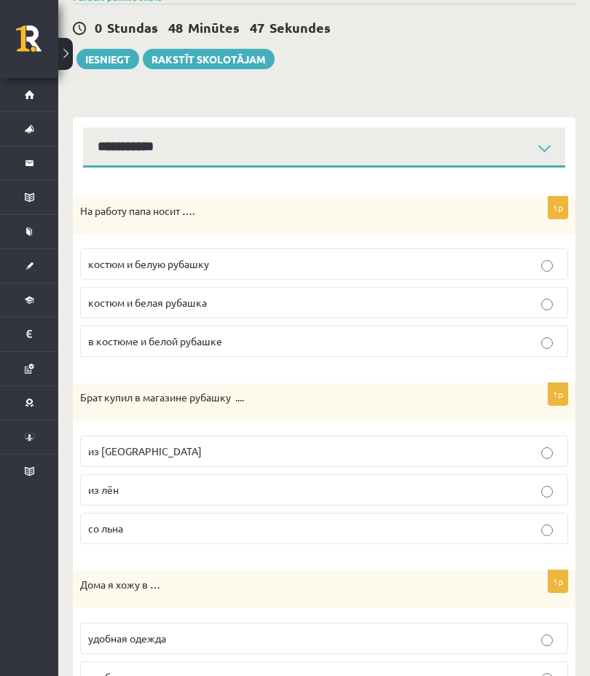
scroll to position [125, 0]
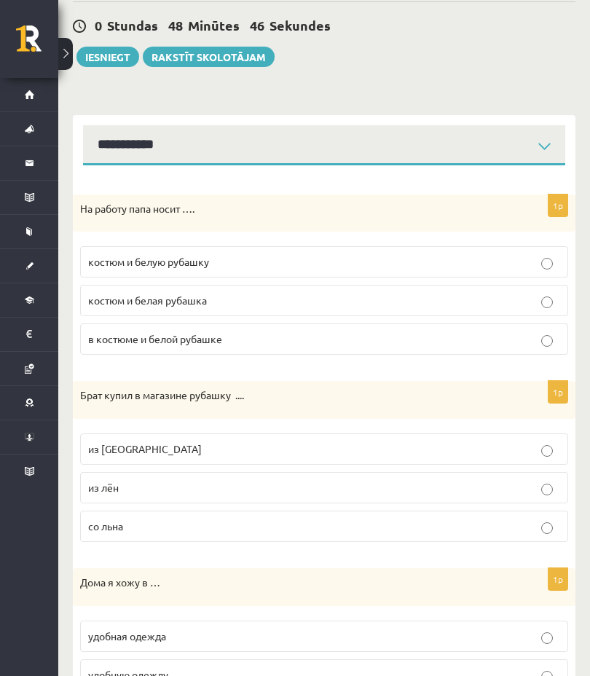
click at [418, 454] on p "из [GEOGRAPHIC_DATA]" at bounding box center [324, 449] width 472 height 15
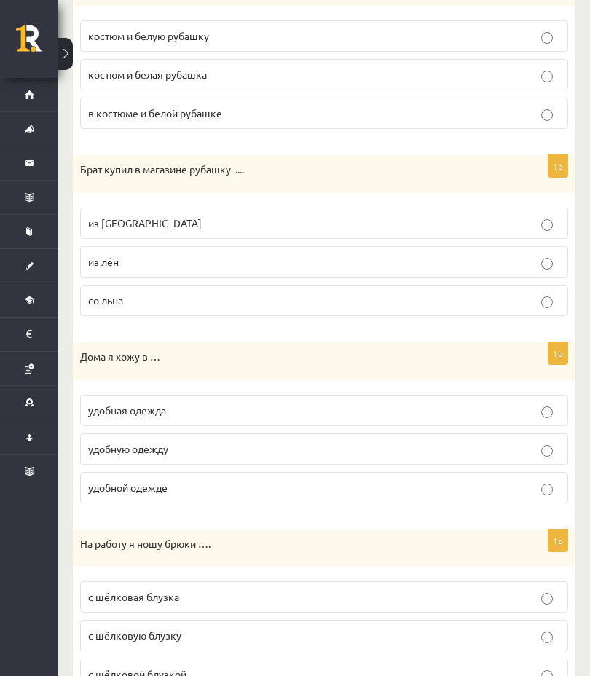
scroll to position [352, 0]
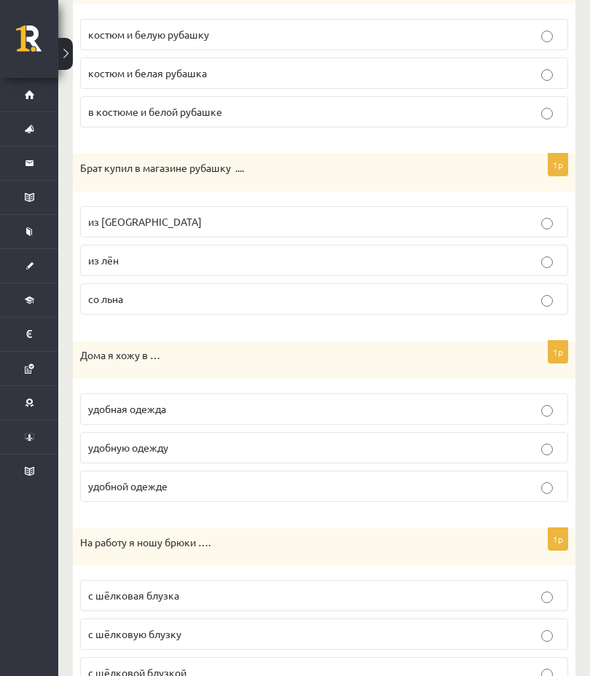
click at [321, 479] on p "удобной одежде" at bounding box center [324, 486] width 472 height 15
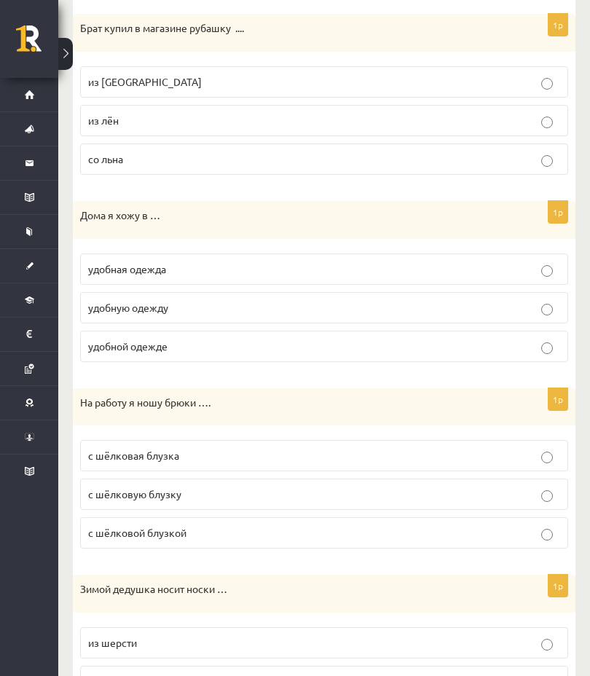
scroll to position [493, 0]
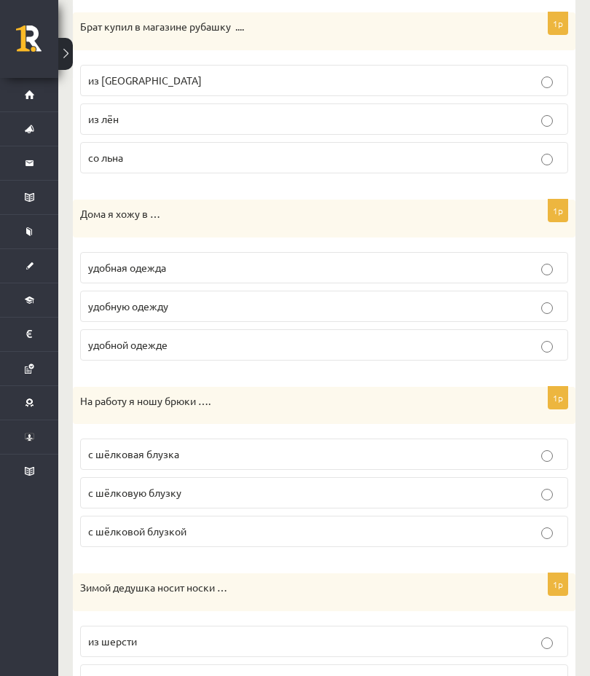
click at [329, 479] on p "с шёлковую блузку" at bounding box center [324, 492] width 472 height 15
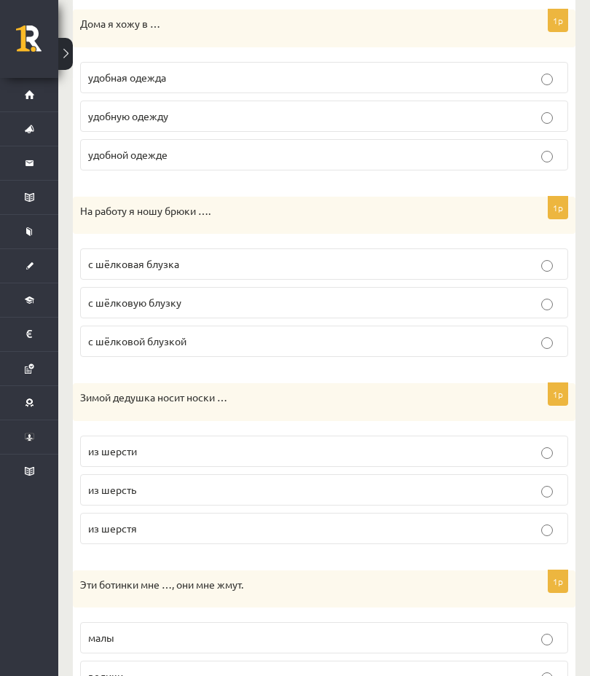
scroll to position [686, 0]
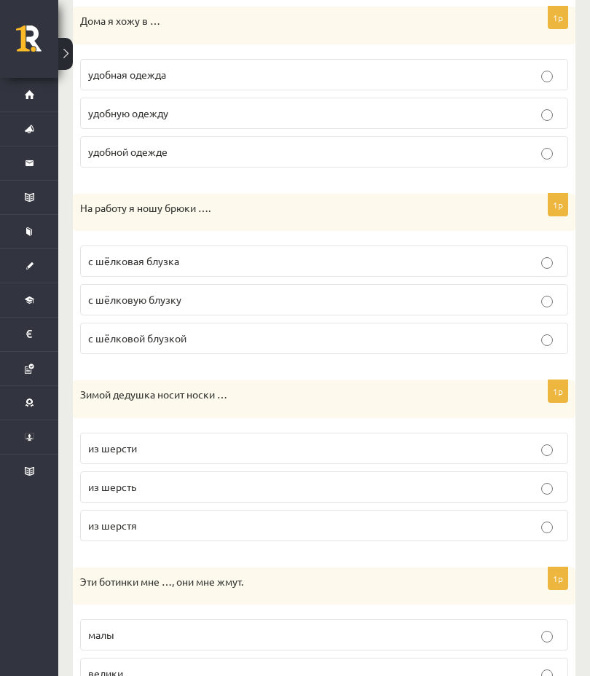
click at [393, 459] on label "из шерсти" at bounding box center [324, 448] width 488 height 31
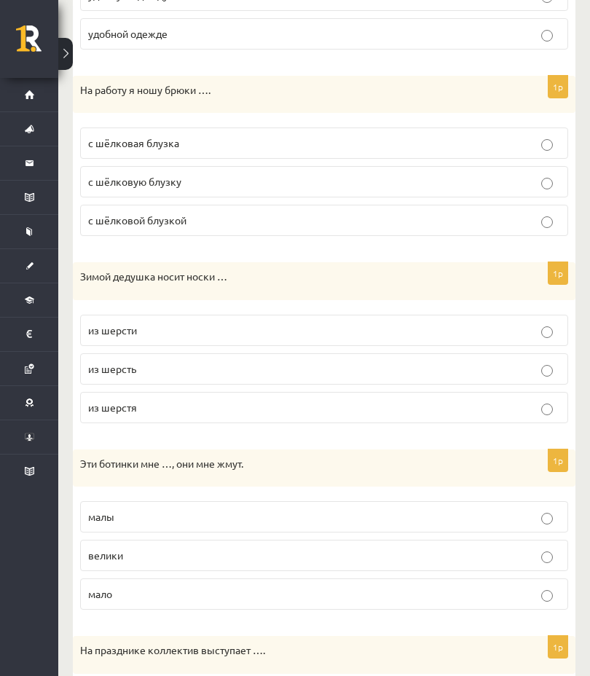
scroll to position [833, 0]
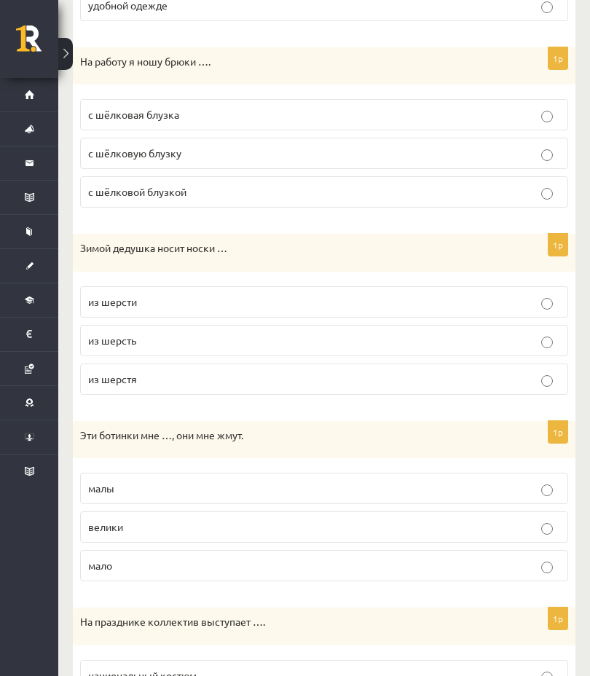
click at [349, 479] on label "малы" at bounding box center [324, 488] width 488 height 31
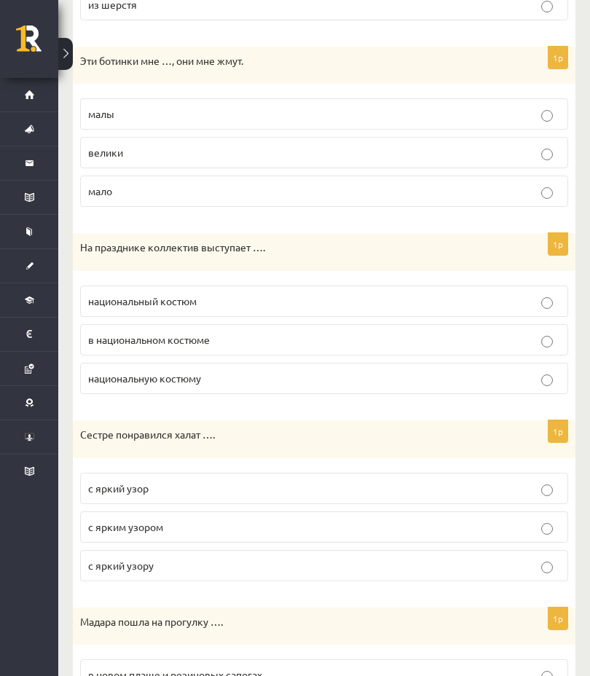
scroll to position [1209, 0]
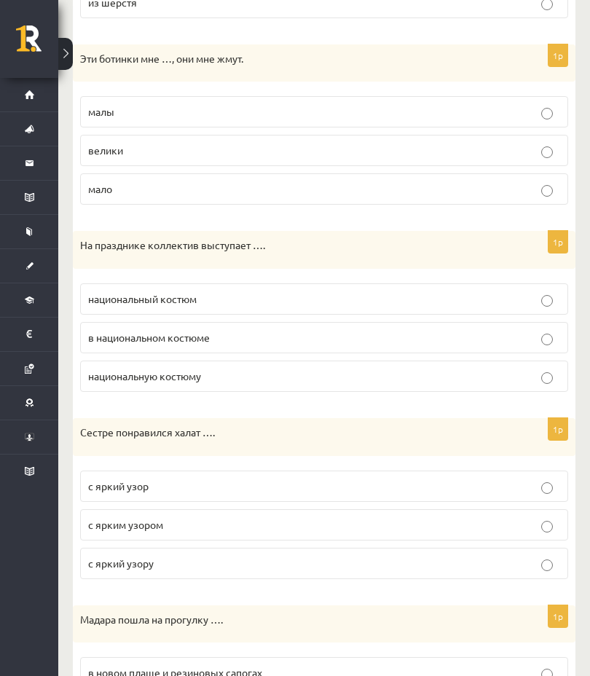
click at [372, 338] on p "в национальном костюме" at bounding box center [324, 337] width 472 height 15
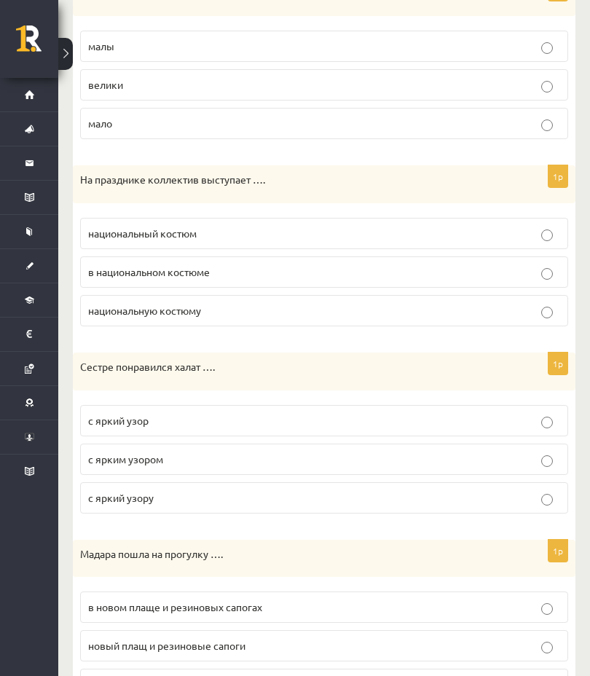
click at [223, 479] on label "с яркий узору" at bounding box center [324, 497] width 488 height 31
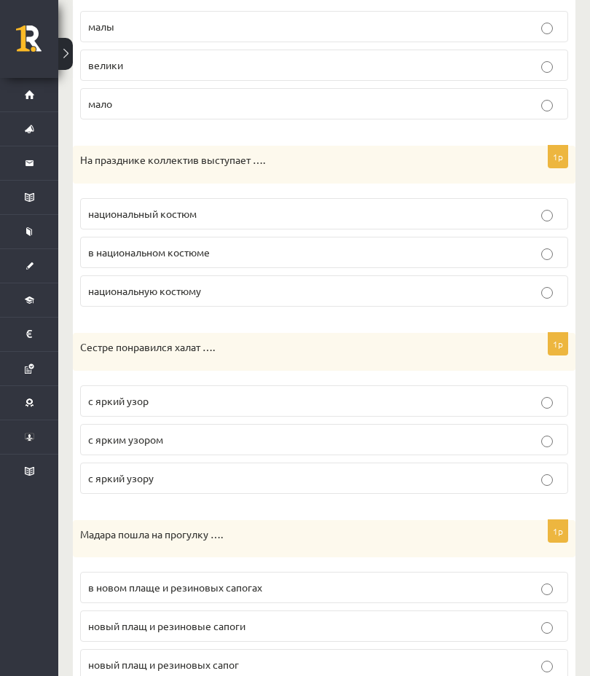
scroll to position [1295, 0]
click at [337, 437] on p "с ярким узором" at bounding box center [324, 438] width 472 height 15
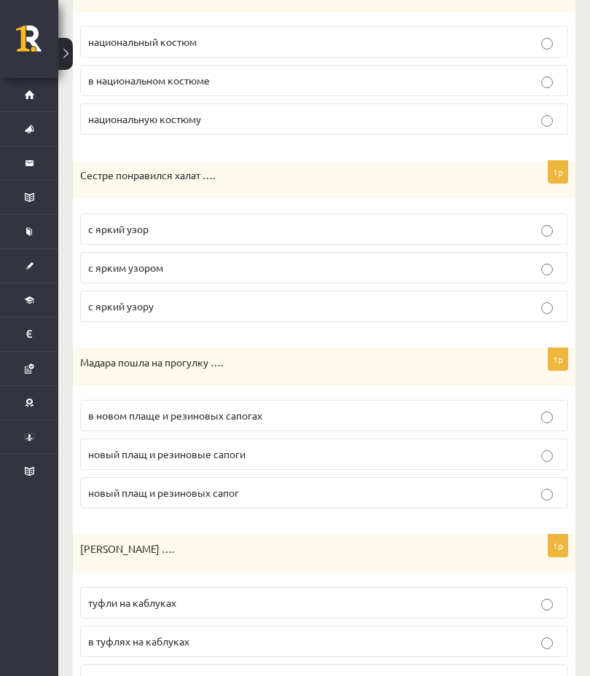
scroll to position [1466, 0]
click at [481, 416] on p "в новом плаще и резиновых сапогах" at bounding box center [324, 416] width 472 height 15
click at [338, 479] on p "туфли на каблуках" at bounding box center [324, 603] width 472 height 15
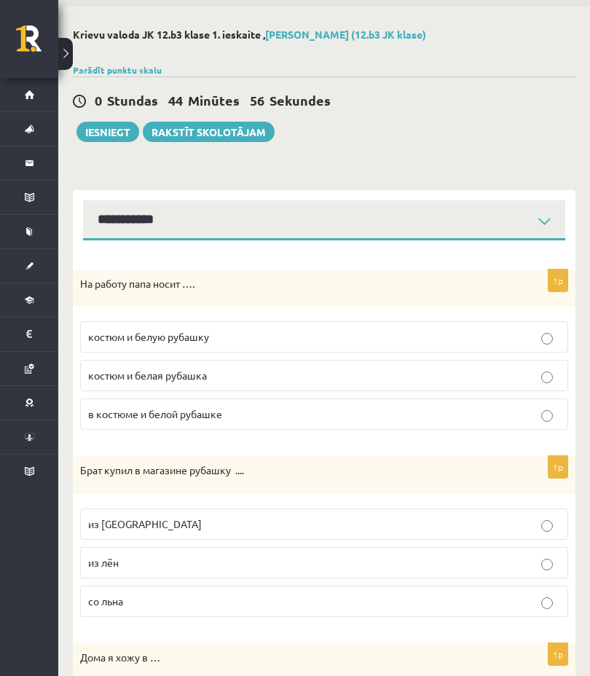
scroll to position [0, 0]
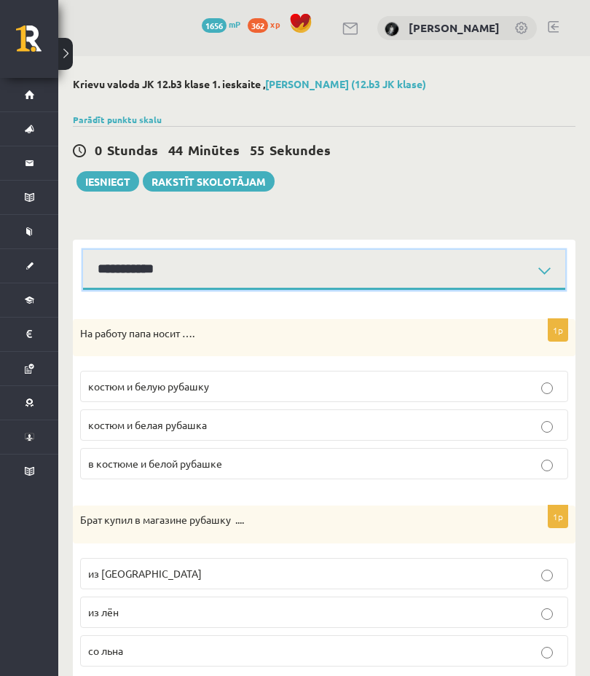
click at [489, 262] on select "**********" at bounding box center [324, 270] width 482 height 40
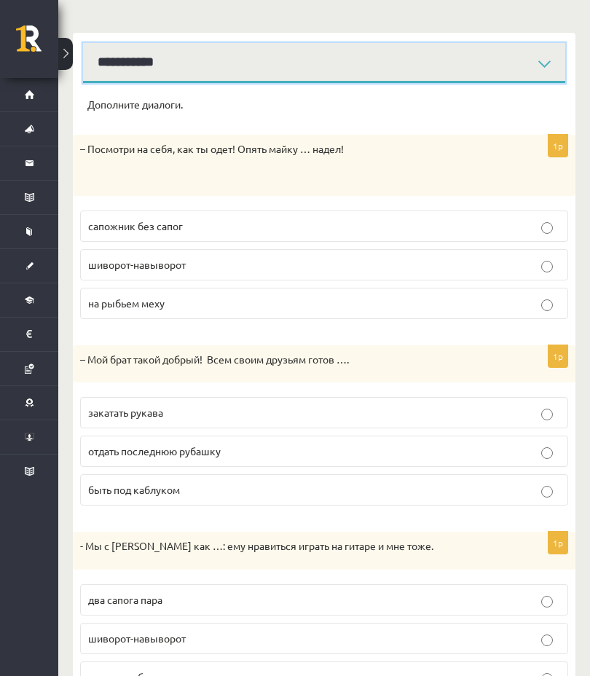
scroll to position [205, 0]
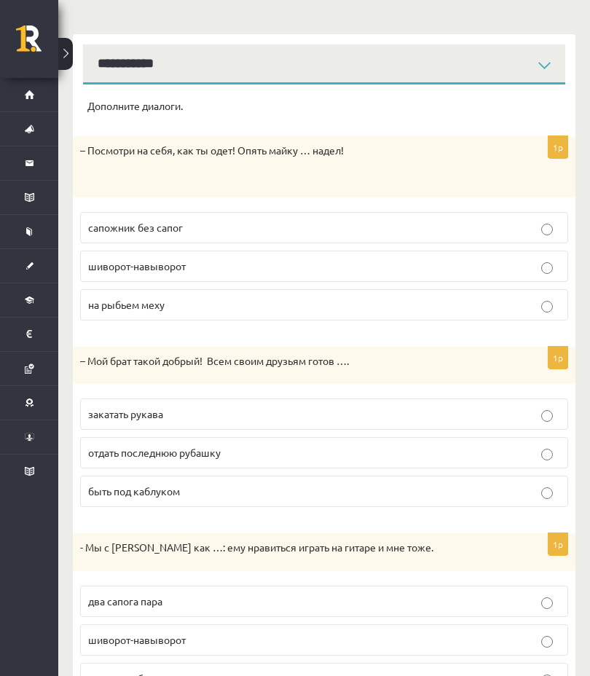
click at [112, 259] on span "шиворот-навыворот" at bounding box center [137, 265] width 98 height 13
click at [267, 458] on p "отдать последнюю рубашку" at bounding box center [324, 452] width 472 height 15
click at [230, 479] on p "два сапога пара" at bounding box center [324, 601] width 472 height 15
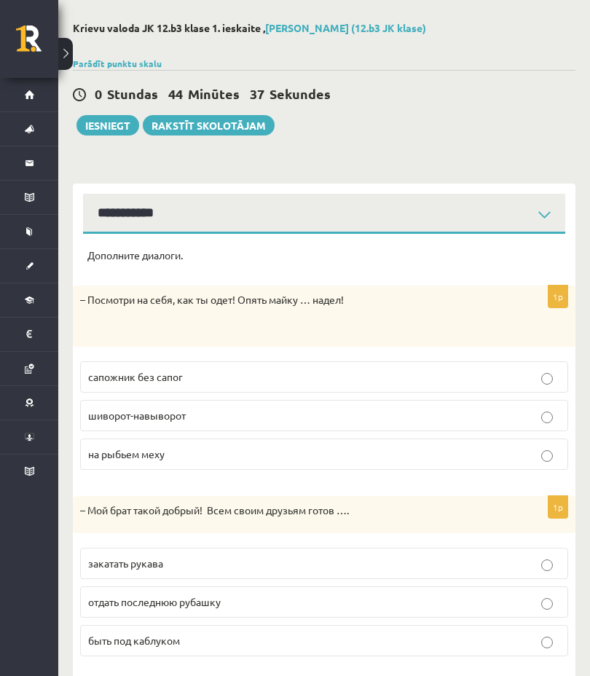
scroll to position [0, 0]
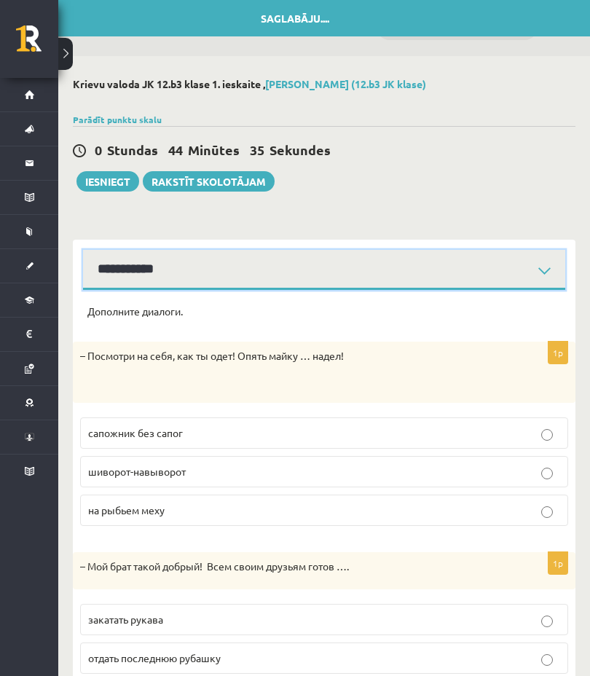
click at [458, 258] on select "**********" at bounding box center [324, 270] width 482 height 40
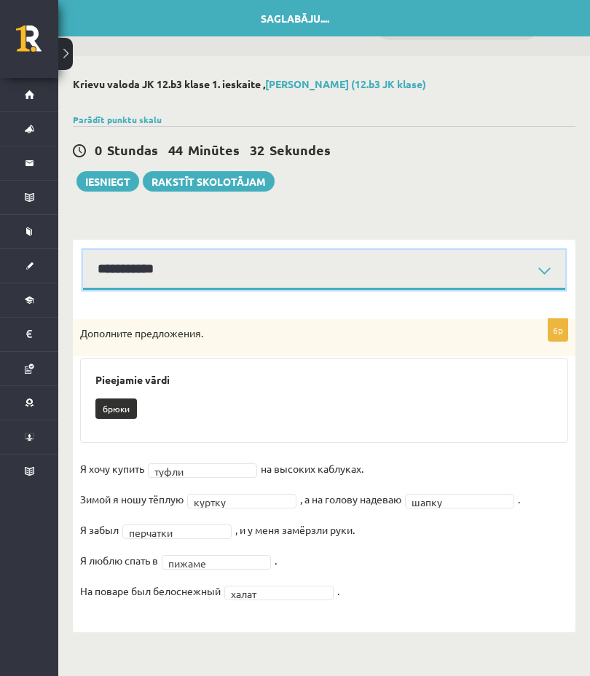
click at [413, 278] on select "**********" at bounding box center [324, 270] width 482 height 40
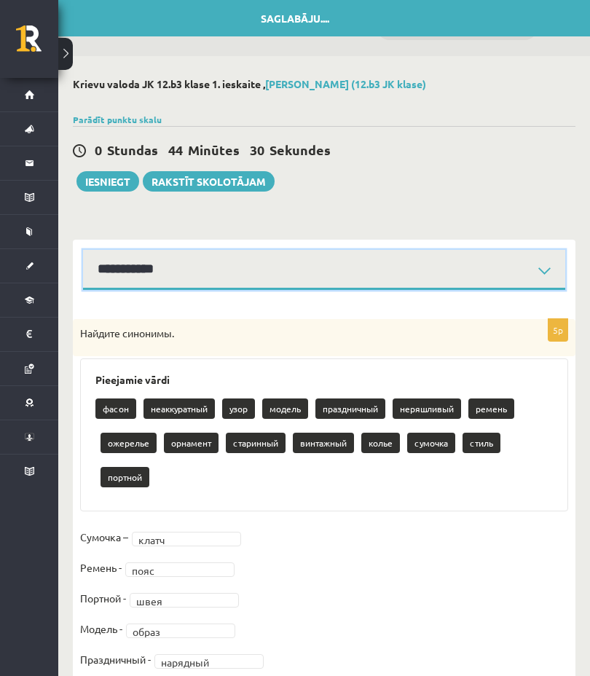
click at [438, 258] on select "**********" at bounding box center [324, 270] width 482 height 40
select select "**********"
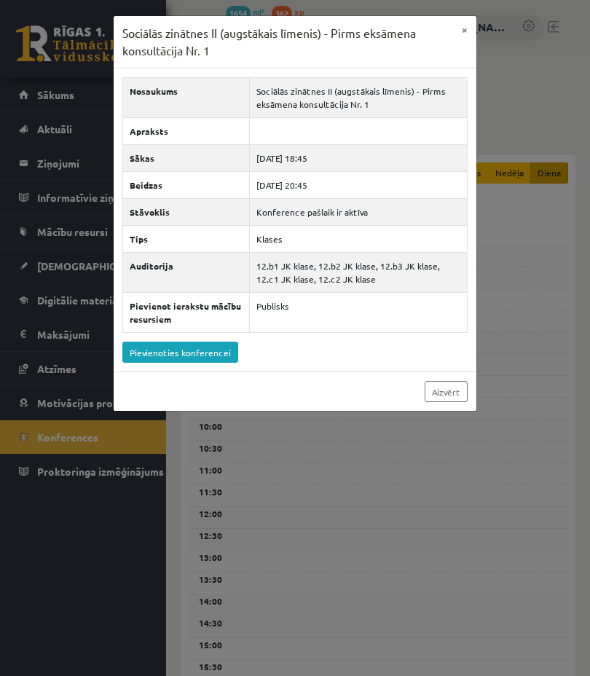
scroll to position [920, 0]
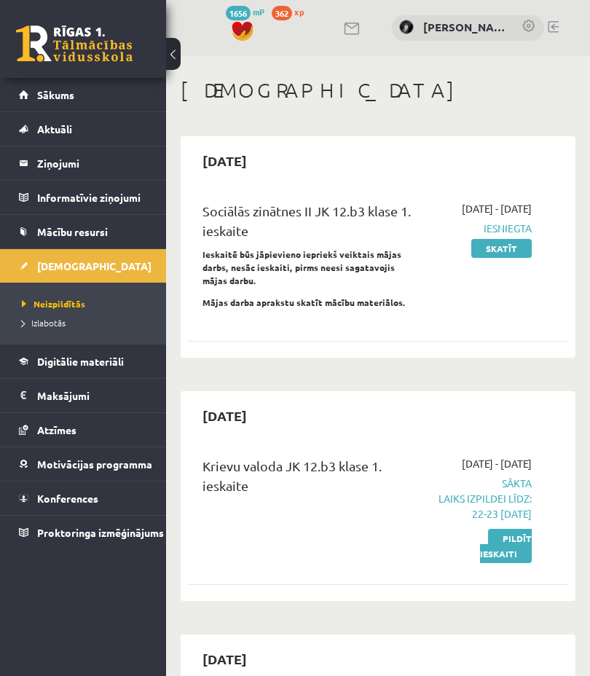
scroll to position [8, 0]
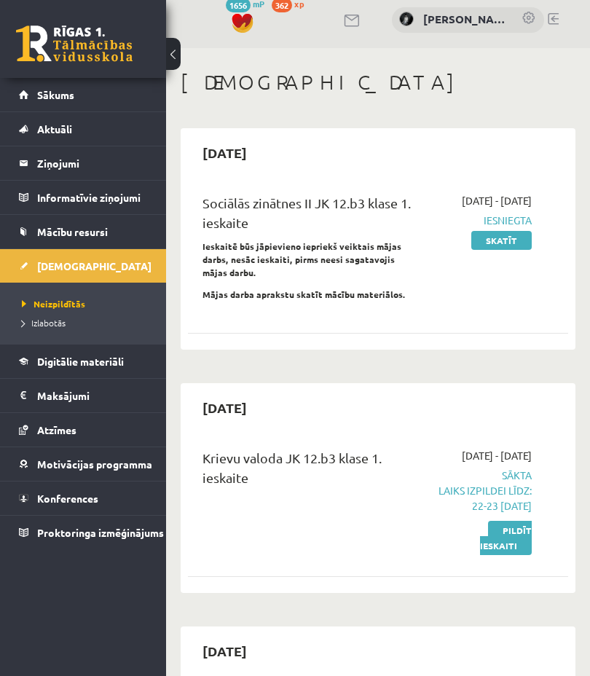
scroll to position [62, 0]
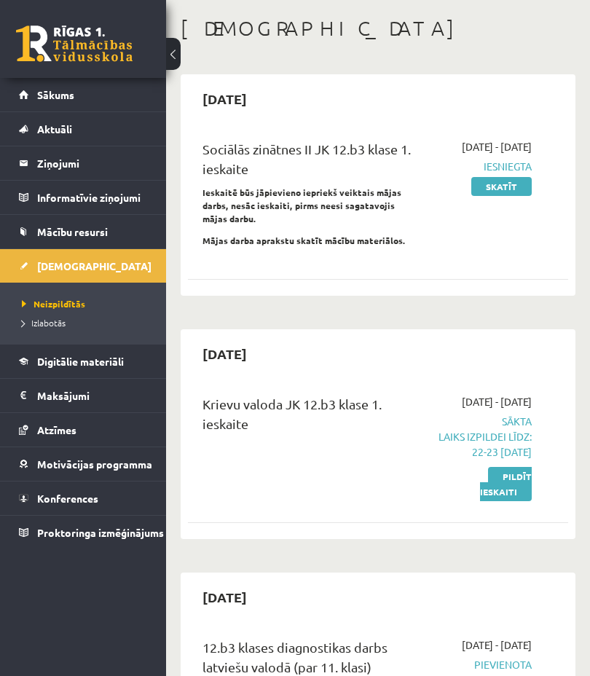
click at [508, 501] on link "Pildīt ieskaiti" at bounding box center [506, 484] width 52 height 34
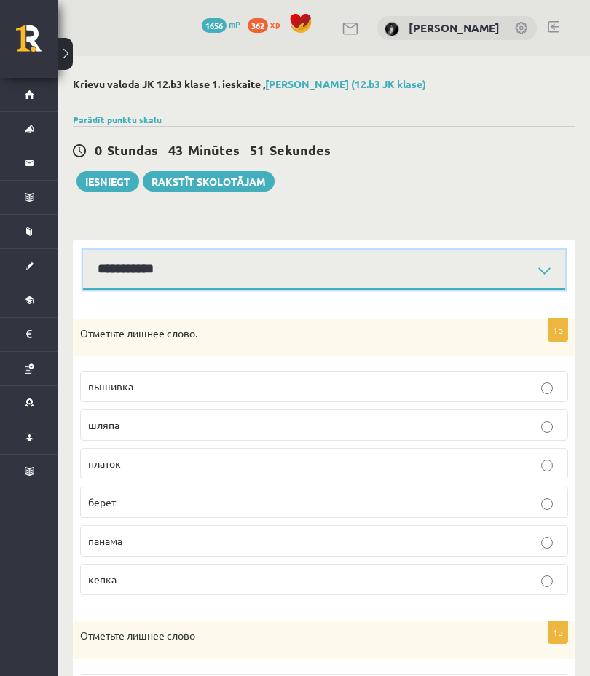
click at [514, 278] on select "**********" at bounding box center [324, 270] width 482 height 40
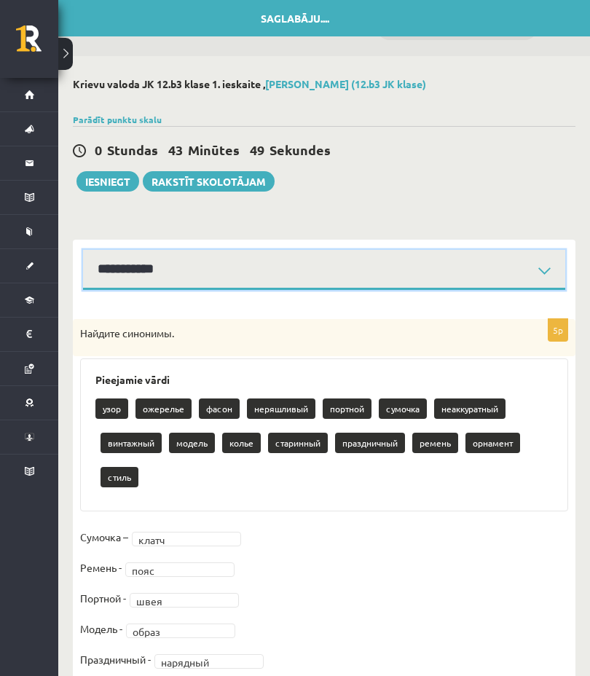
click at [487, 277] on select "**********" at bounding box center [324, 270] width 482 height 40
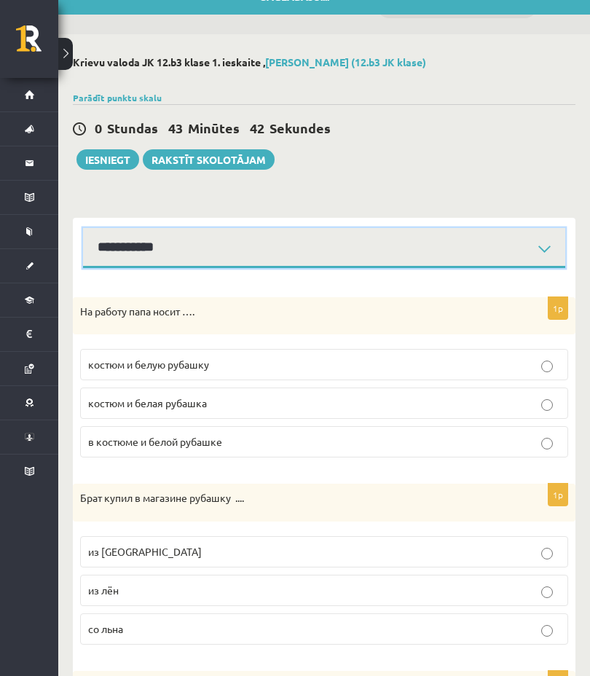
scroll to position [45, 0]
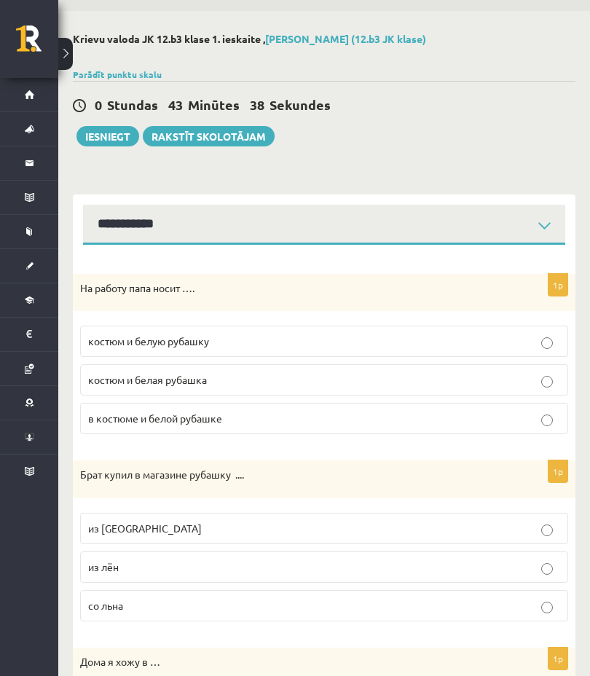
click at [340, 334] on p "костюм и белую рубашку" at bounding box center [324, 341] width 472 height 15
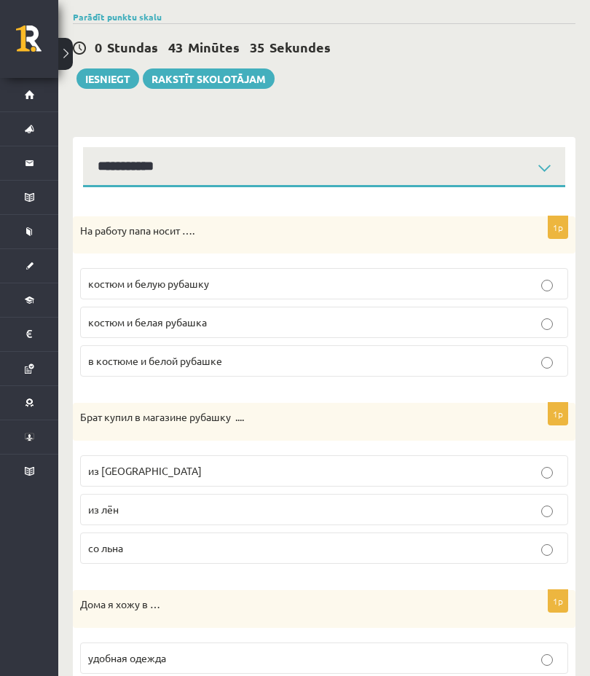
click at [252, 473] on p "из [GEOGRAPHIC_DATA]" at bounding box center [324, 470] width 472 height 15
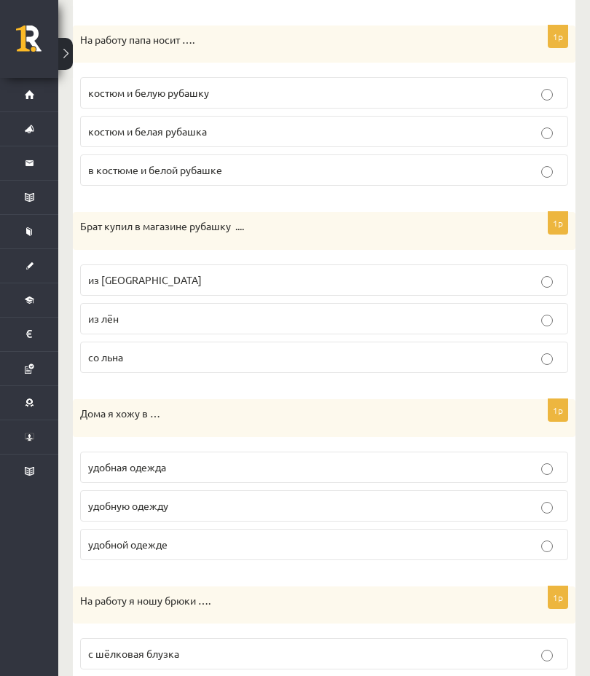
scroll to position [307, 0]
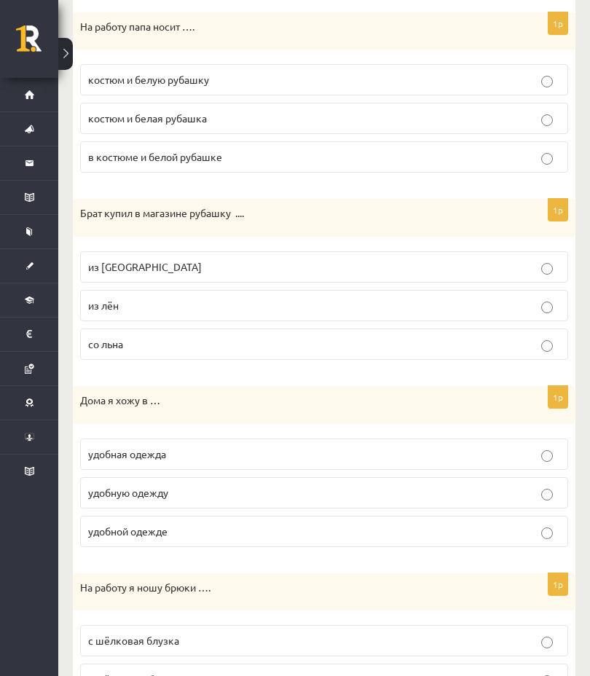
click at [230, 541] on label "удобной одежде" at bounding box center [324, 531] width 488 height 31
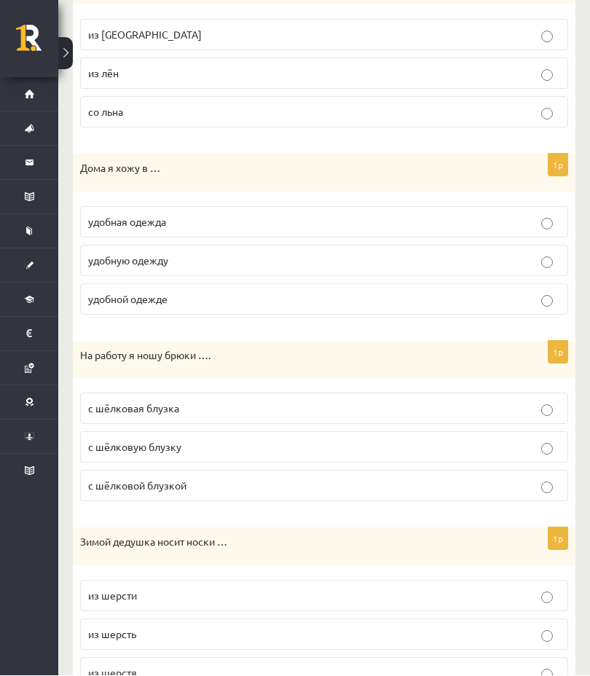
scroll to position [539, 0]
click at [226, 488] on p "с шёлковой блузкой" at bounding box center [324, 485] width 472 height 15
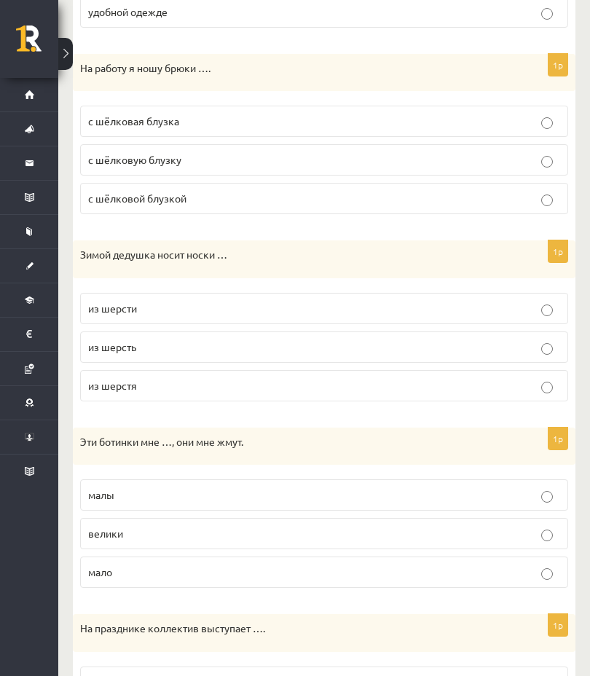
scroll to position [831, 0]
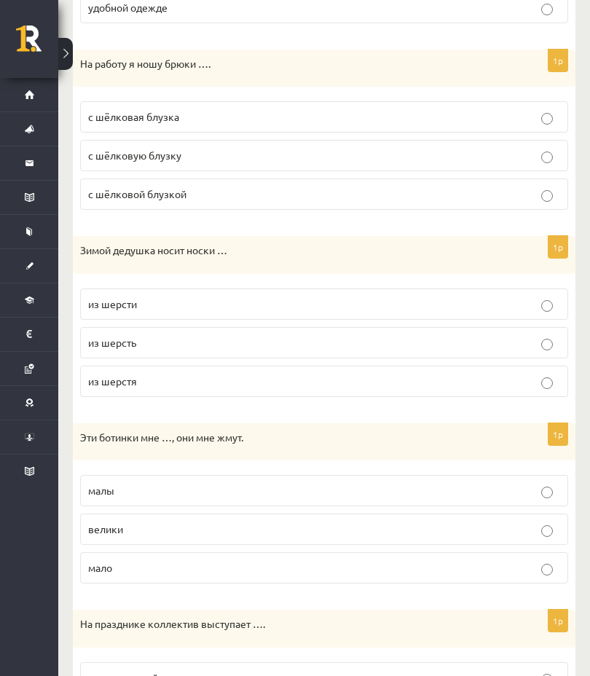
click at [321, 297] on p "из шерсти" at bounding box center [324, 304] width 472 height 15
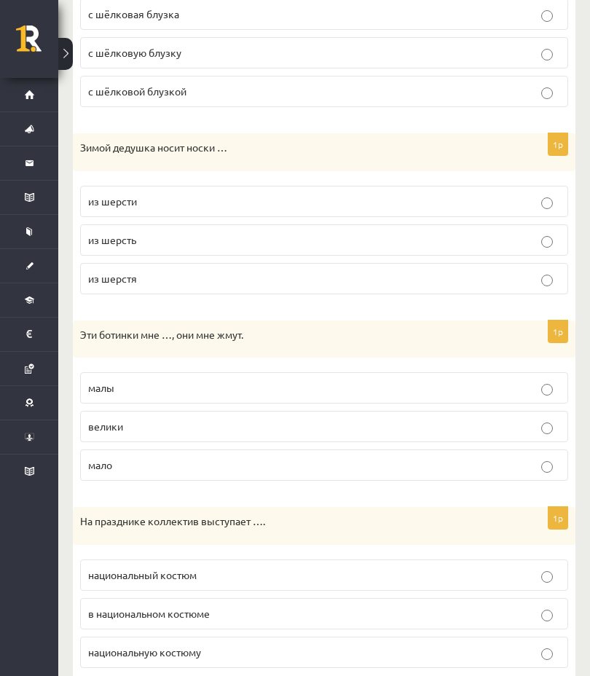
scroll to position [939, 0]
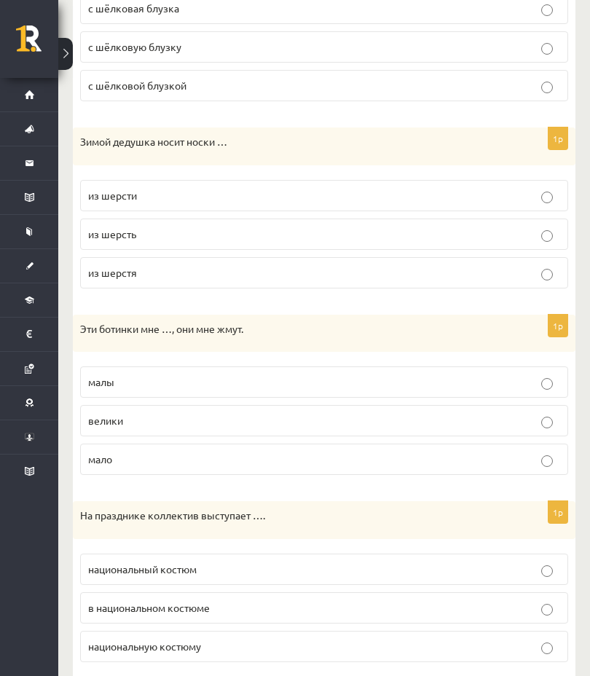
click at [292, 388] on label "малы" at bounding box center [324, 381] width 488 height 31
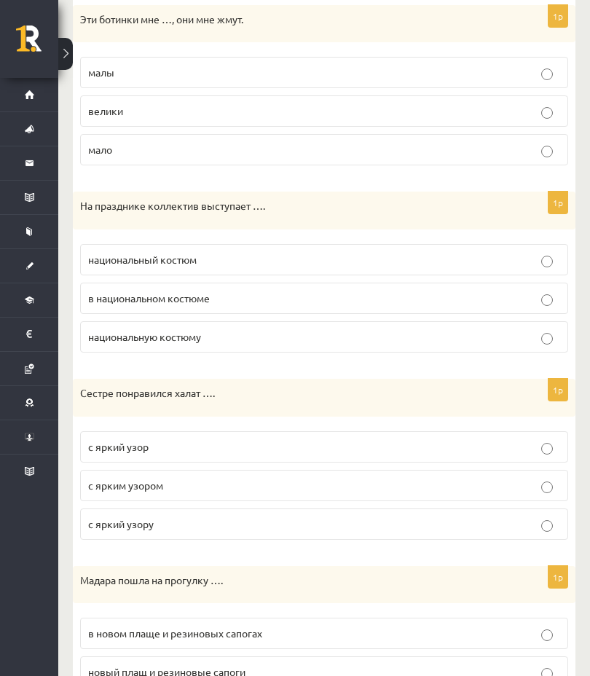
scroll to position [1250, 0]
click at [488, 303] on label "в национальном костюме" at bounding box center [324, 297] width 488 height 31
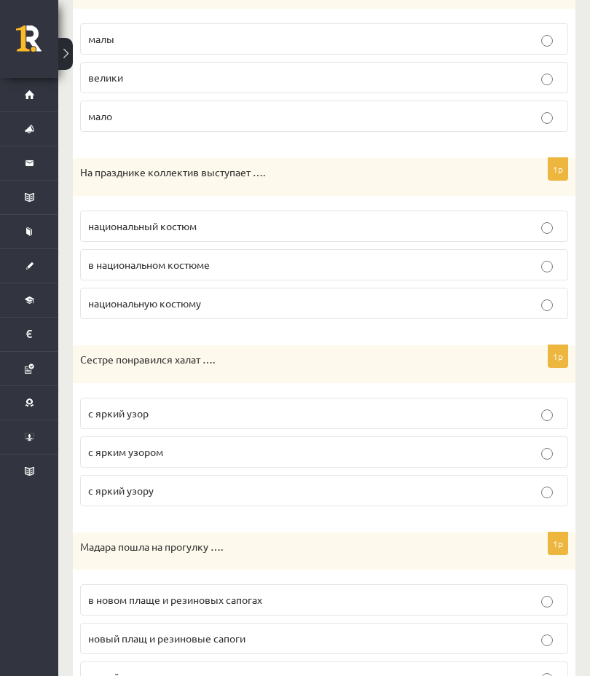
scroll to position [1283, 0]
click at [391, 458] on label "с ярким узором" at bounding box center [324, 451] width 488 height 31
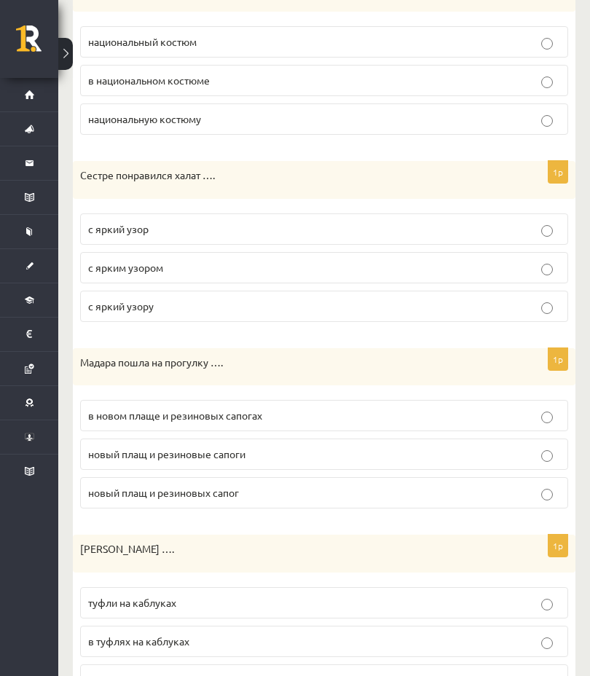
scroll to position [1466, 0]
click at [340, 600] on p "туфли на каблуках" at bounding box center [324, 603] width 472 height 15
click at [433, 411] on p "в новом плаще и резиновых сапогах" at bounding box center [324, 416] width 472 height 15
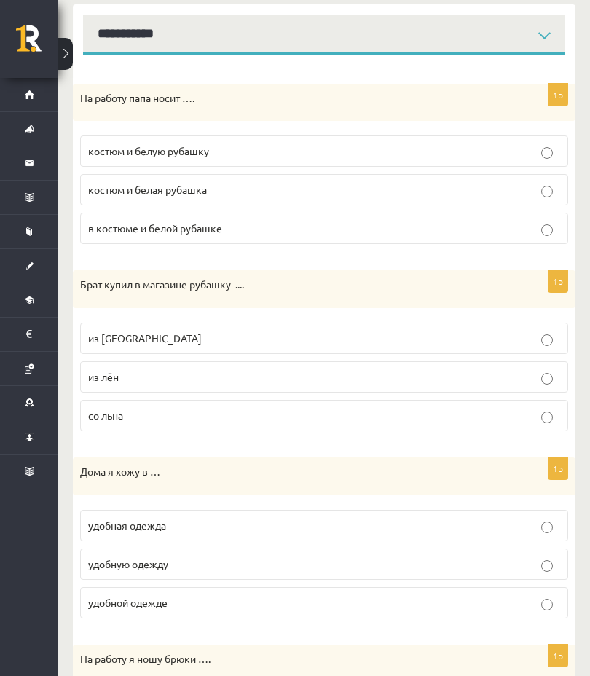
scroll to position [0, 0]
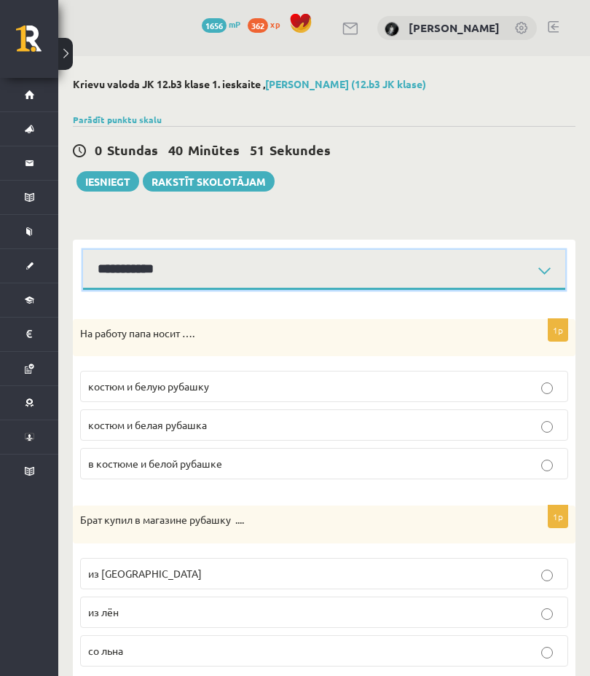
click at [522, 259] on select "**********" at bounding box center [324, 270] width 482 height 40
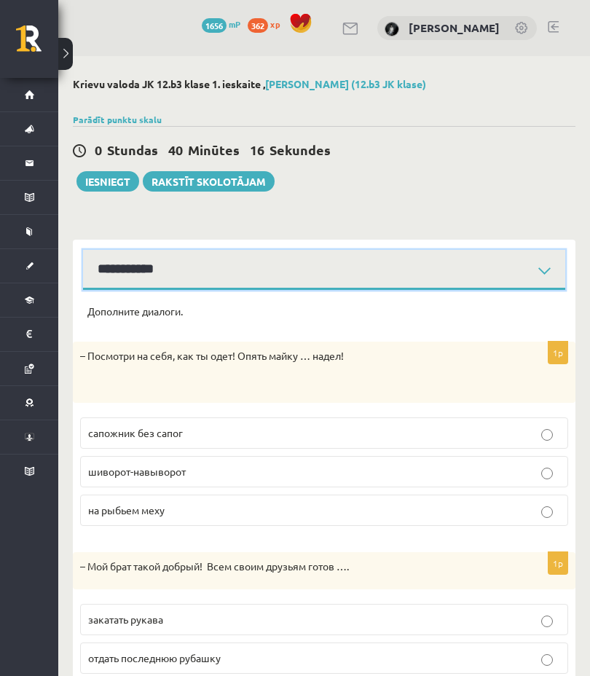
click at [364, 259] on select "**********" at bounding box center [324, 270] width 482 height 40
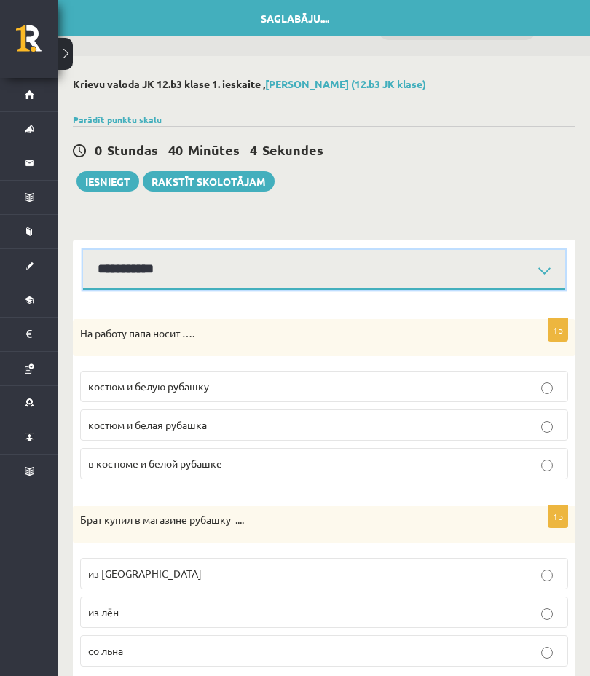
click at [359, 265] on select "**********" at bounding box center [324, 270] width 482 height 40
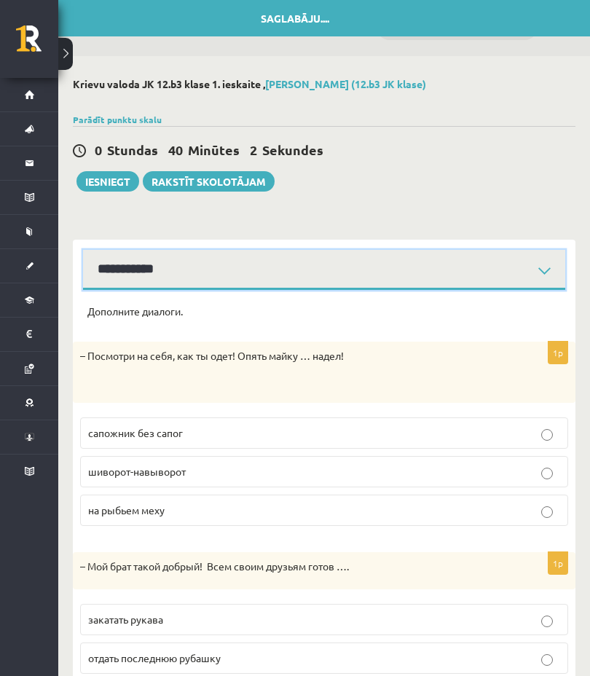
click at [400, 285] on select "**********" at bounding box center [324, 270] width 482 height 40
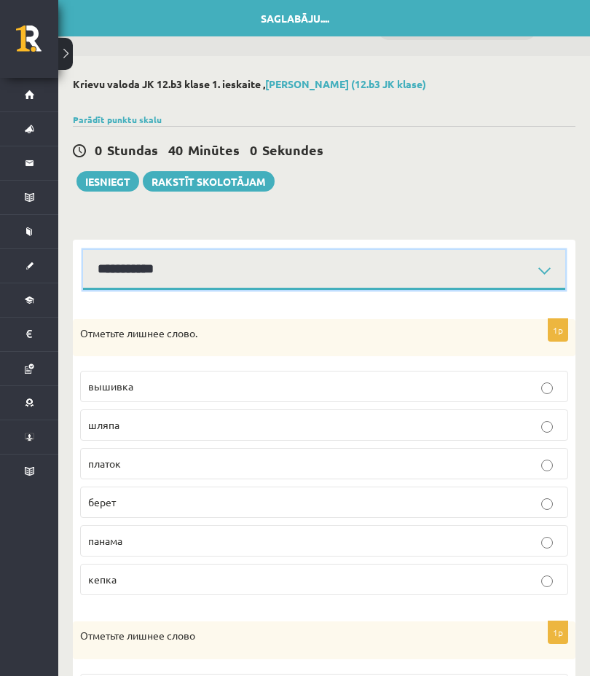
click at [449, 267] on select "**********" at bounding box center [324, 270] width 482 height 40
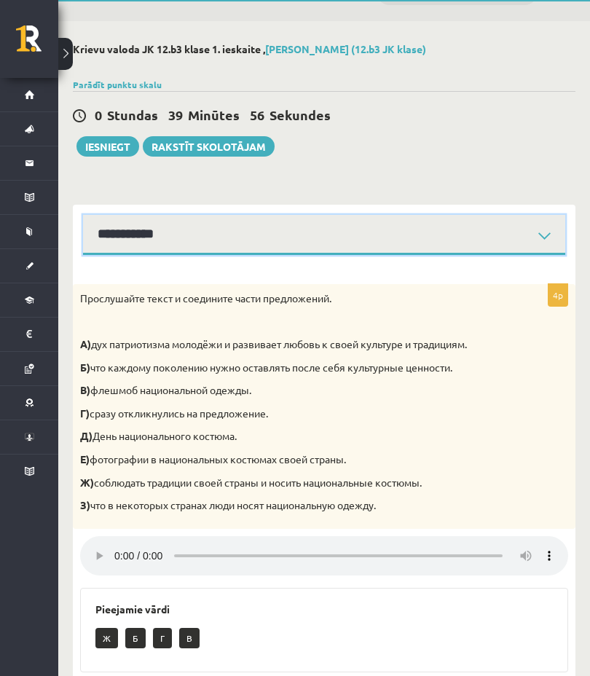
scroll to position [34, 0]
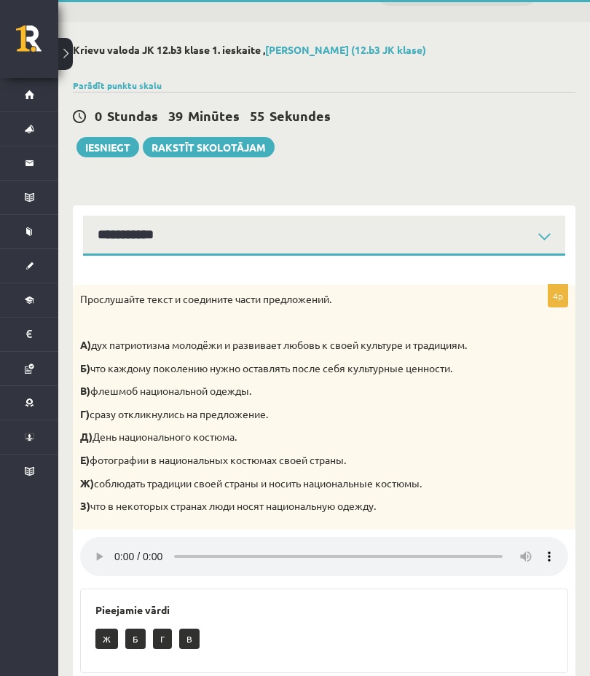
click at [108, 137] on button "Iesniegt" at bounding box center [108, 147] width 63 height 20
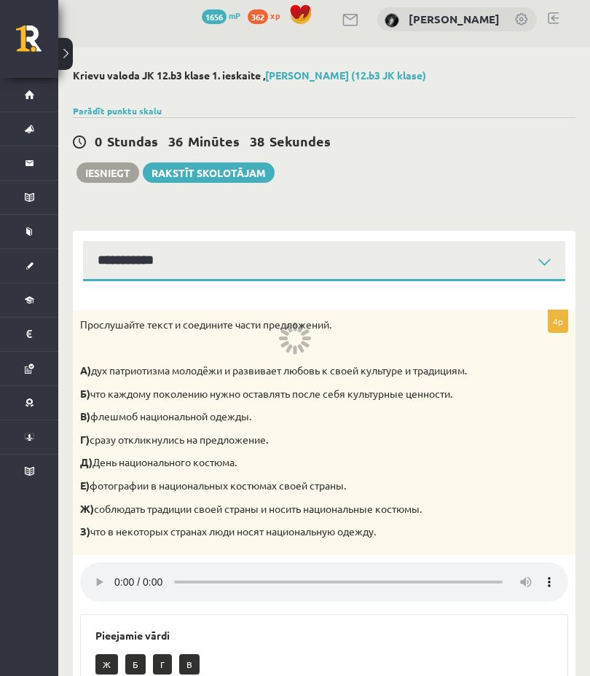
scroll to position [0, 0]
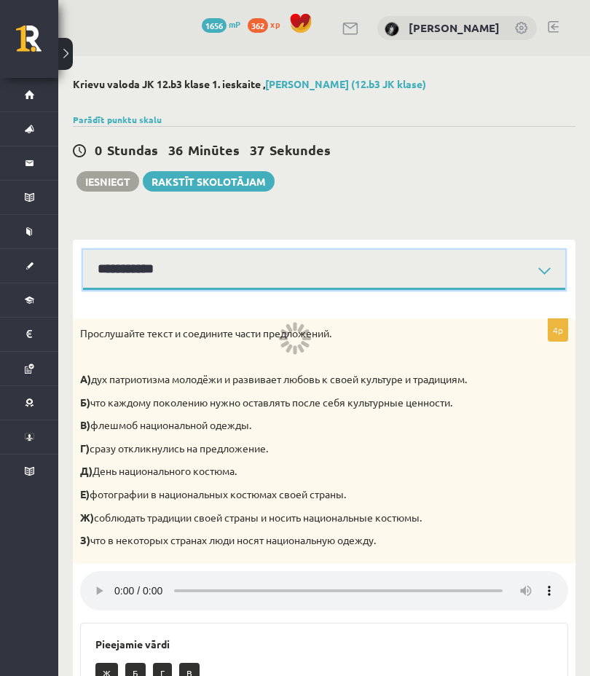
click at [417, 271] on select "**********" at bounding box center [324, 270] width 482 height 40
click at [341, 259] on select "**********" at bounding box center [324, 270] width 482 height 40
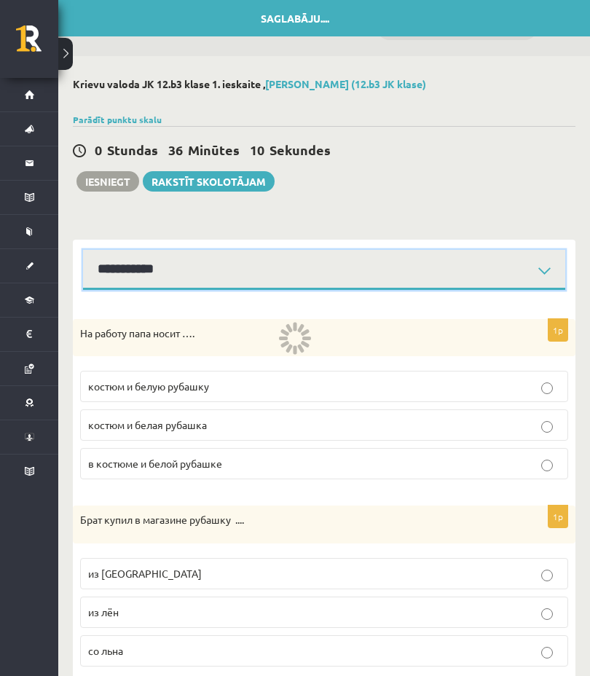
click at [462, 270] on select "**********" at bounding box center [324, 270] width 482 height 40
select select "**********"
